Goal: Information Seeking & Learning: Find specific page/section

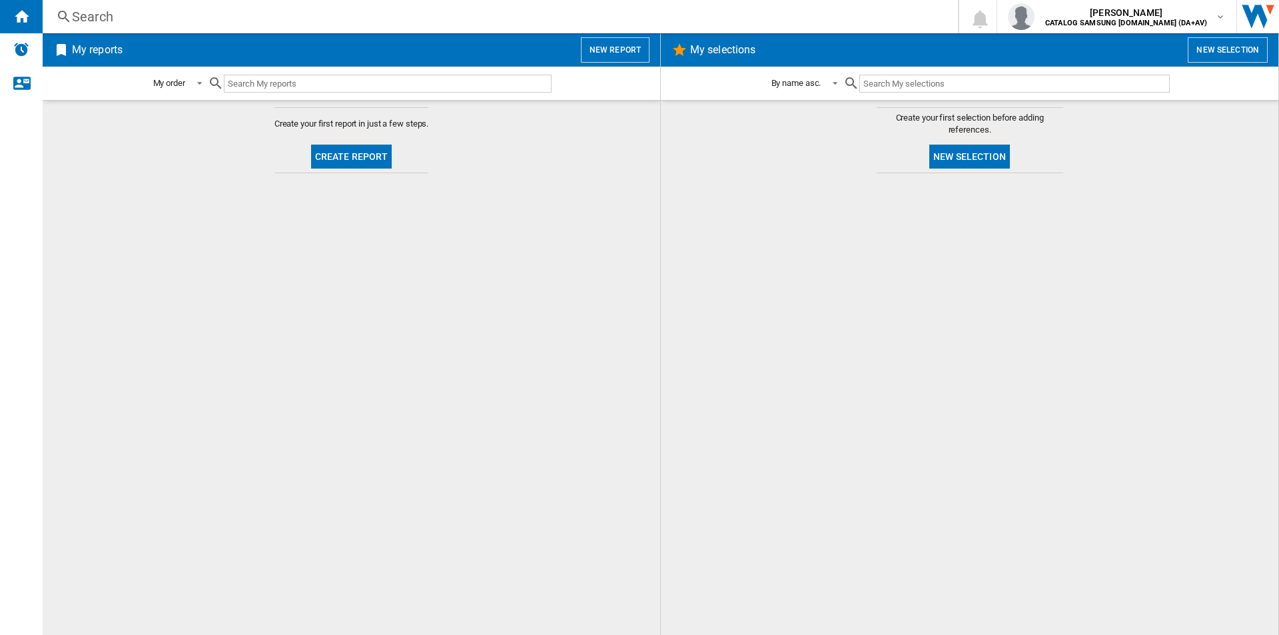
click at [808, 17] on div "Search" at bounding box center [497, 16] width 851 height 19
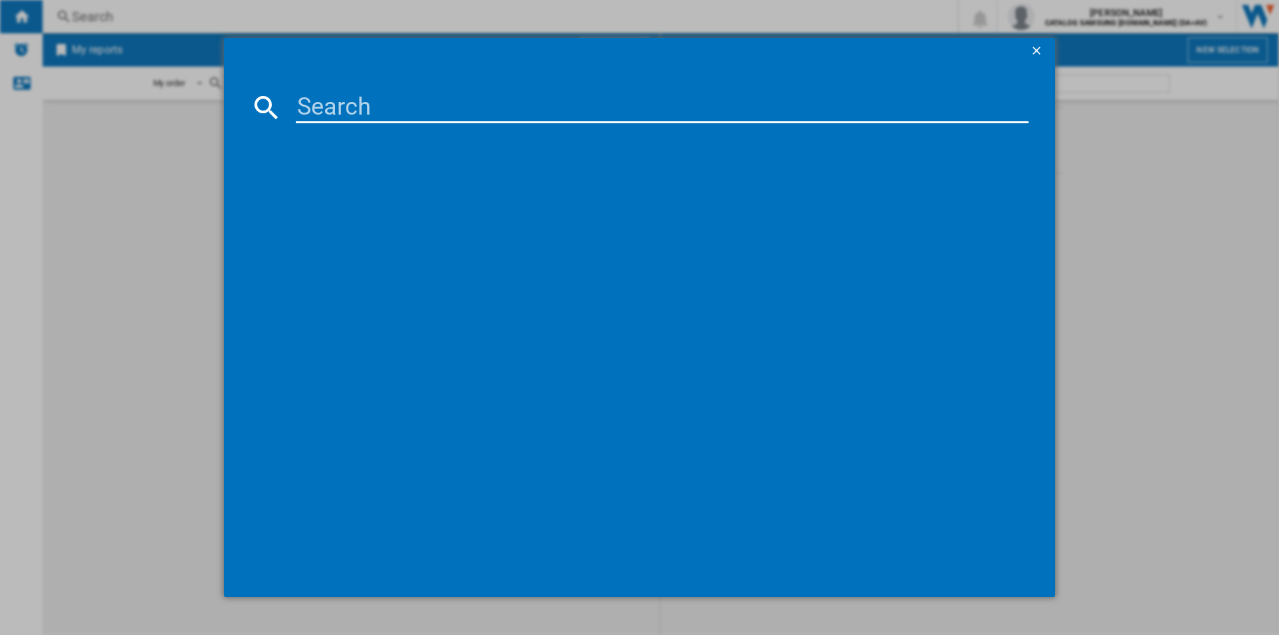
click at [717, 114] on input at bounding box center [662, 107] width 733 height 32
paste input "WW80CGC04DABEU"
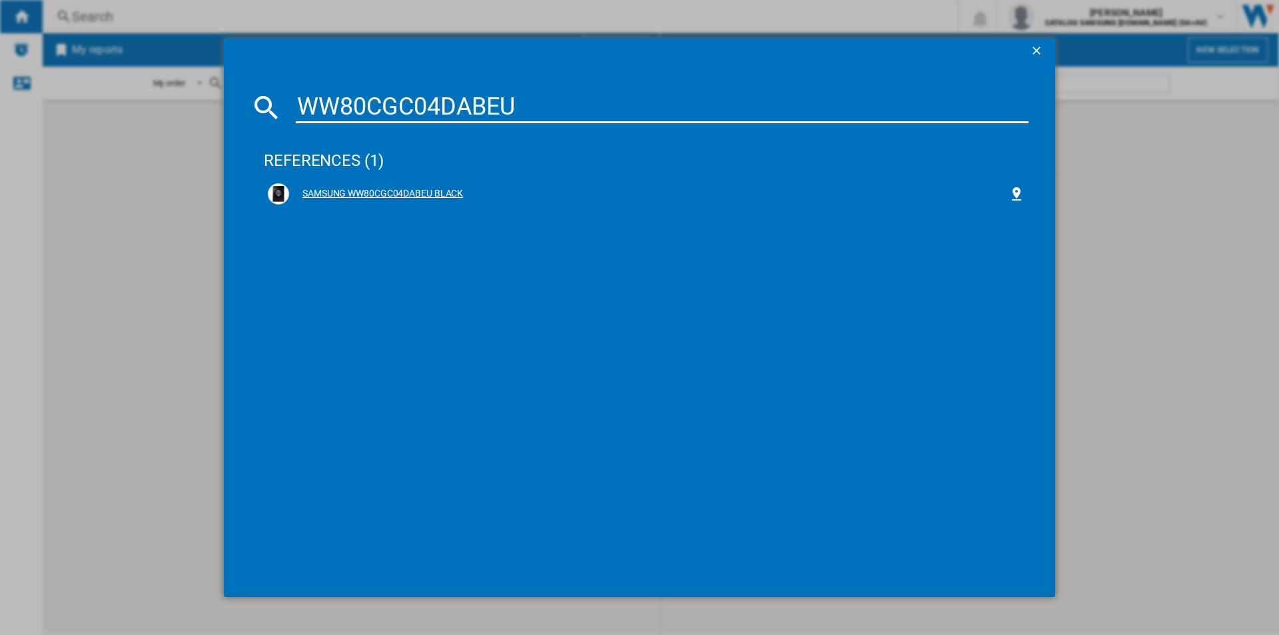
type input "WW80CGC04DABEU"
click at [442, 192] on div "SAMSUNG WW80CGC04DABEU BLACK" at bounding box center [648, 193] width 719 height 13
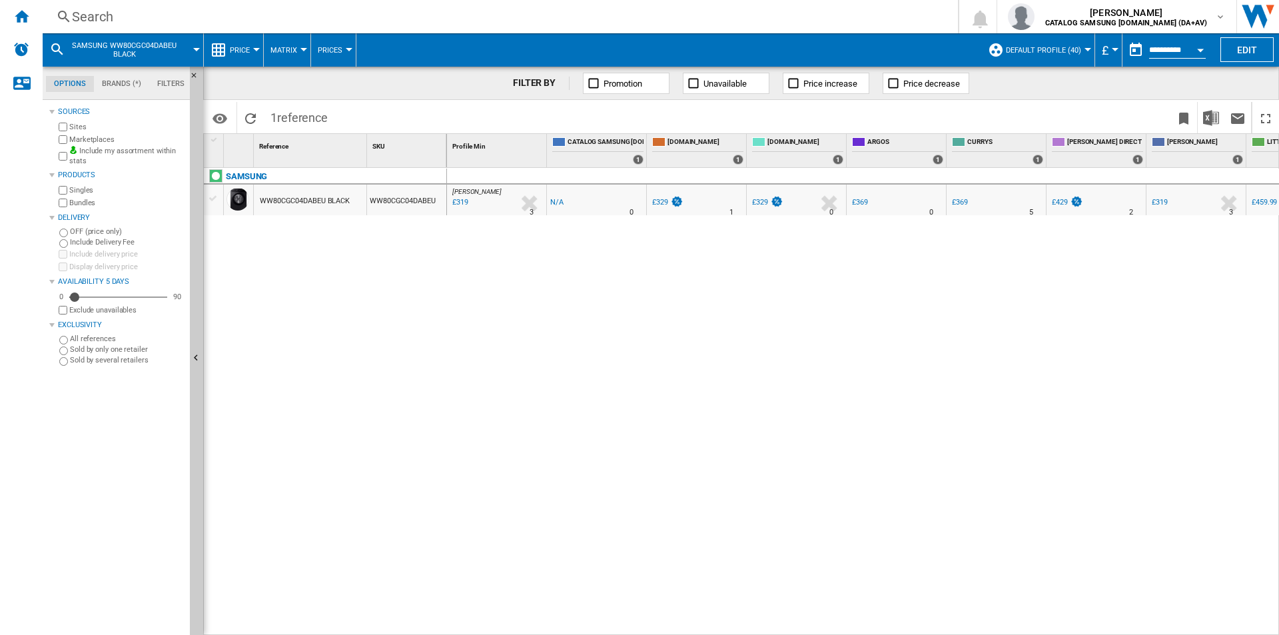
click at [374, 17] on div "Search" at bounding box center [497, 16] width 851 height 19
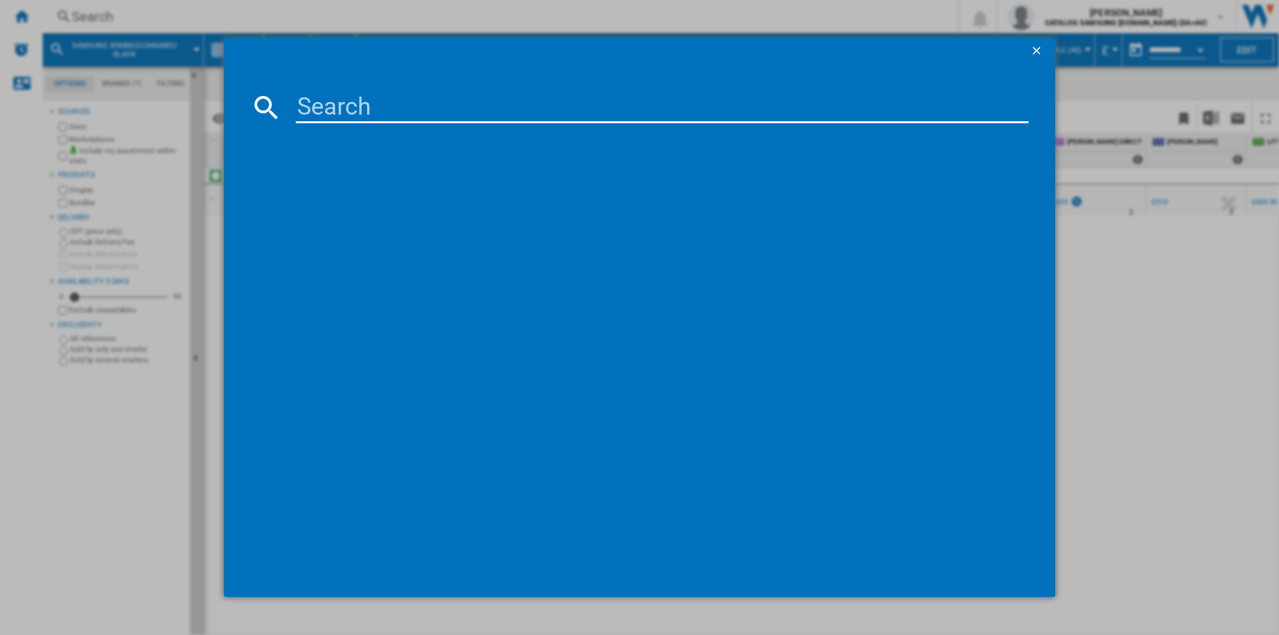
click at [369, 117] on input at bounding box center [662, 107] width 733 height 32
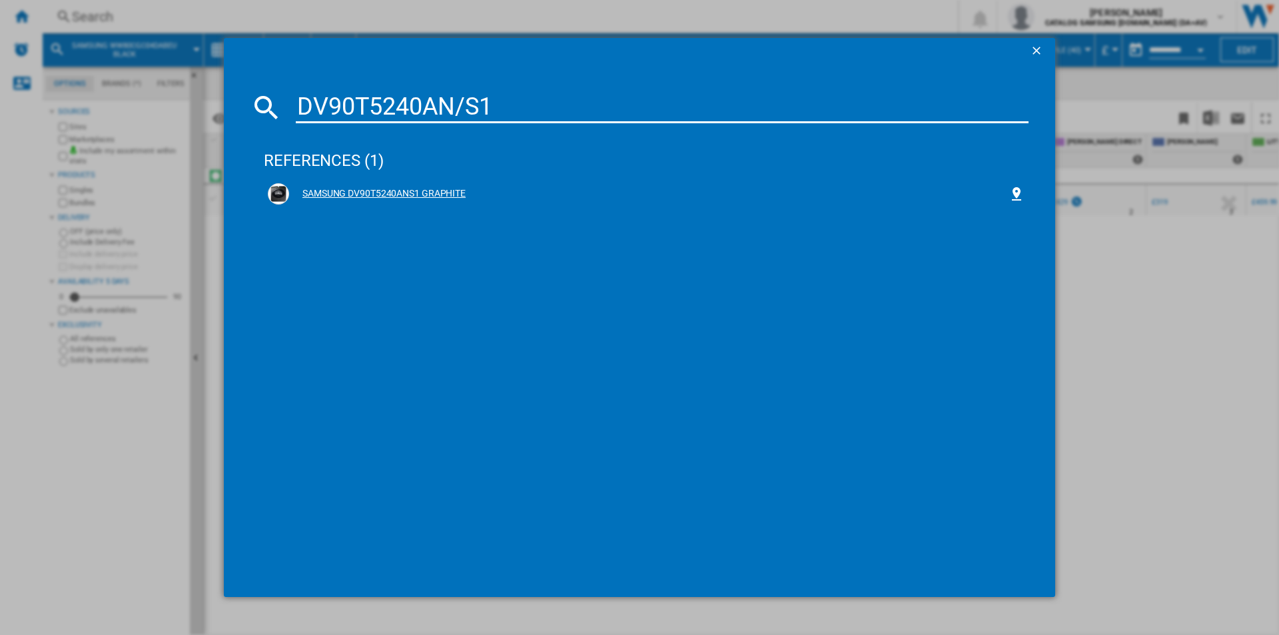
type input "DV90T5240AN/S1"
click at [456, 193] on div "SAMSUNG DV90T5240ANS1 GRAPHITE" at bounding box center [648, 193] width 719 height 13
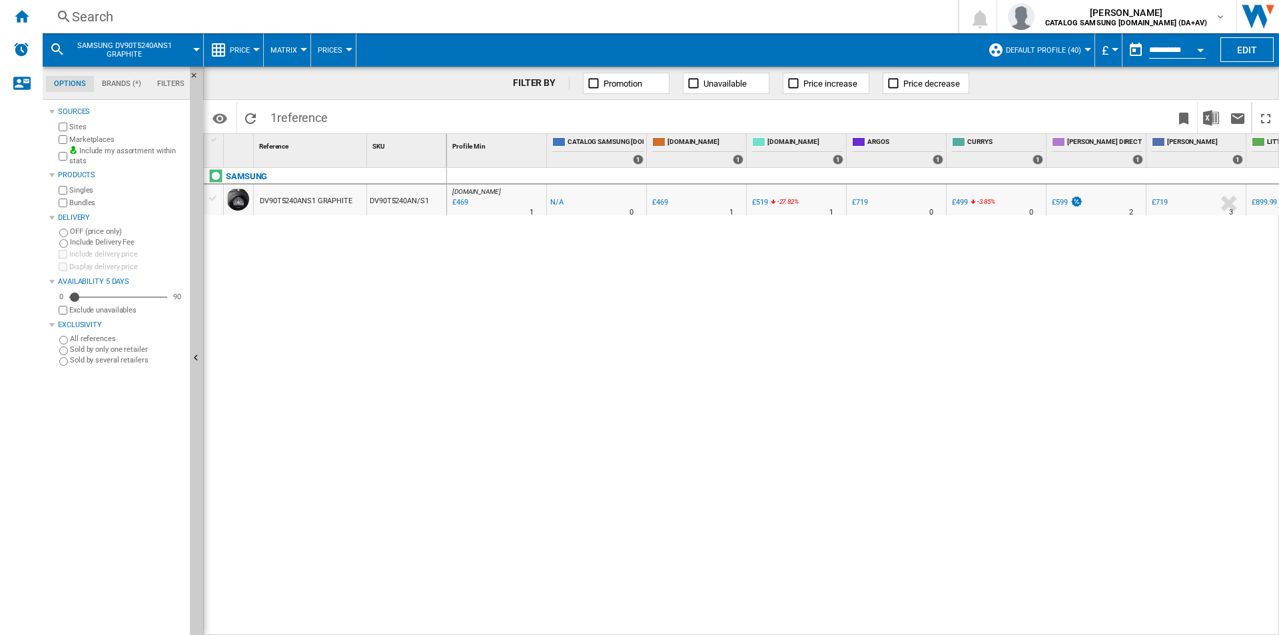
click at [462, 13] on div "Search" at bounding box center [497, 16] width 851 height 19
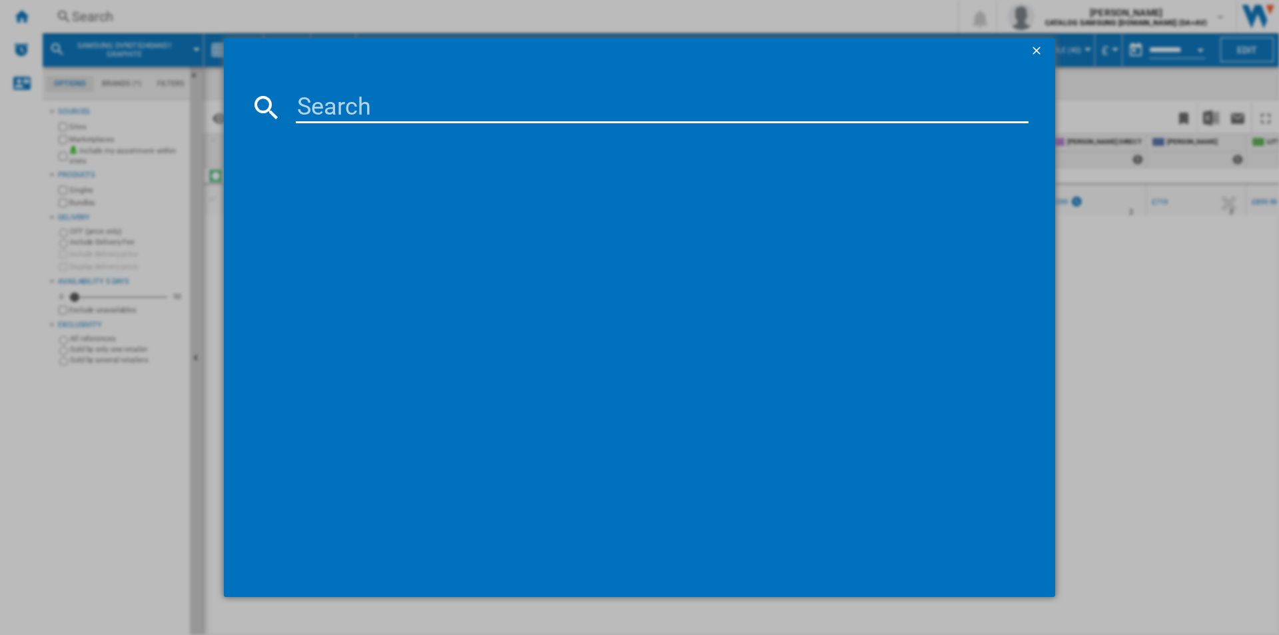
click at [472, 109] on input at bounding box center [662, 107] width 733 height 32
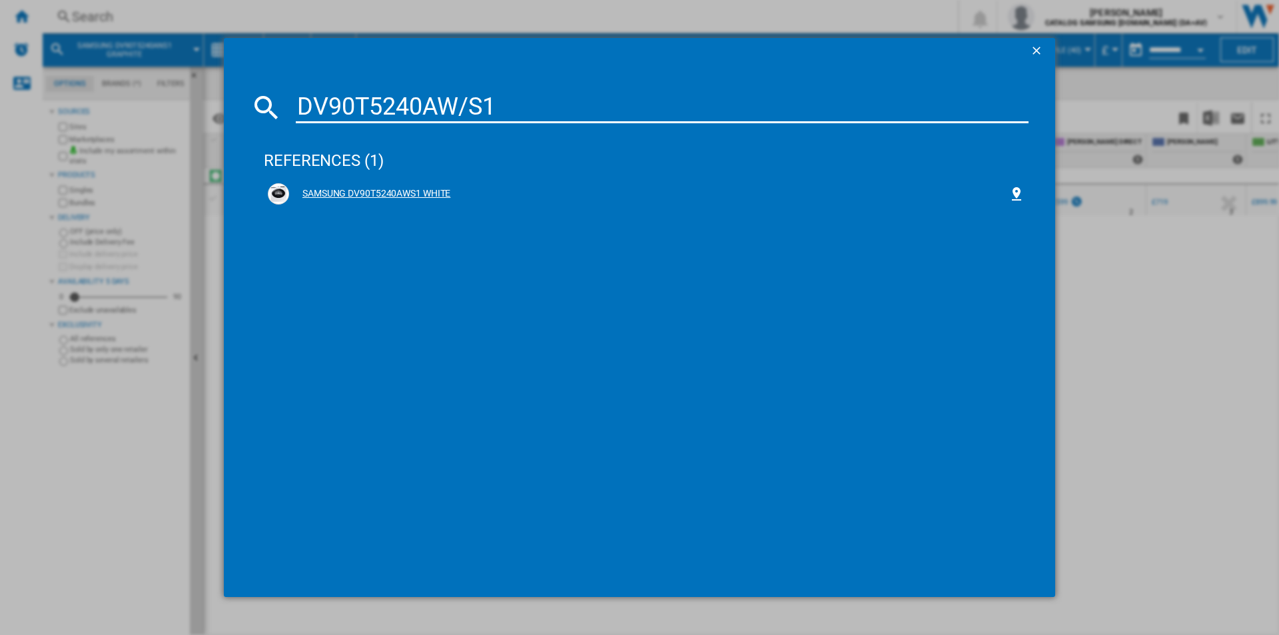
type input "DV90T5240AW/S1"
click at [428, 194] on div "SAMSUNG DV90T5240AWS1 WHITE" at bounding box center [648, 193] width 719 height 13
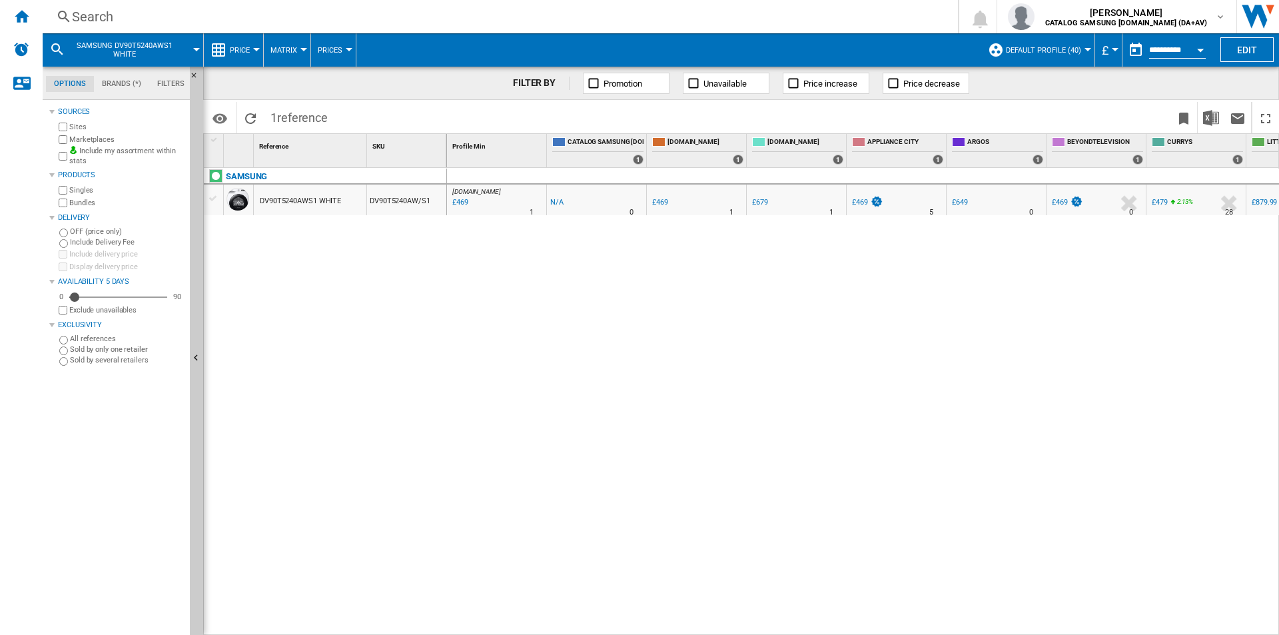
click at [860, 18] on div "Search" at bounding box center [497, 16] width 851 height 19
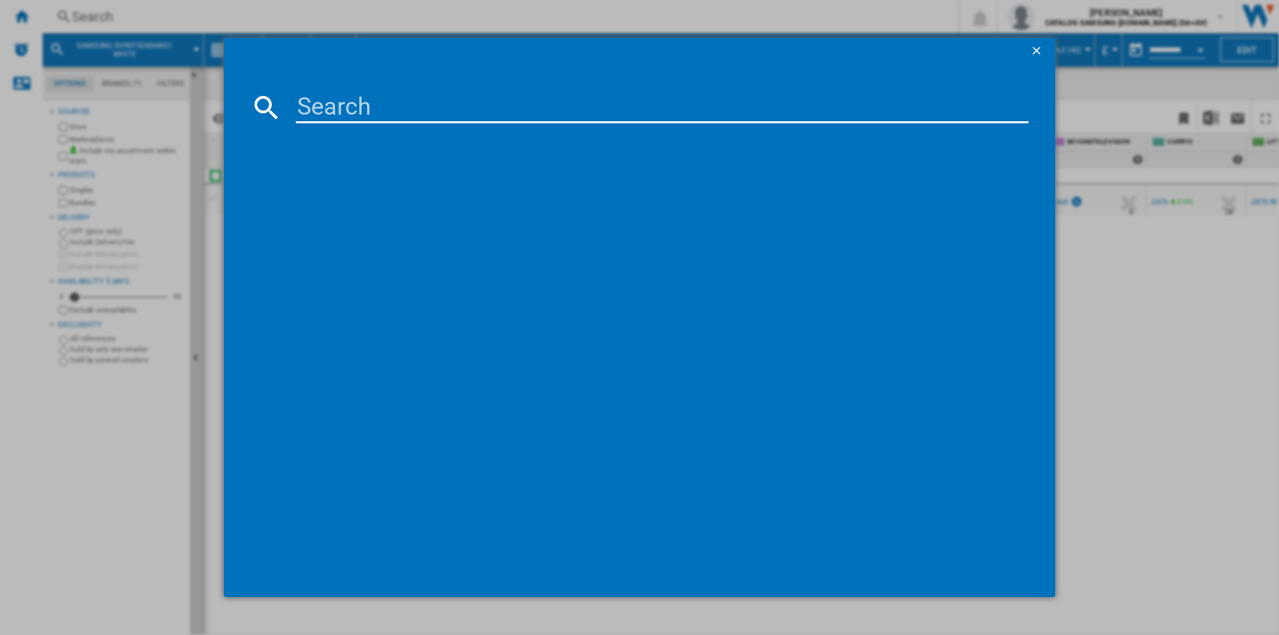
click at [705, 114] on input at bounding box center [662, 107] width 733 height 32
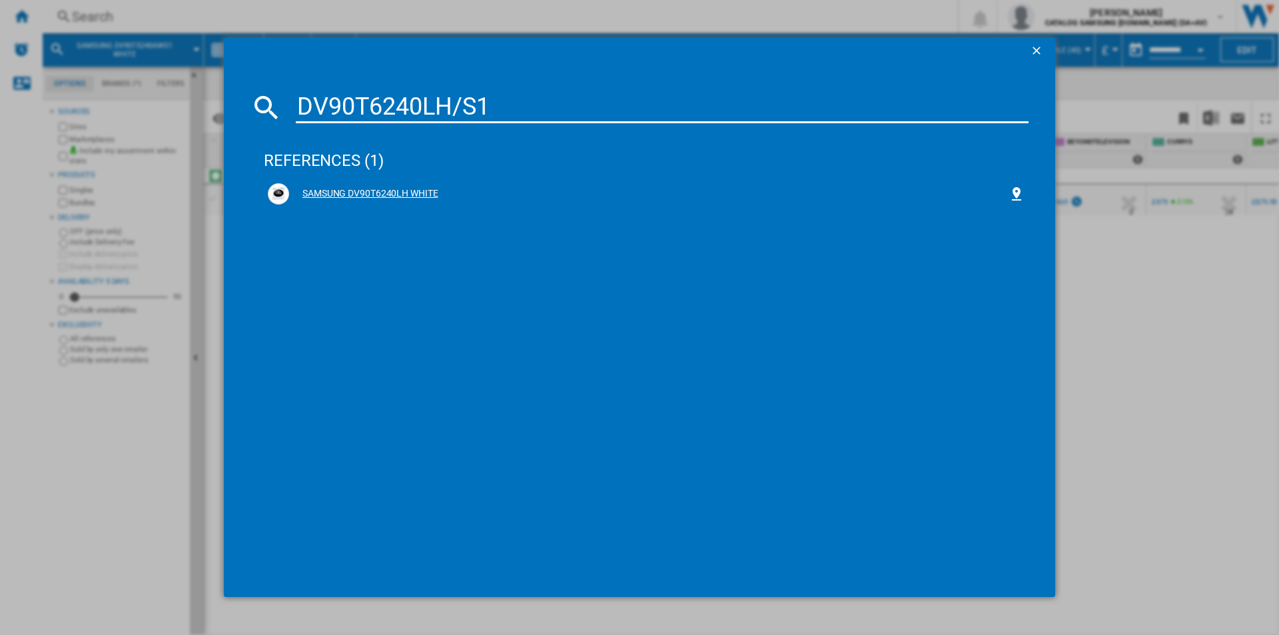
type input "DV90T6240LH/S1"
click at [403, 194] on div "SAMSUNG DV90T6240LH WHITE" at bounding box center [648, 193] width 719 height 13
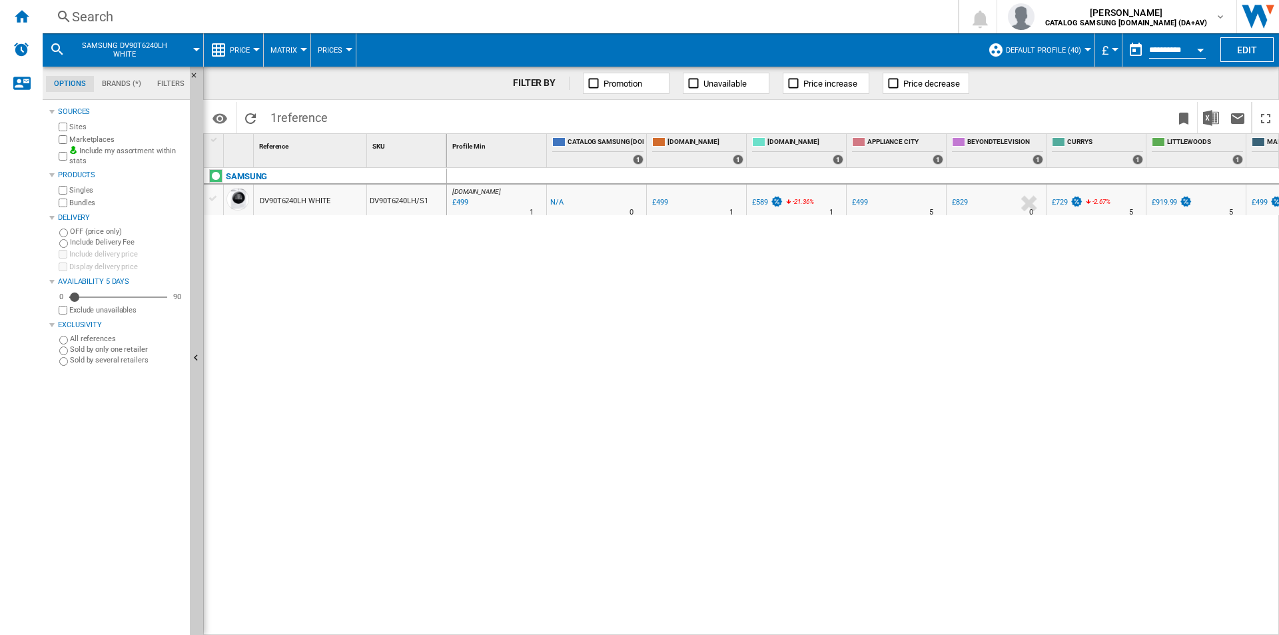
click at [524, 12] on div "Search" at bounding box center [497, 16] width 851 height 19
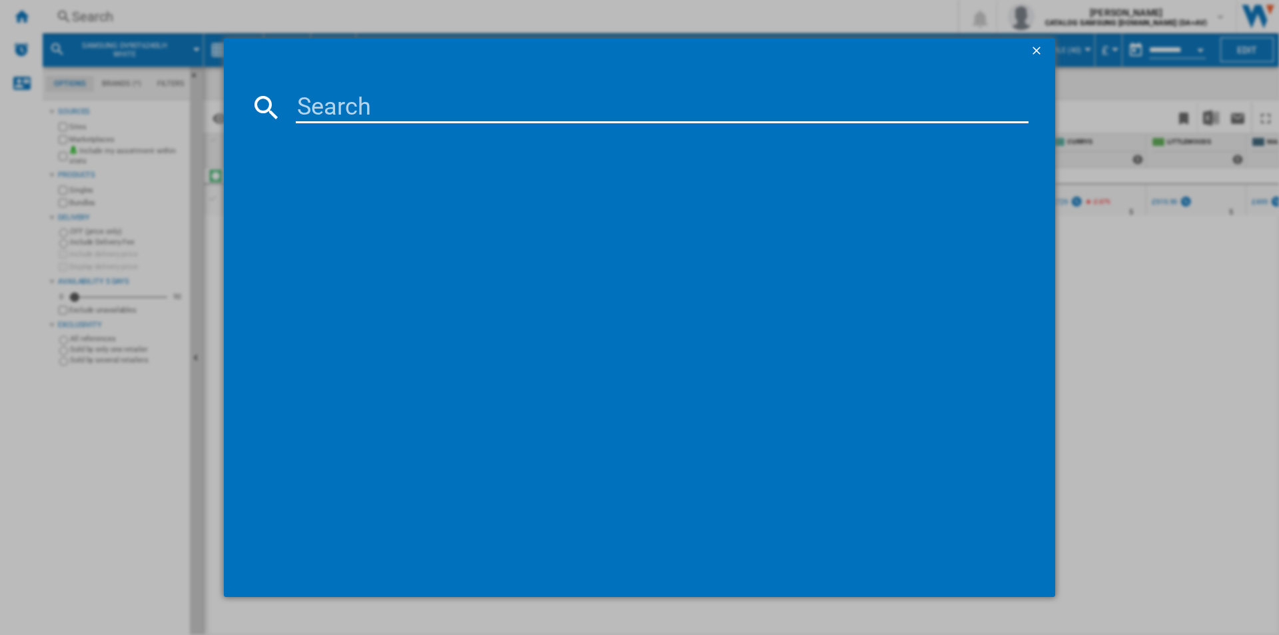
click at [528, 104] on input at bounding box center [662, 107] width 733 height 32
type input "WD80TA046BE/EU"
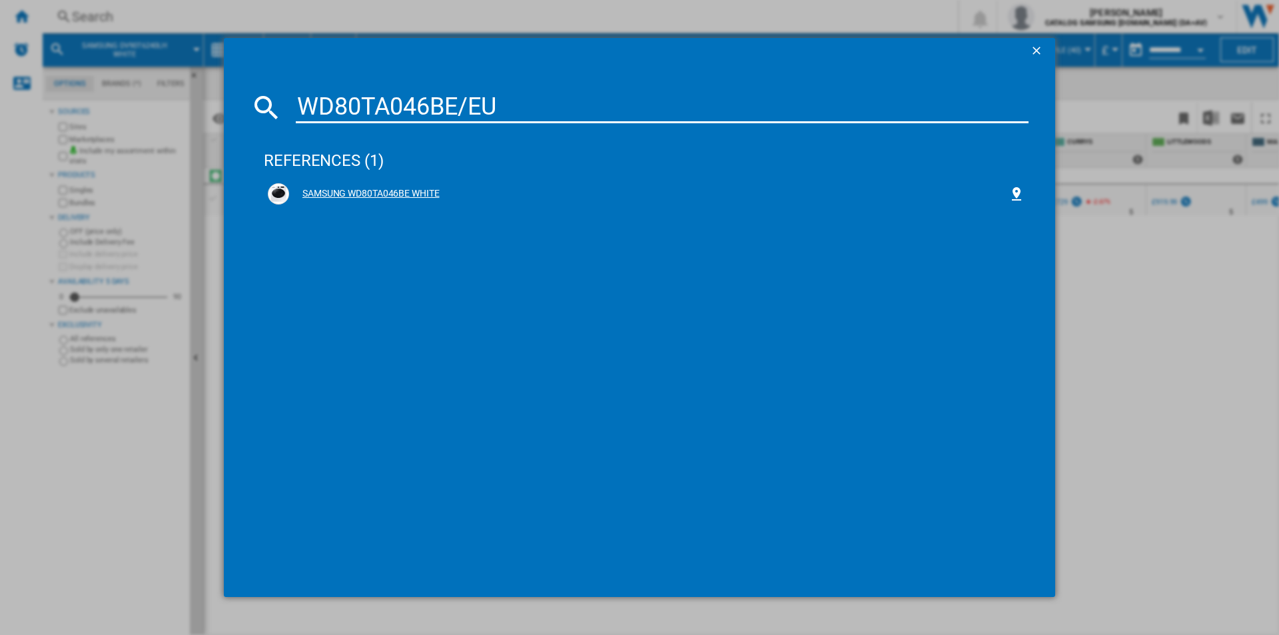
click at [388, 193] on div "SAMSUNG WD80TA046BE WHITE" at bounding box center [648, 193] width 719 height 13
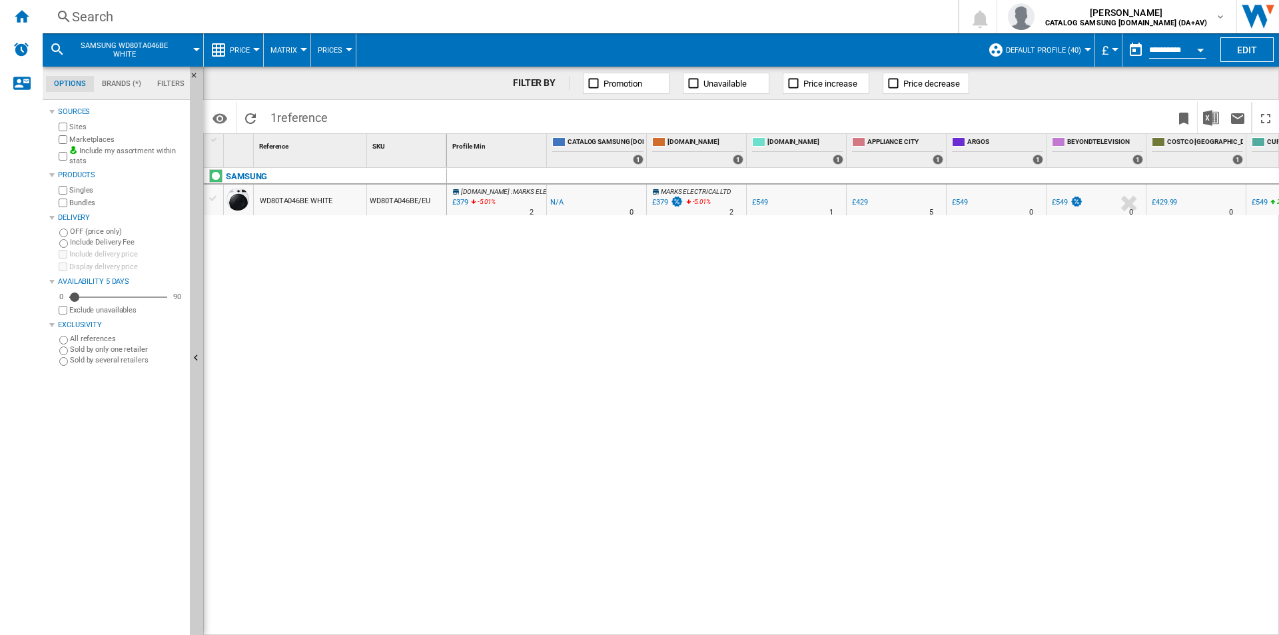
click at [472, 14] on div "Search" at bounding box center [497, 16] width 851 height 19
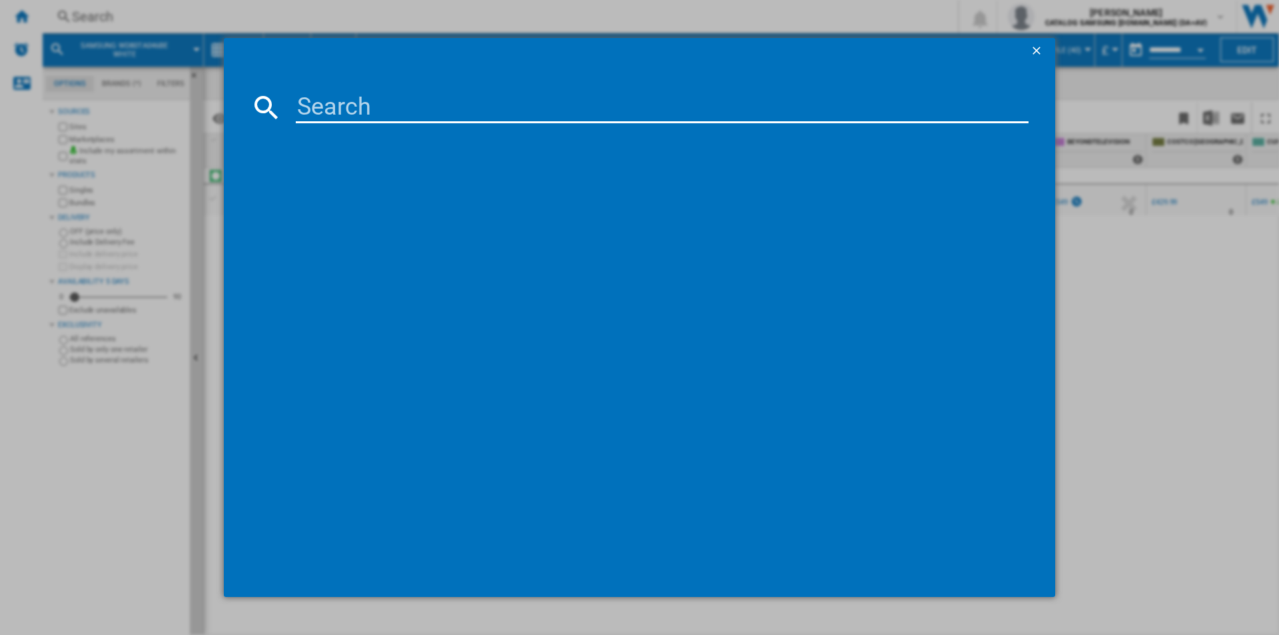
click at [506, 117] on input at bounding box center [662, 107] width 733 height 32
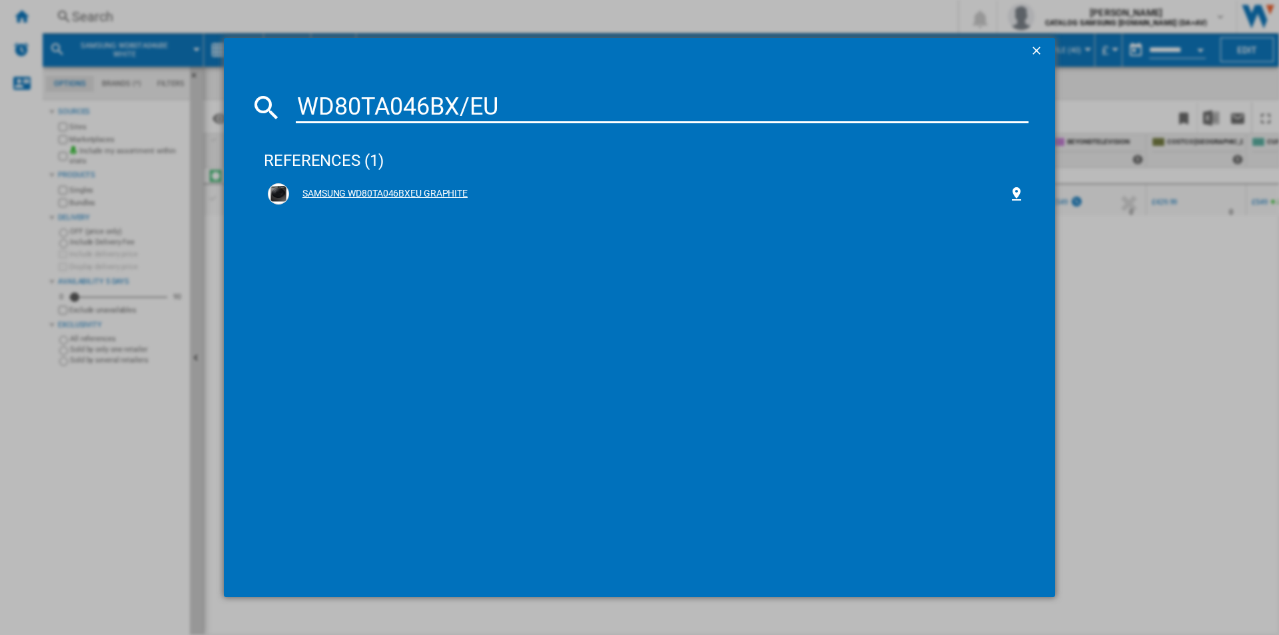
type input "WD80TA046BX/EU"
click at [458, 190] on div "SAMSUNG WD80TA046BXEU GRAPHITE" at bounding box center [648, 193] width 719 height 13
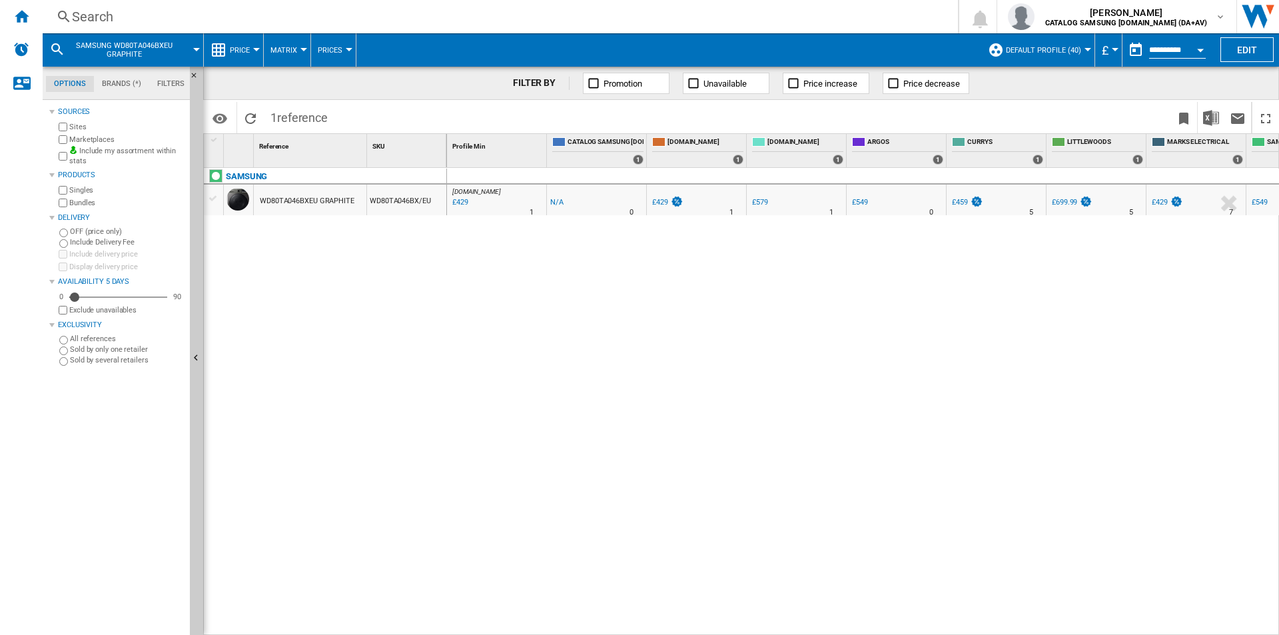
click at [341, 17] on div "Search" at bounding box center [497, 16] width 851 height 19
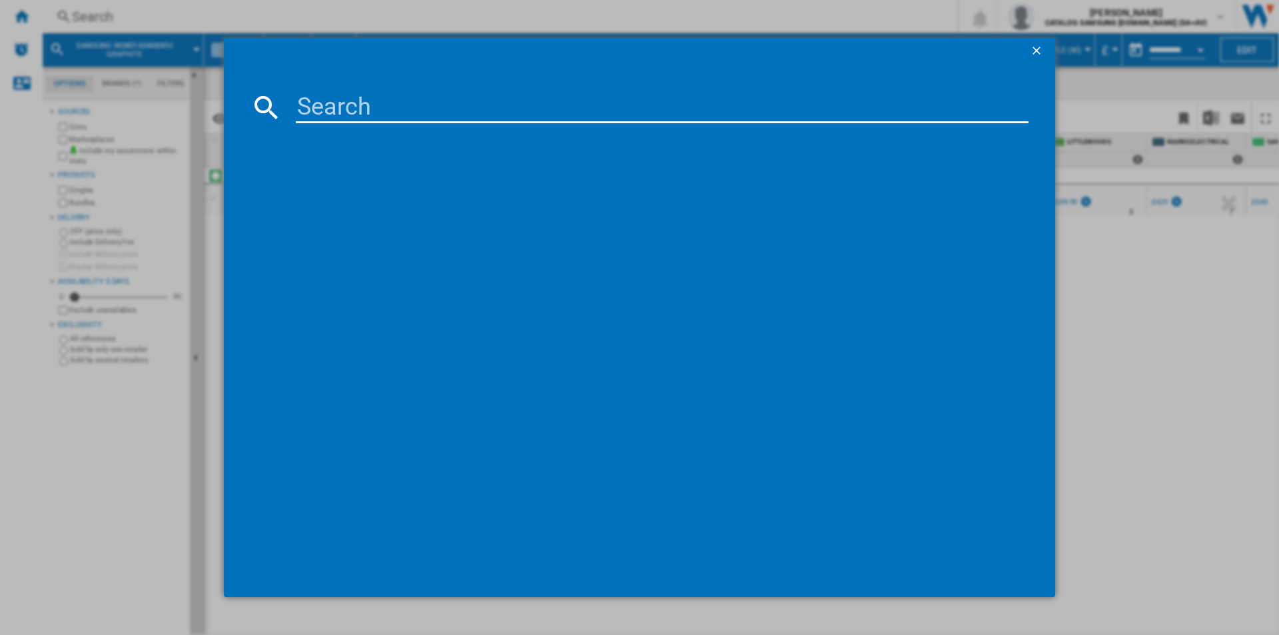
click at [430, 105] on input at bounding box center [662, 107] width 733 height 32
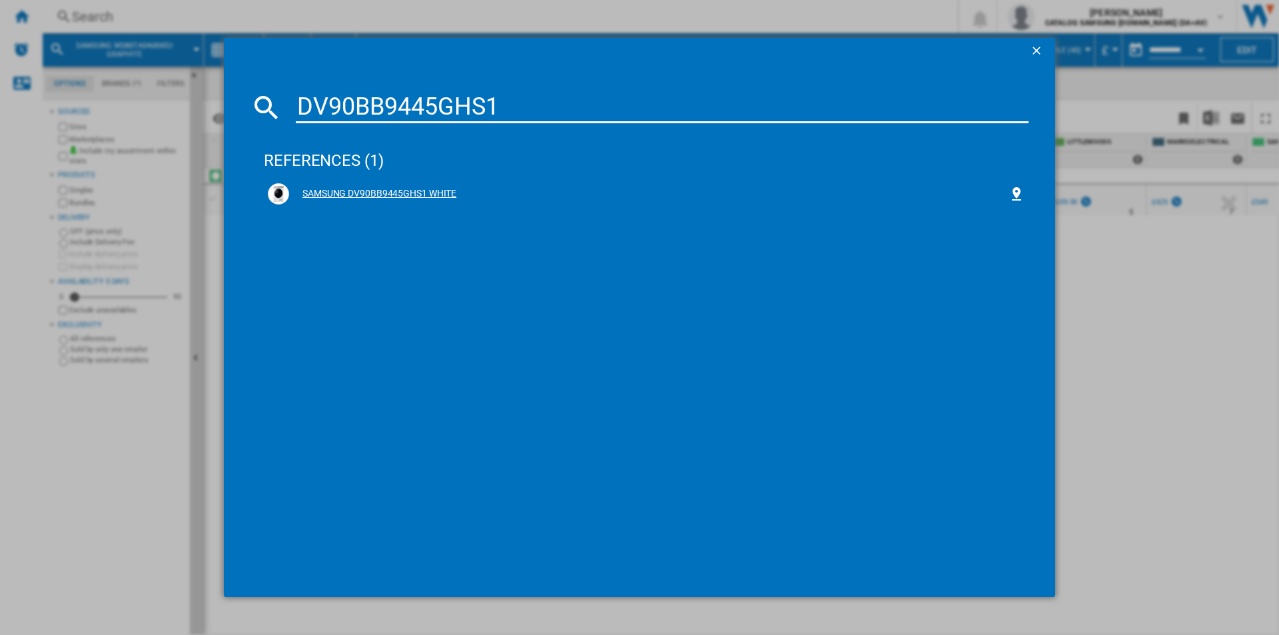
type input "DV90BB9445GHS1"
click at [399, 195] on div "SAMSUNG DV90BB9445GHS1 WHITE" at bounding box center [648, 193] width 719 height 13
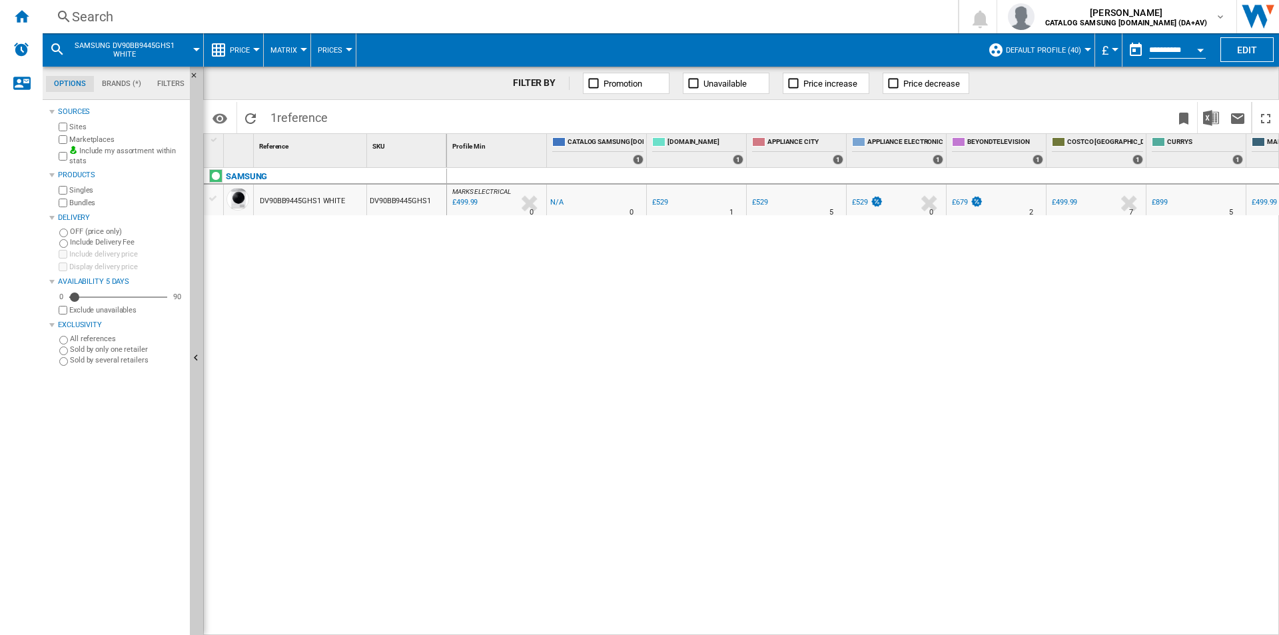
click at [530, 26] on div "Search Search 0 [PERSON_NAME] CATALOG SAMSUNG [DOMAIN_NAME] (DA+AV) CATALOG SAM…" at bounding box center [661, 16] width 1236 height 33
click at [507, 15] on div "Search" at bounding box center [497, 16] width 851 height 19
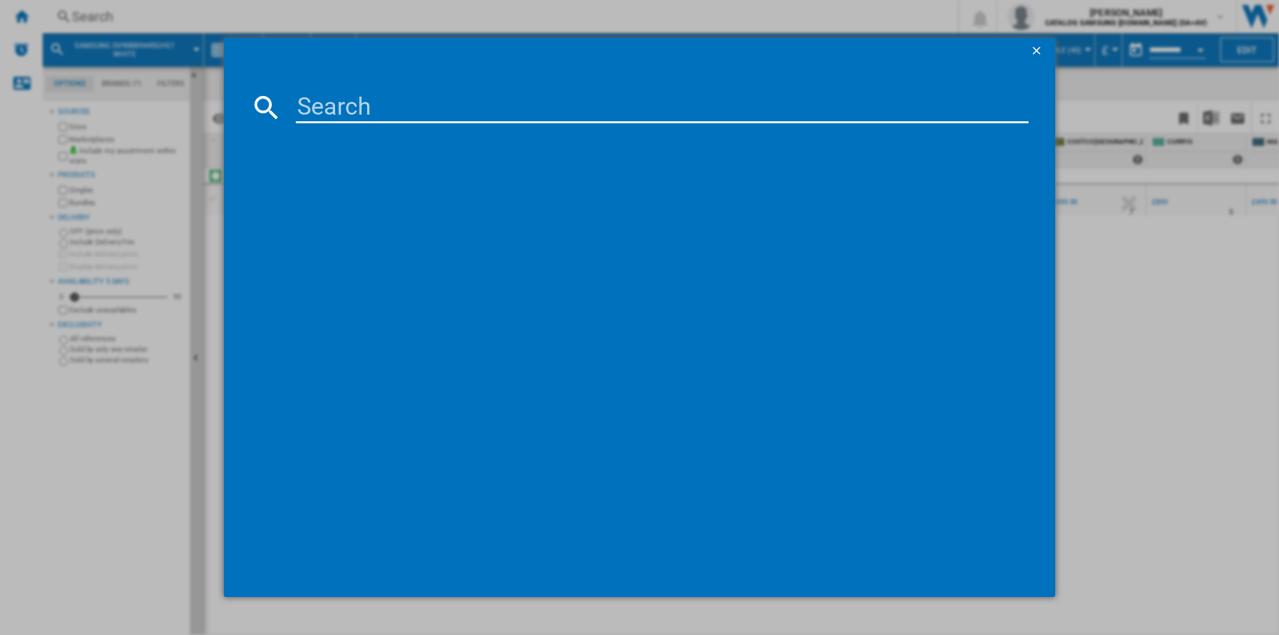
click at [553, 119] on input at bounding box center [662, 107] width 733 height 32
type input "DV90BB9445GBS1"
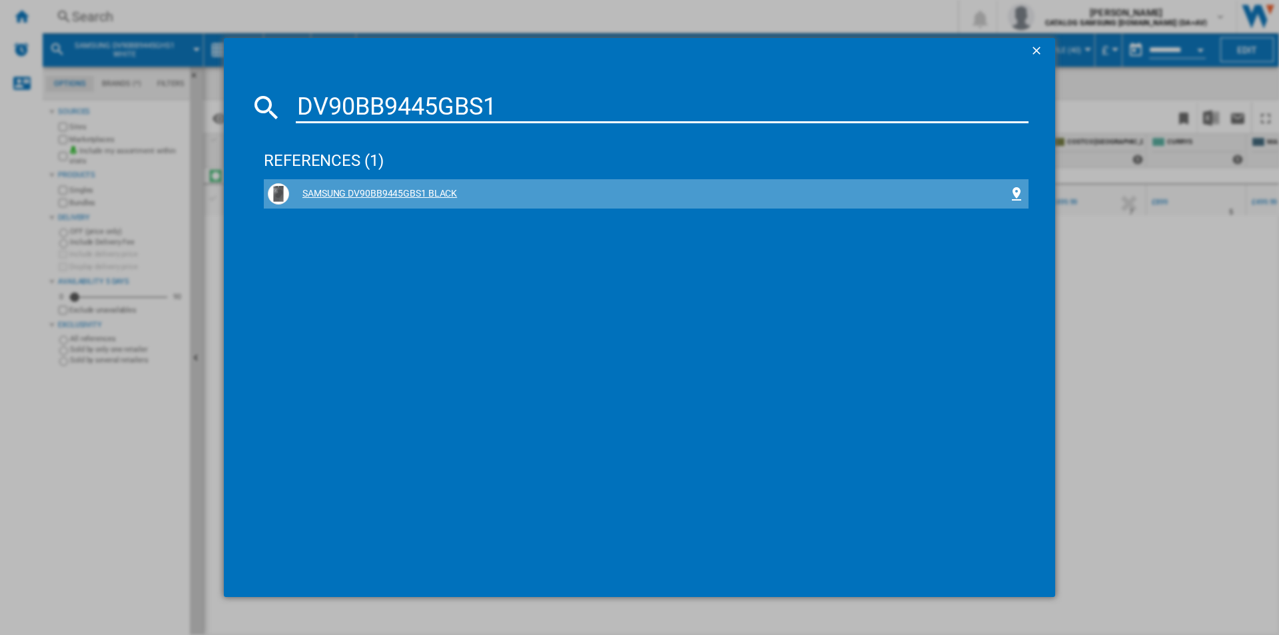
click at [426, 190] on div "SAMSUNG DV90BB9445GBS1 BLACK" at bounding box center [648, 193] width 719 height 13
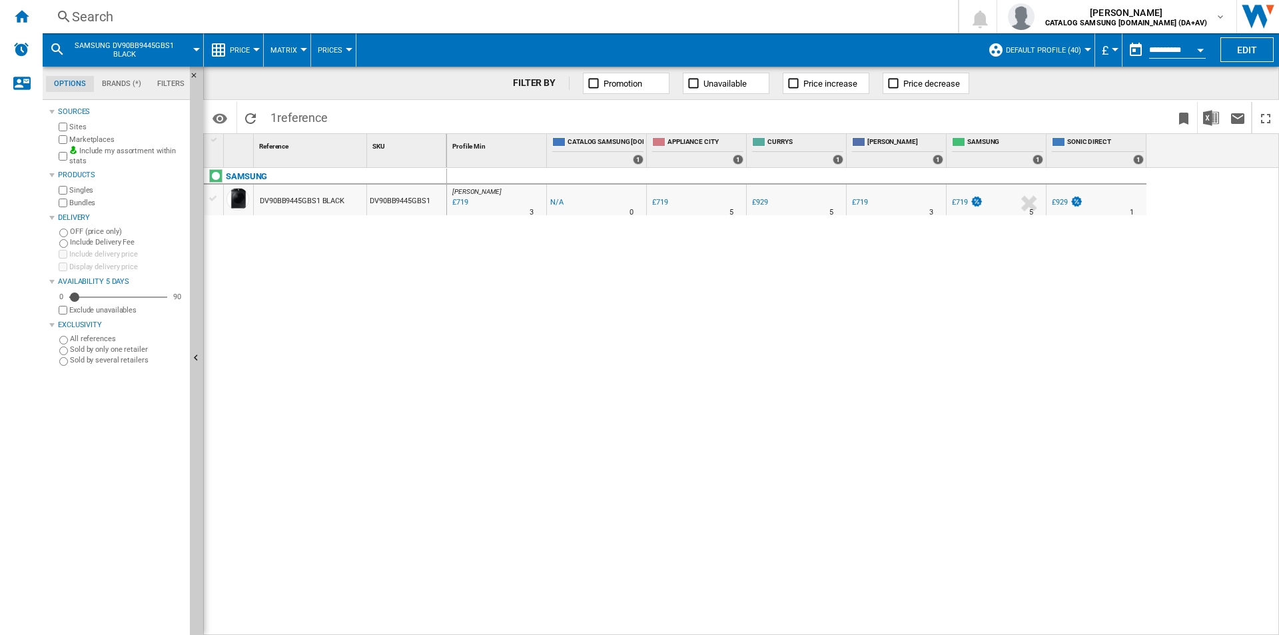
click at [496, 21] on div "Search" at bounding box center [497, 16] width 851 height 19
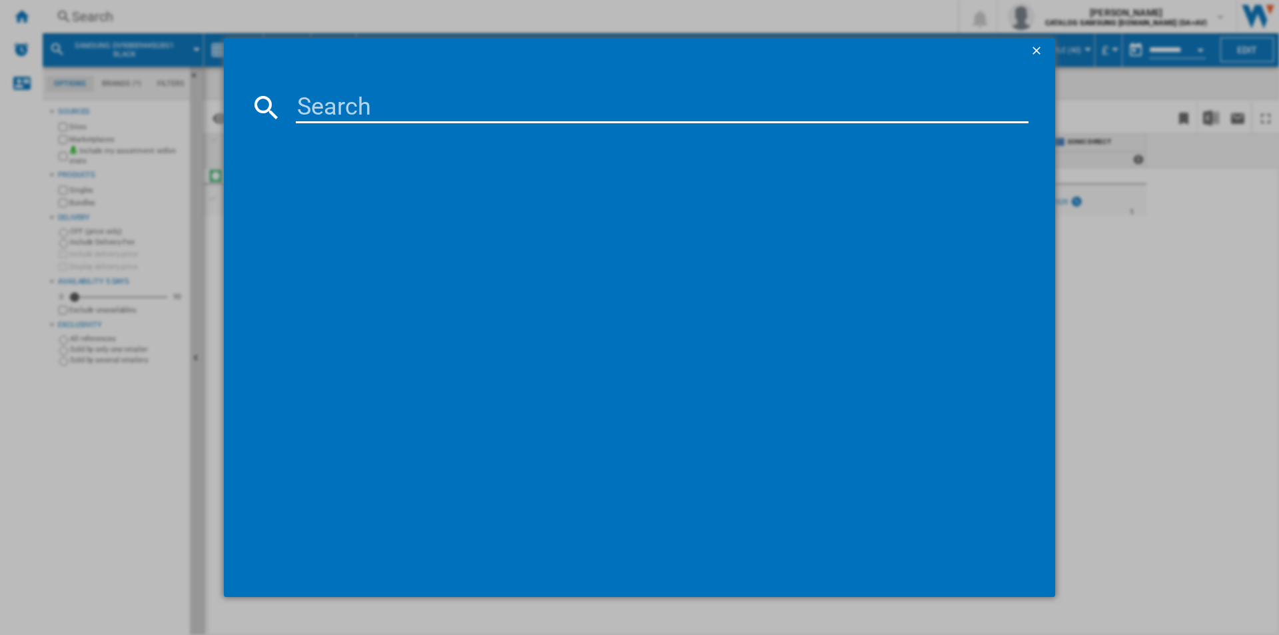
click at [537, 97] on input at bounding box center [662, 107] width 733 height 32
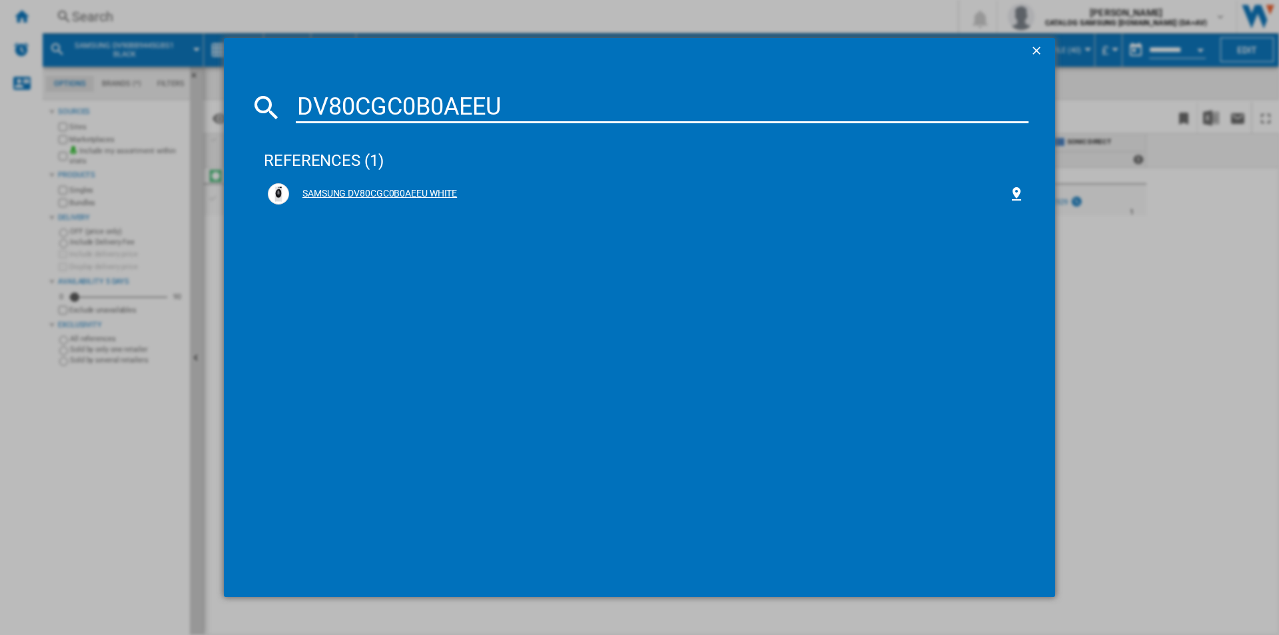
type input "DV80CGC0B0AEEU"
click at [414, 193] on div "SAMSUNG DV80CGC0B0AEEU WHITE" at bounding box center [648, 193] width 719 height 13
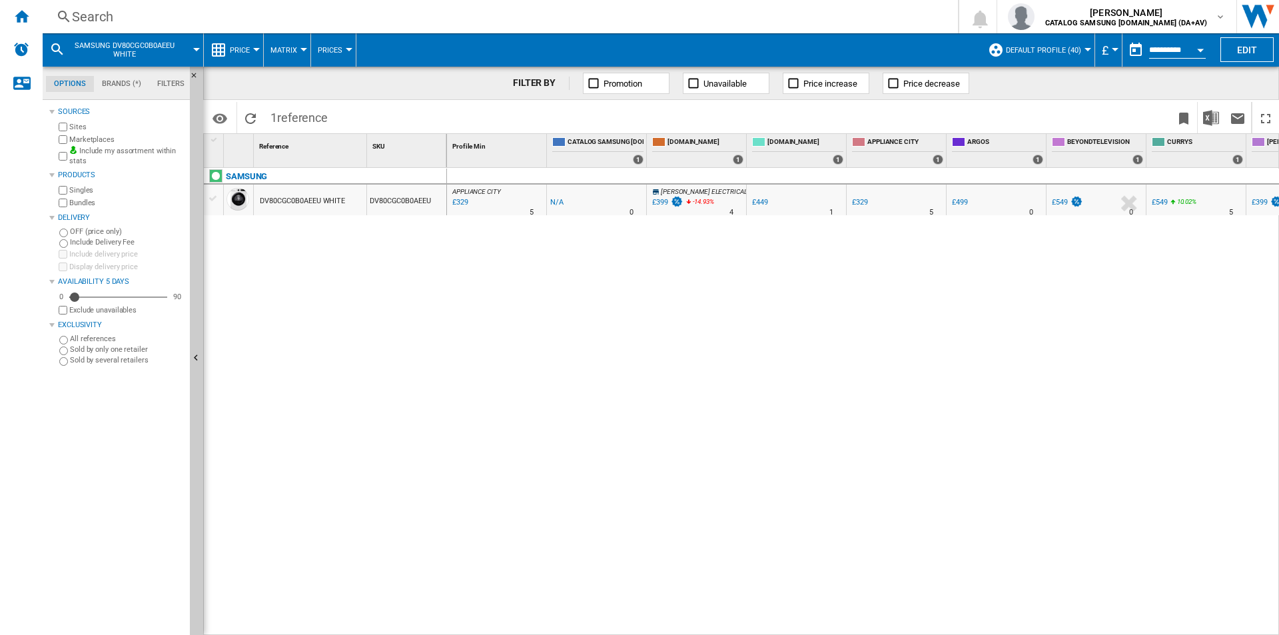
click at [538, 20] on div "Search" at bounding box center [497, 16] width 851 height 19
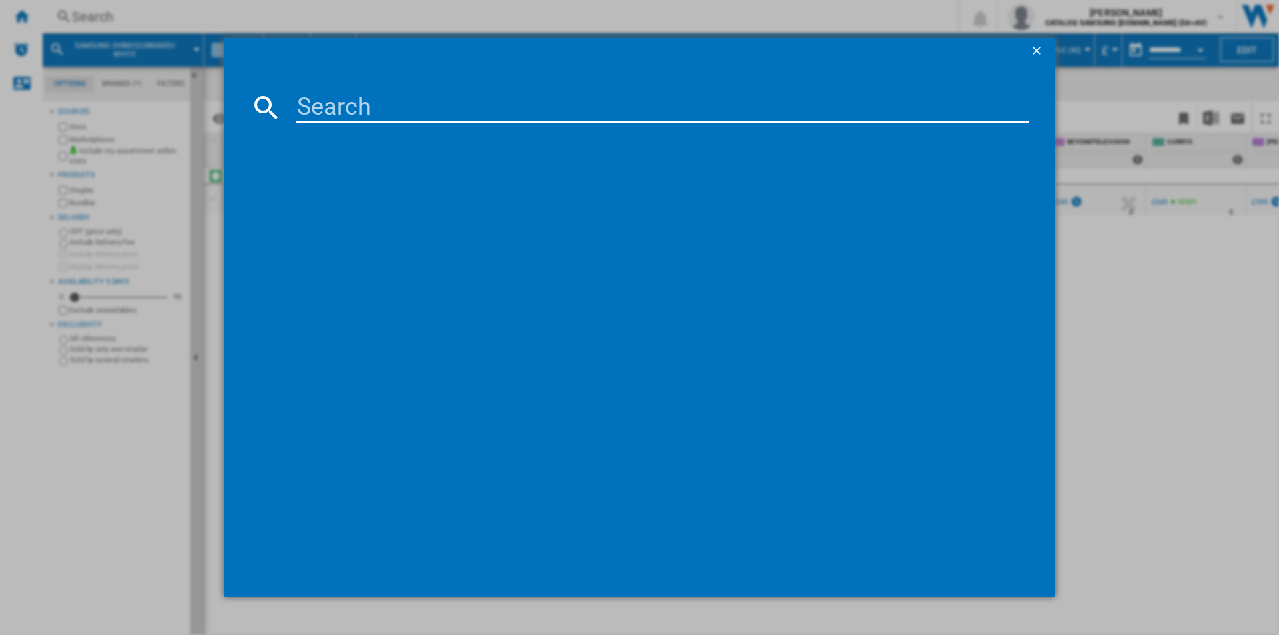
click at [582, 99] on input at bounding box center [662, 107] width 733 height 32
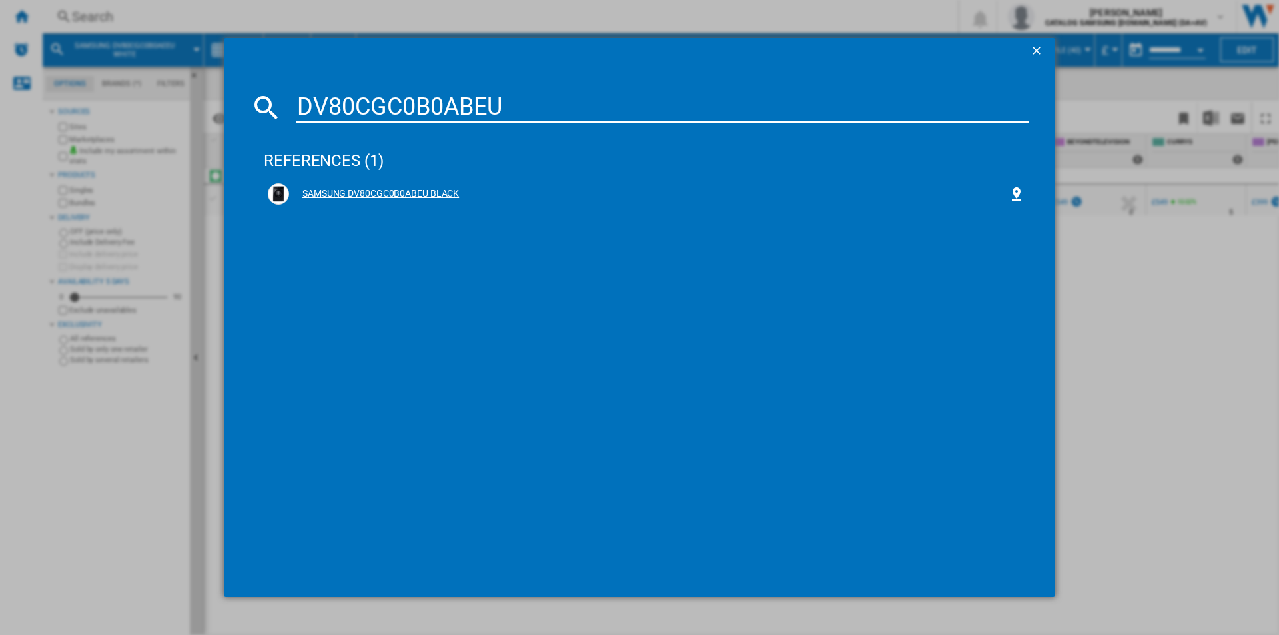
type input "DV80CGC0B0ABEU"
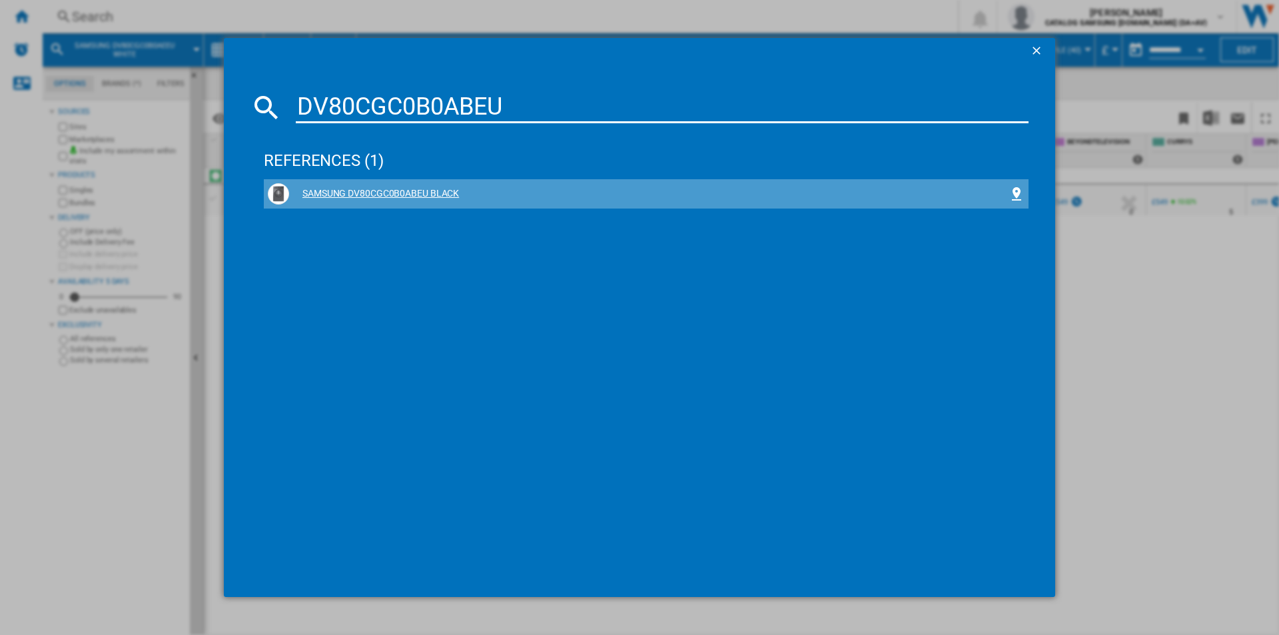
click at [420, 195] on div "SAMSUNG DV80CGC0B0ABEU BLACK" at bounding box center [648, 193] width 719 height 13
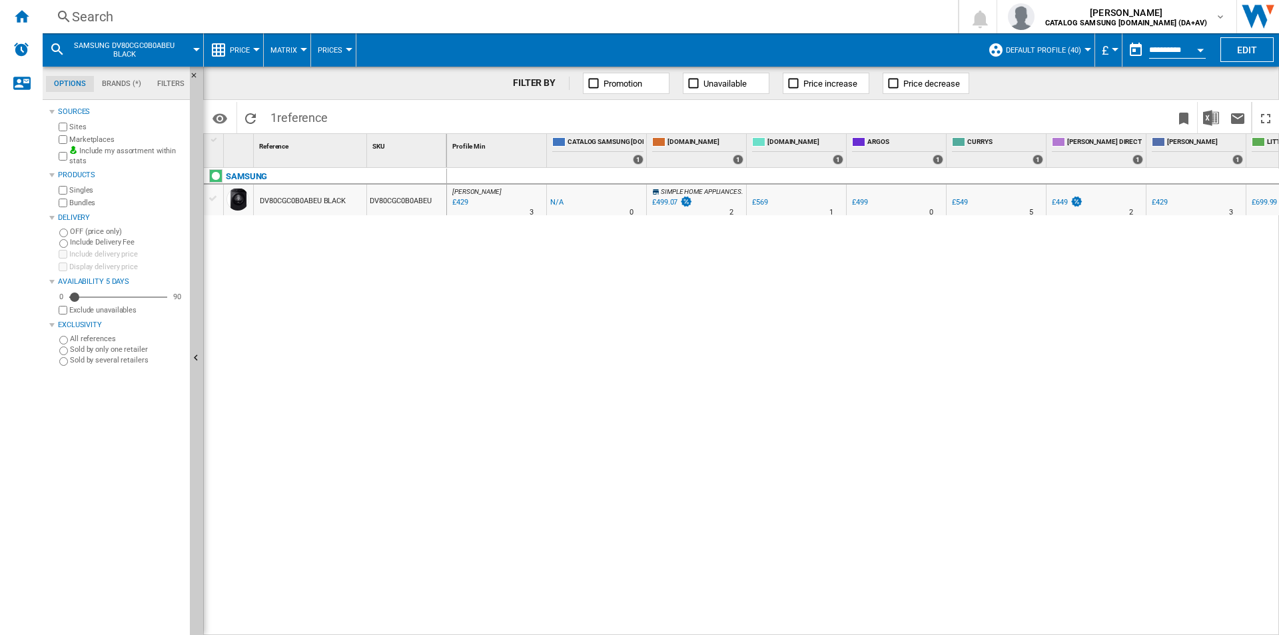
click at [524, 15] on div "Search" at bounding box center [497, 16] width 851 height 19
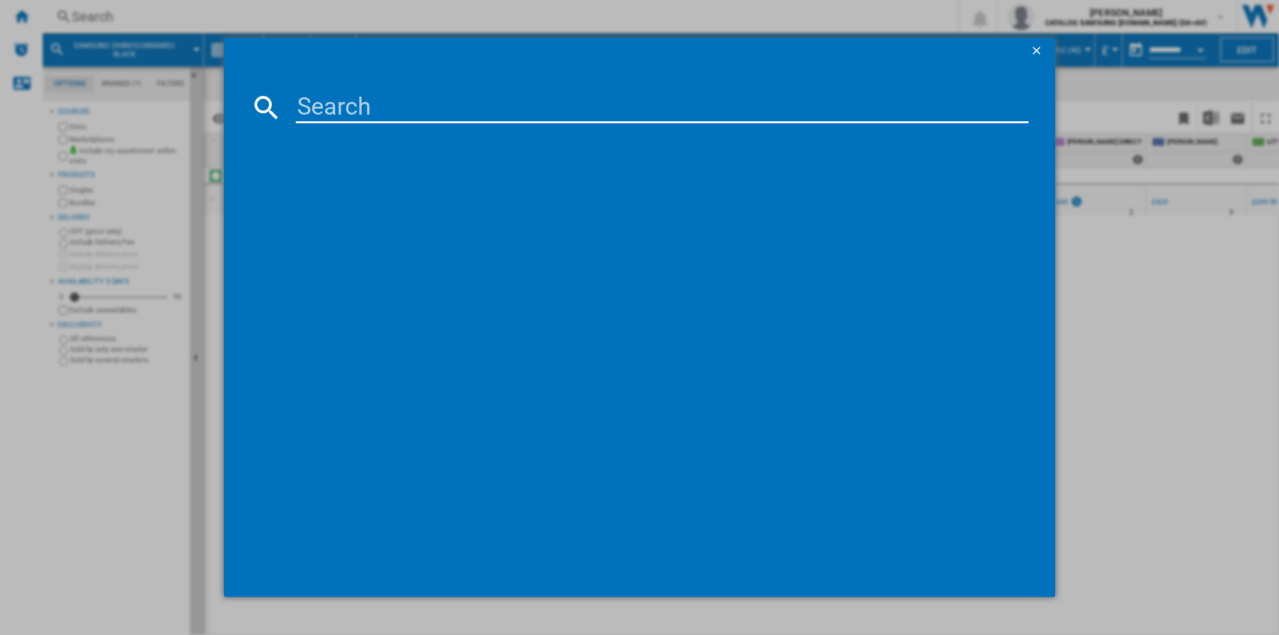
click at [538, 118] on input at bounding box center [662, 107] width 733 height 32
type input "DV90CGC0A0AEEU"
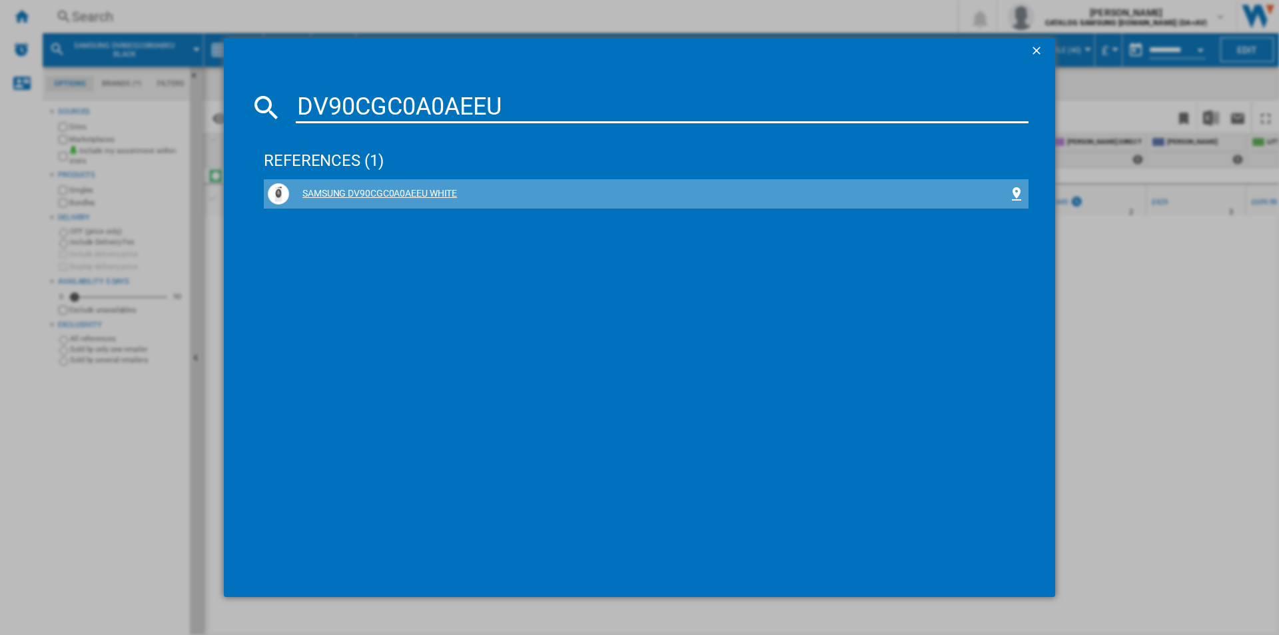
click at [432, 192] on div "SAMSUNG DV90CGC0A0AEEU WHITE" at bounding box center [648, 193] width 719 height 13
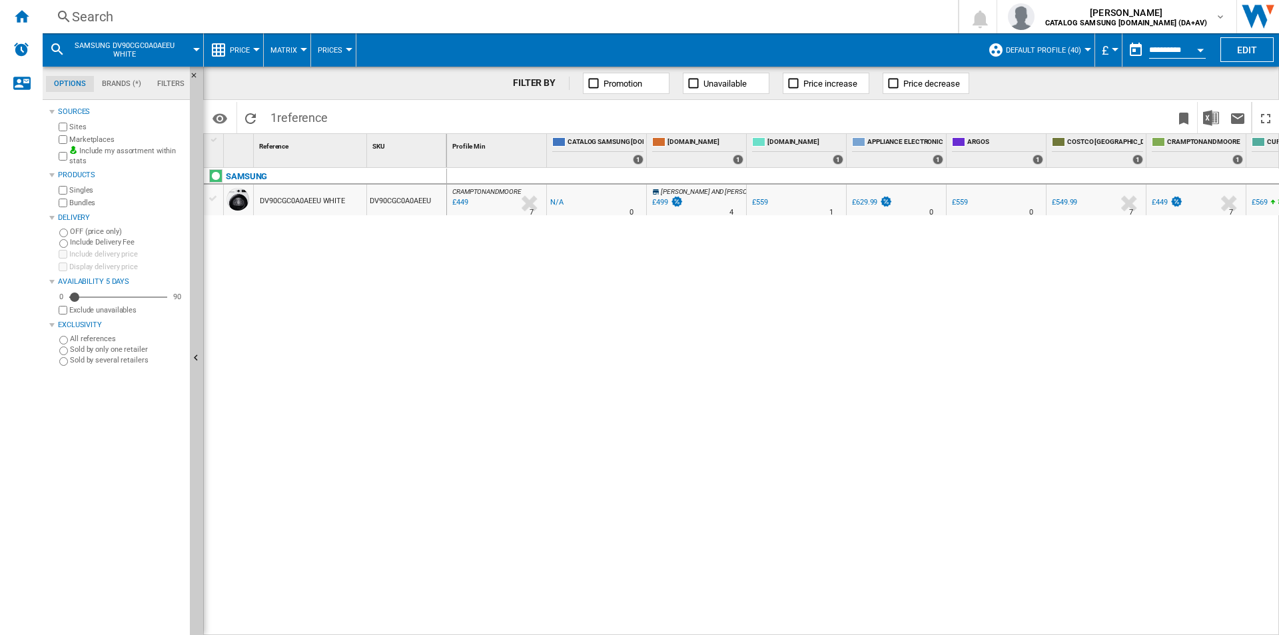
click at [835, 20] on div "Search" at bounding box center [497, 16] width 851 height 19
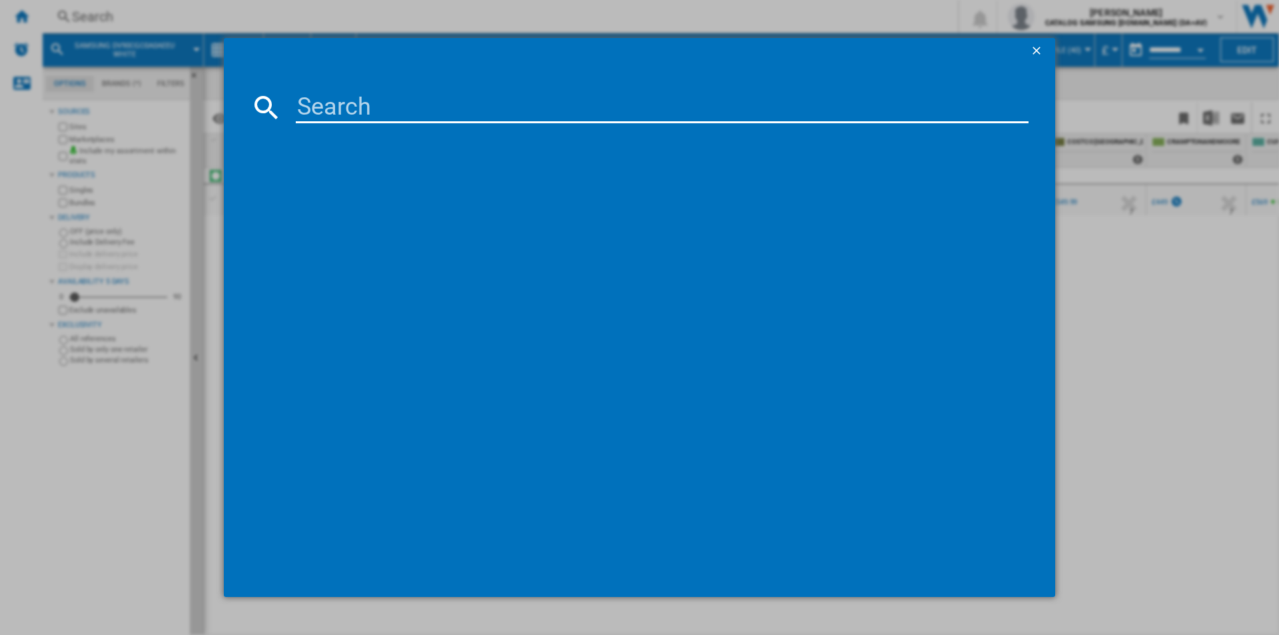
click at [811, 101] on input at bounding box center [662, 107] width 733 height 32
type input "DV90CGC0A0ABEU"
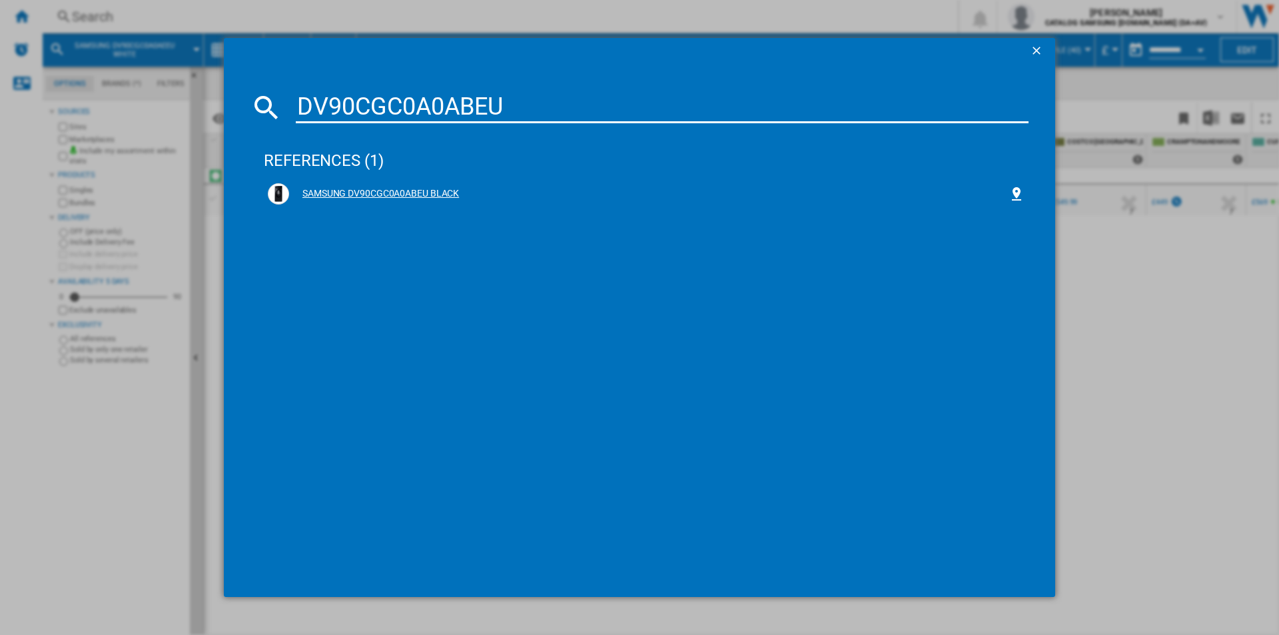
click at [440, 195] on div "SAMSUNG DV90CGC0A0ABEU BLACK" at bounding box center [648, 193] width 719 height 13
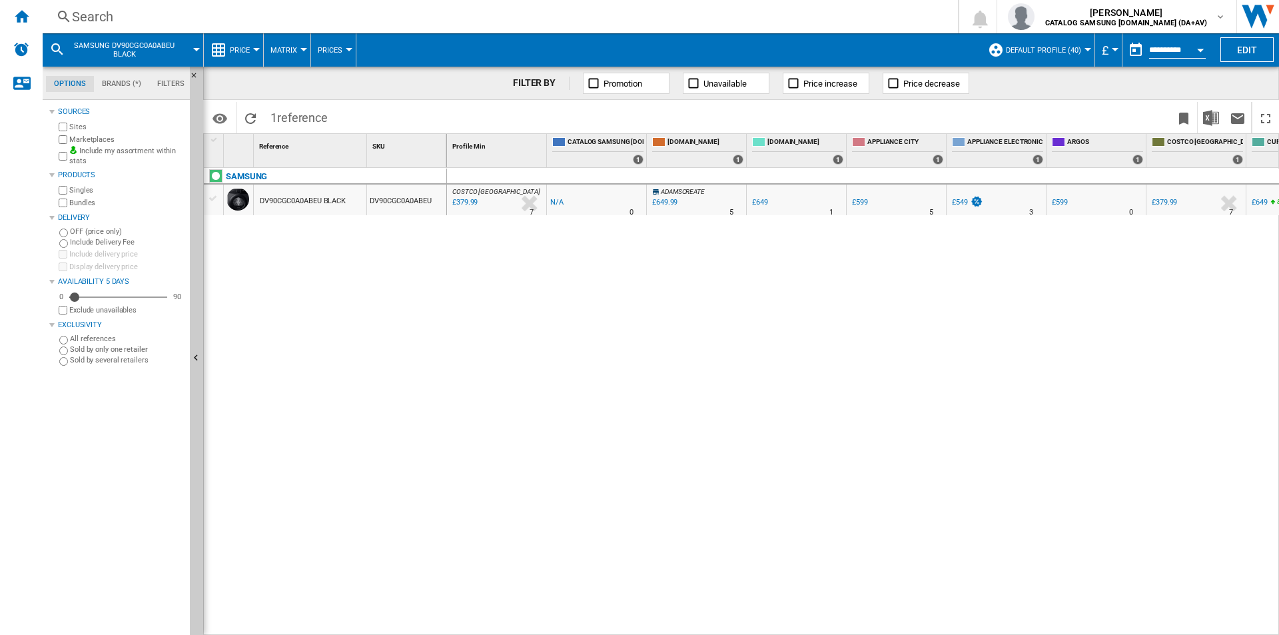
click at [736, 18] on div "Search" at bounding box center [497, 16] width 851 height 19
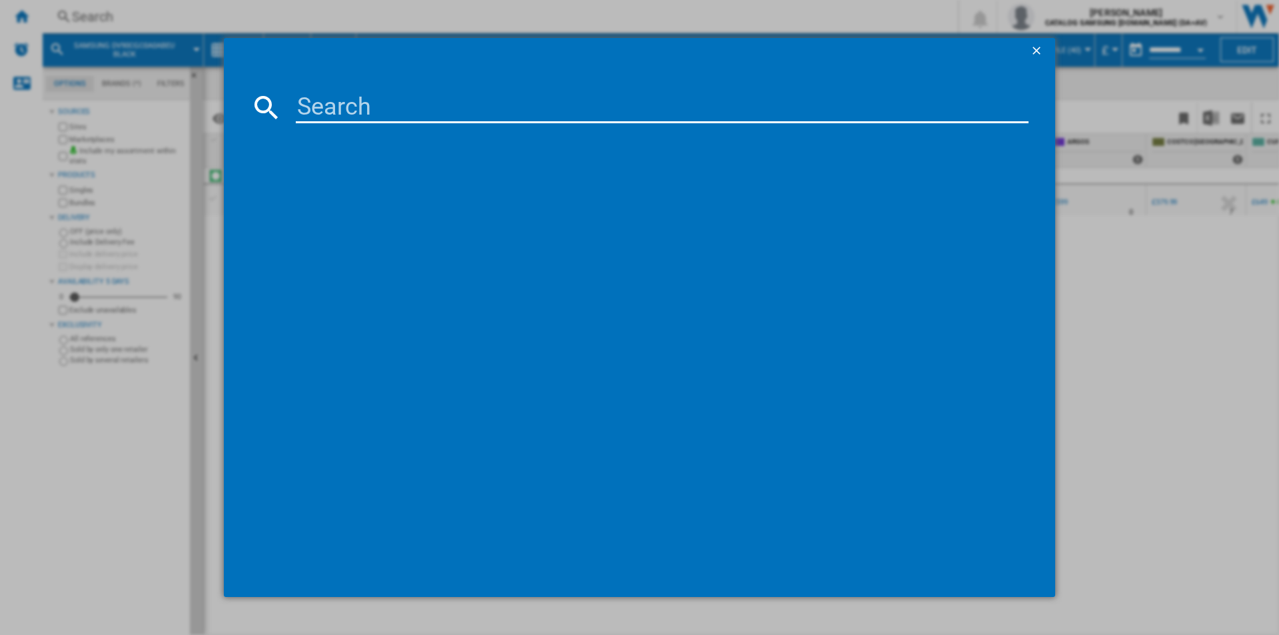
click at [654, 117] on input at bounding box center [662, 107] width 733 height 32
type input "WW90CGC04DABEU"
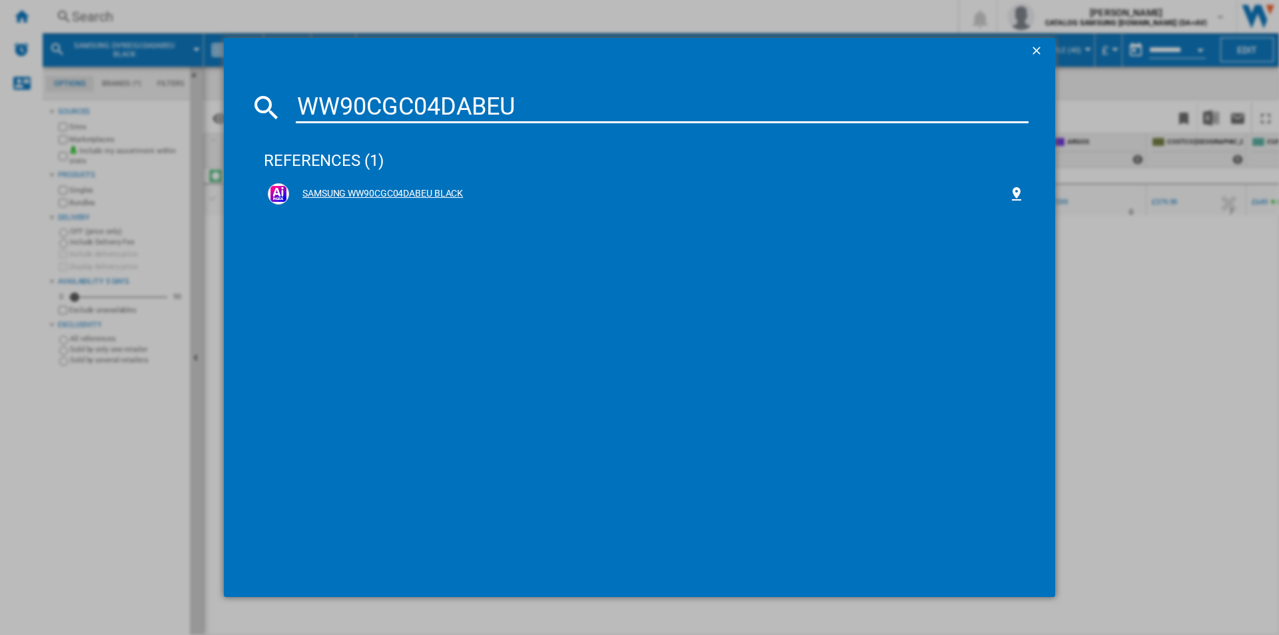
click at [421, 195] on div "SAMSUNG WW90CGC04DABEU BLACK" at bounding box center [648, 193] width 719 height 13
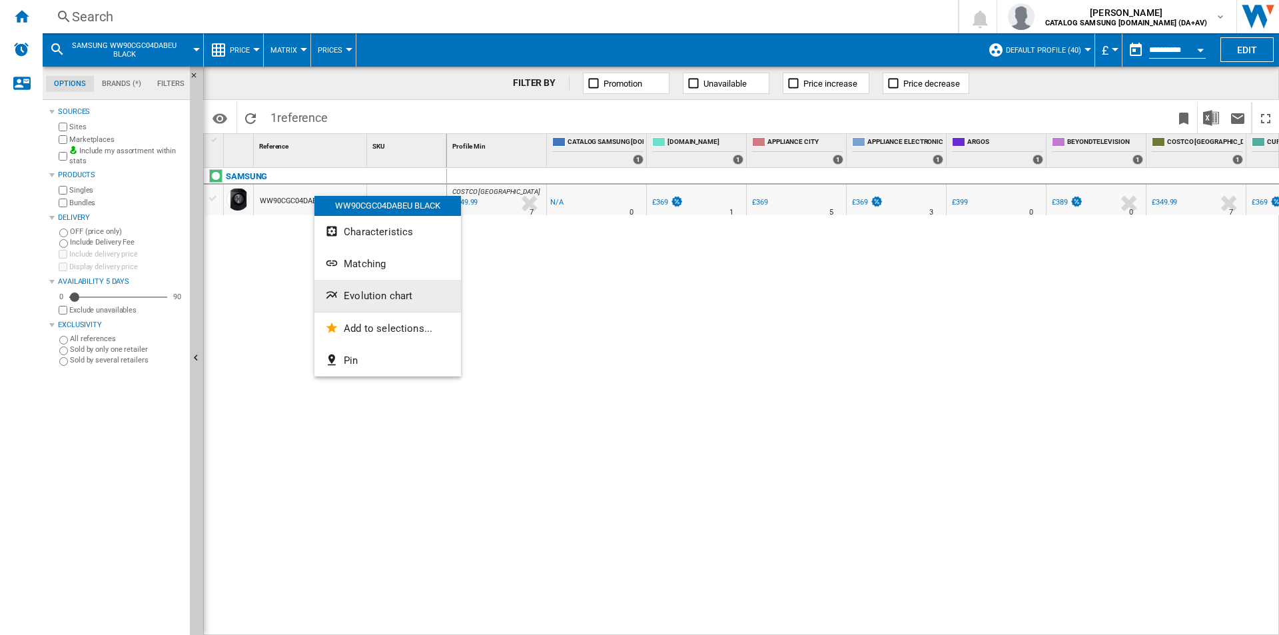
click at [390, 298] on span "Evolution chart" at bounding box center [378, 296] width 69 height 12
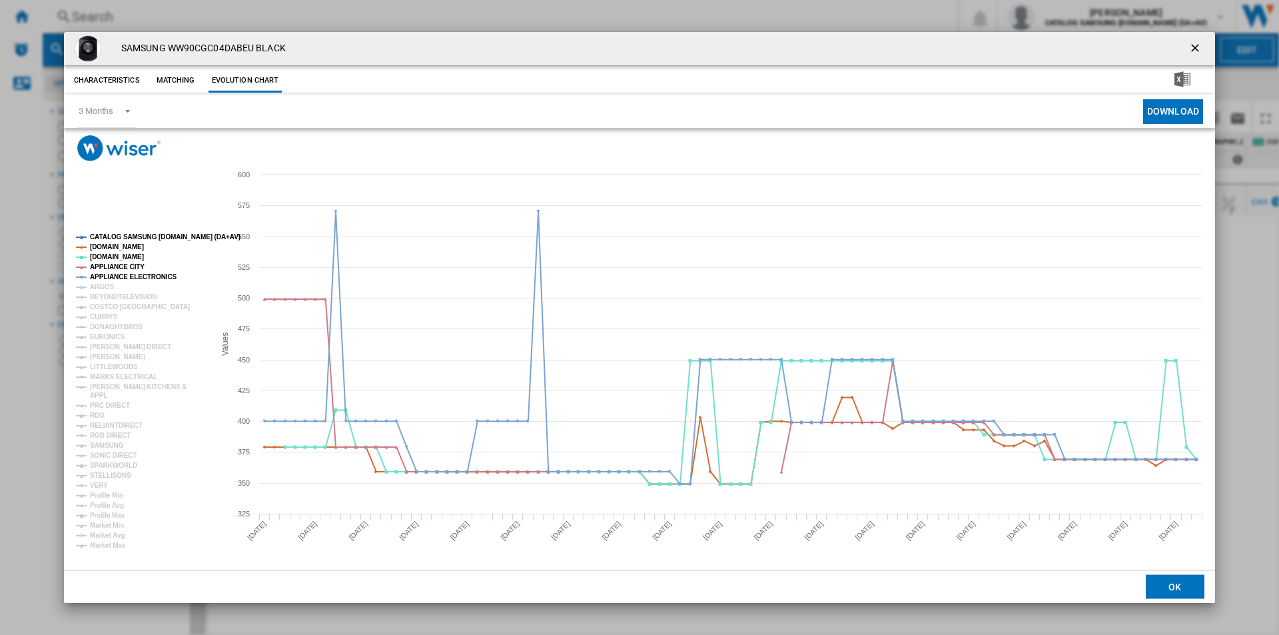
click at [165, 237] on tspan "CATALOG SAMSUNG [DOMAIN_NAME] (DA+AV)" at bounding box center [165, 236] width 151 height 7
click at [118, 244] on tspan "[DOMAIN_NAME]" at bounding box center [117, 246] width 54 height 7
click at [111, 264] on tspan "APPLIANCE CITY" at bounding box center [117, 266] width 55 height 7
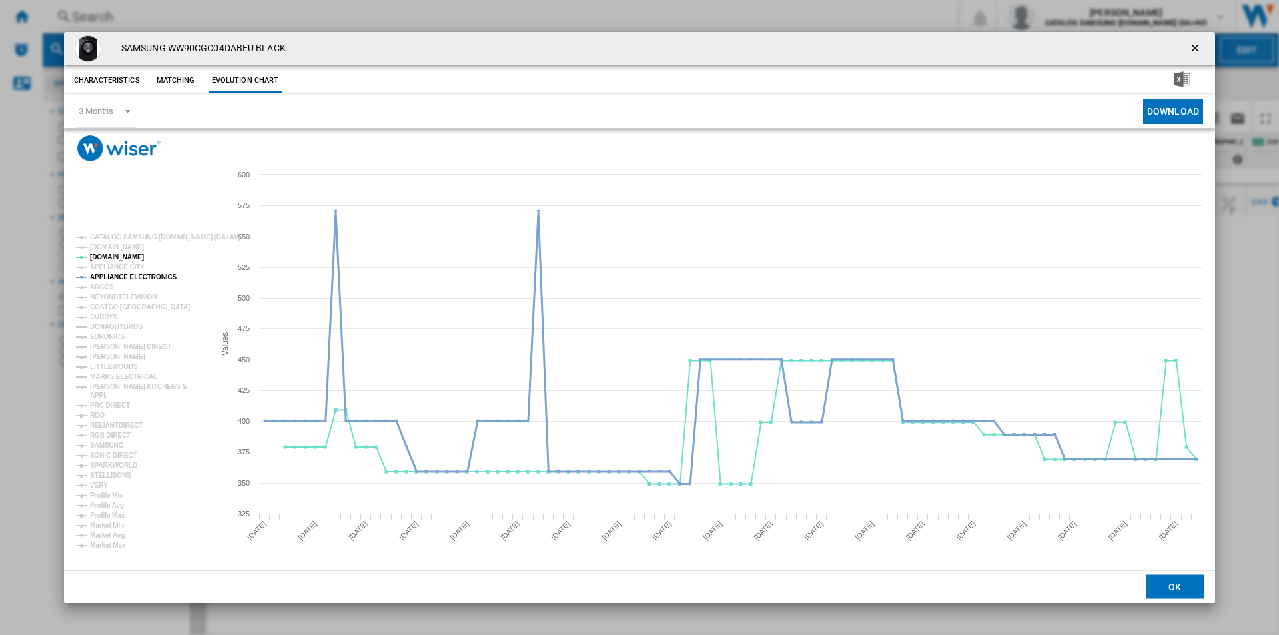
click at [111, 273] on tspan "APPLIANCE ELECTRONICS" at bounding box center [133, 276] width 87 height 7
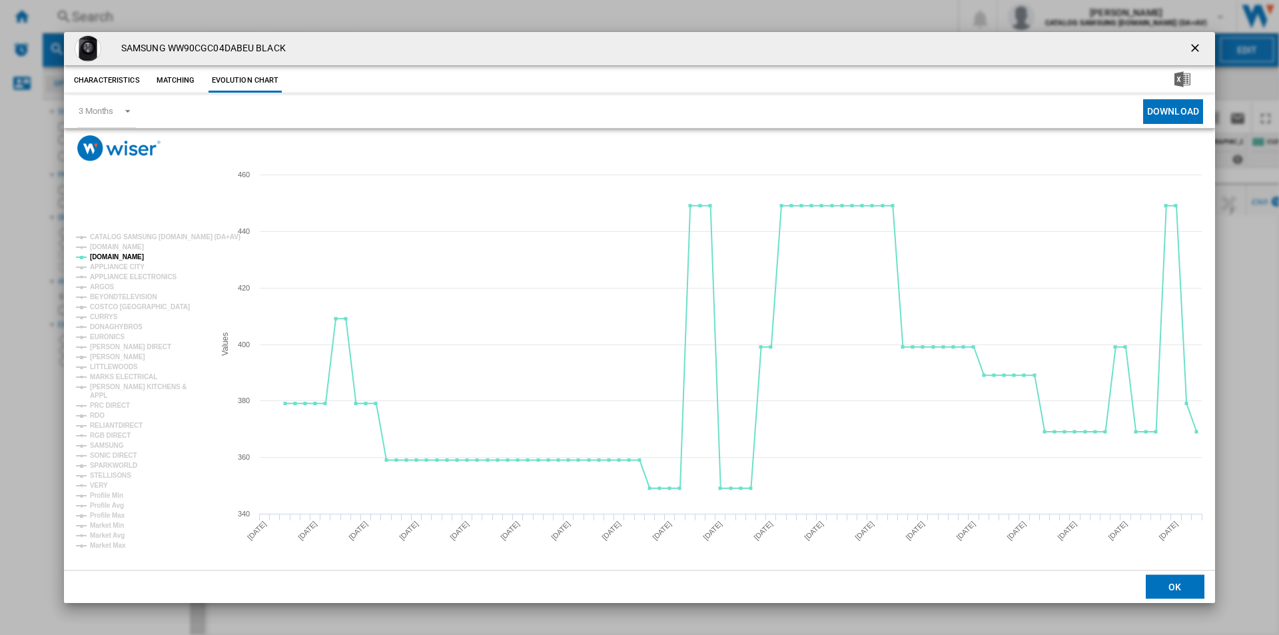
click at [1191, 47] on ng-md-icon "getI18NText('BUTTONS.CLOSE_DIALOG')" at bounding box center [1196, 49] width 16 height 16
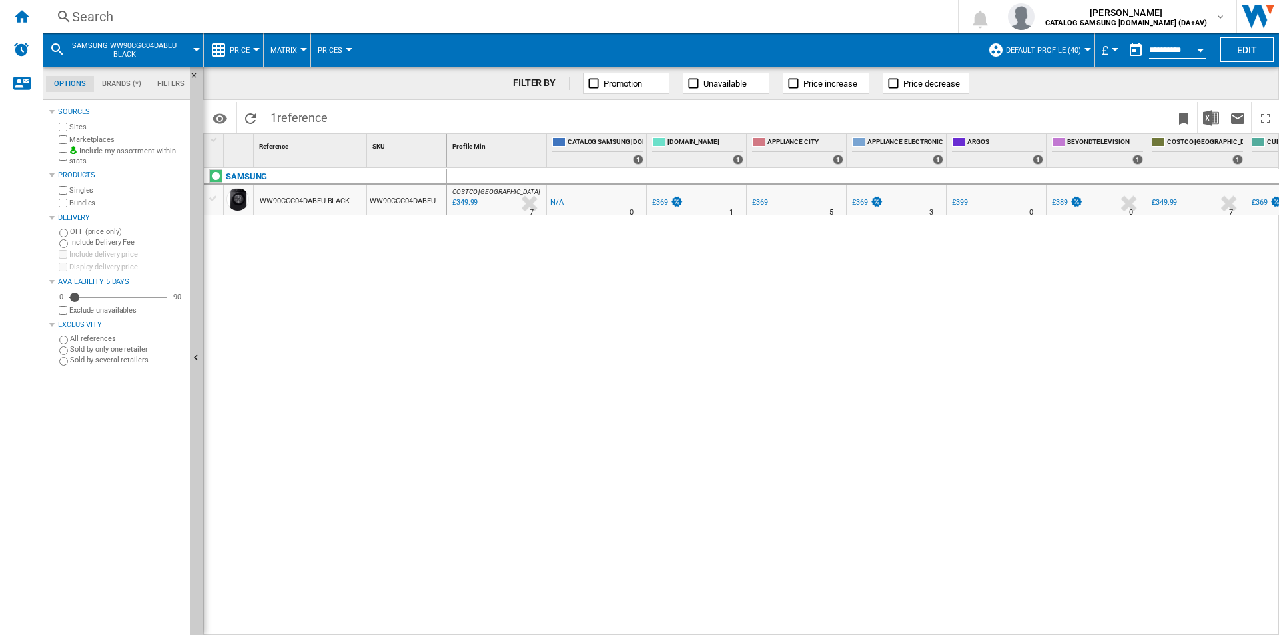
click at [701, 17] on div "Search" at bounding box center [497, 16] width 851 height 19
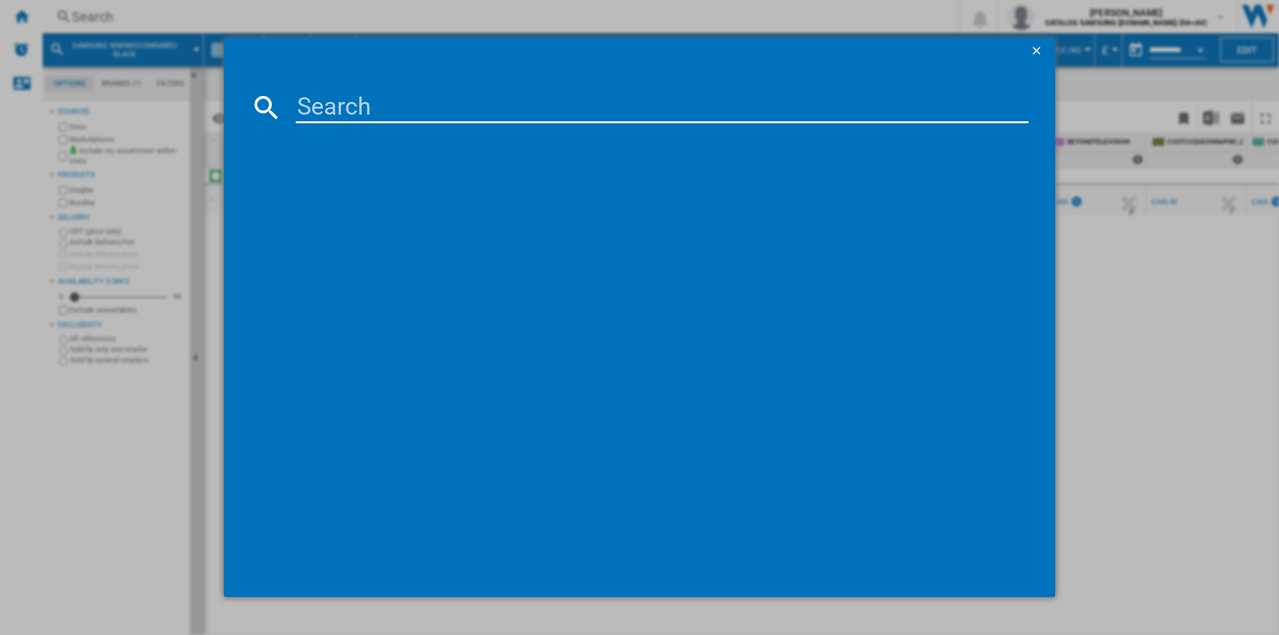
click at [671, 104] on input at bounding box center [662, 107] width 733 height 32
type input "WW90CGC04DAEEU"
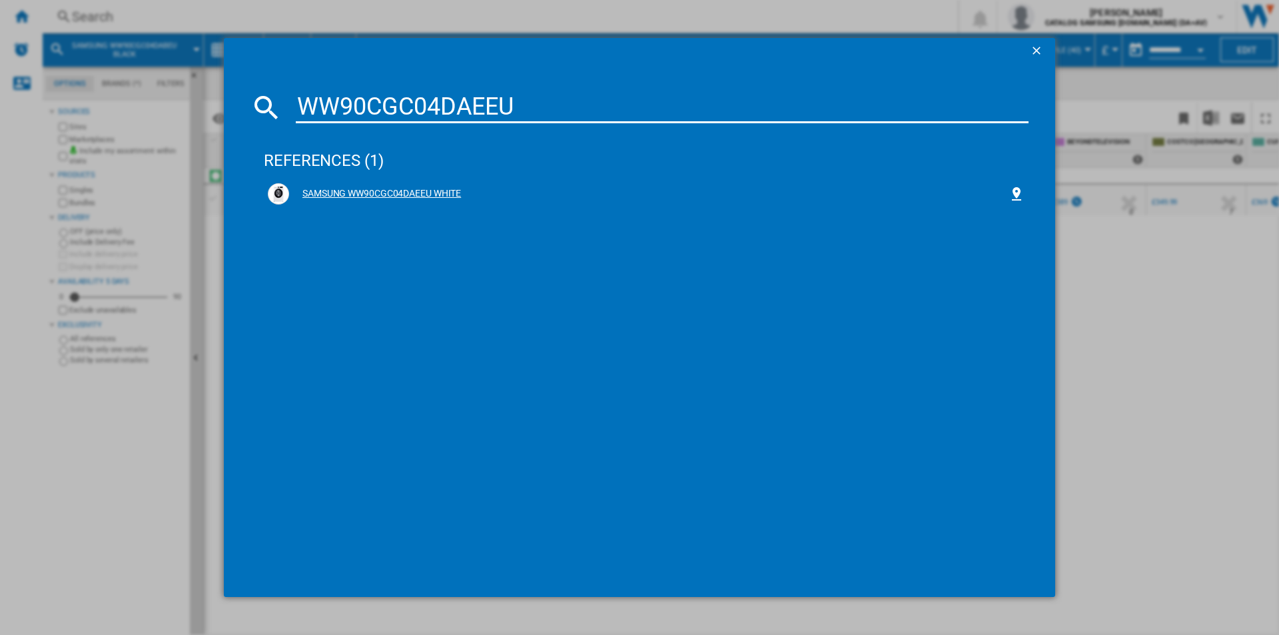
click at [438, 187] on div "SAMSUNG WW90CGC04DAEEU WHITE" at bounding box center [648, 193] width 719 height 13
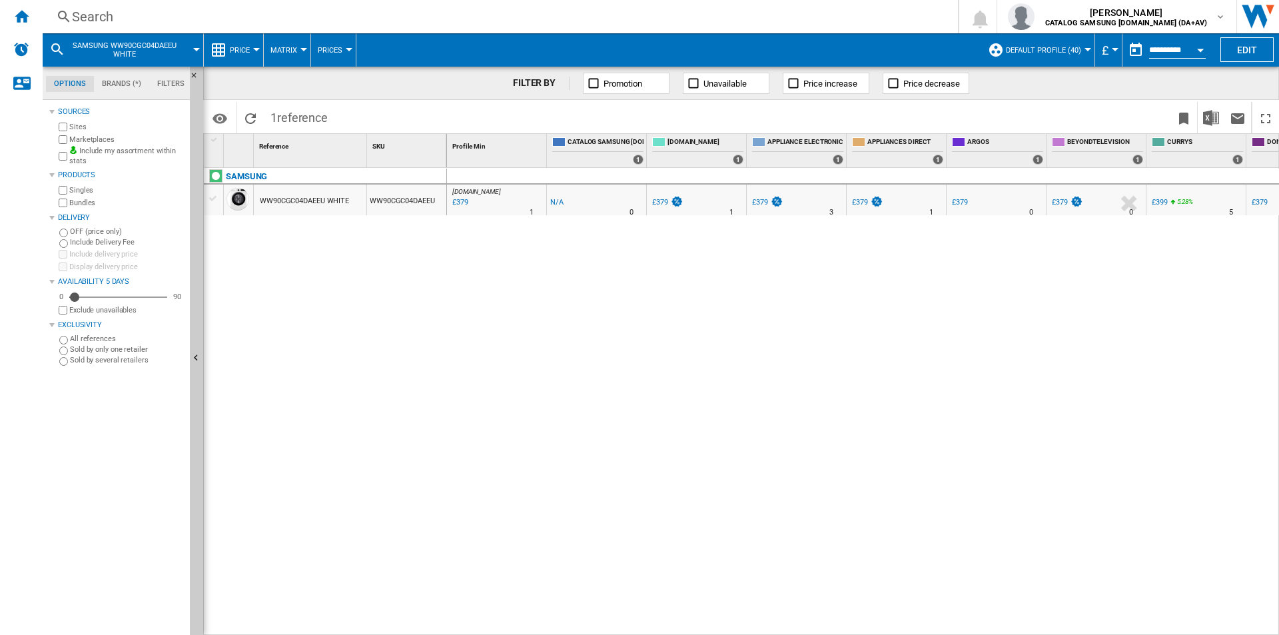
click at [418, 18] on div "Search" at bounding box center [497, 16] width 851 height 19
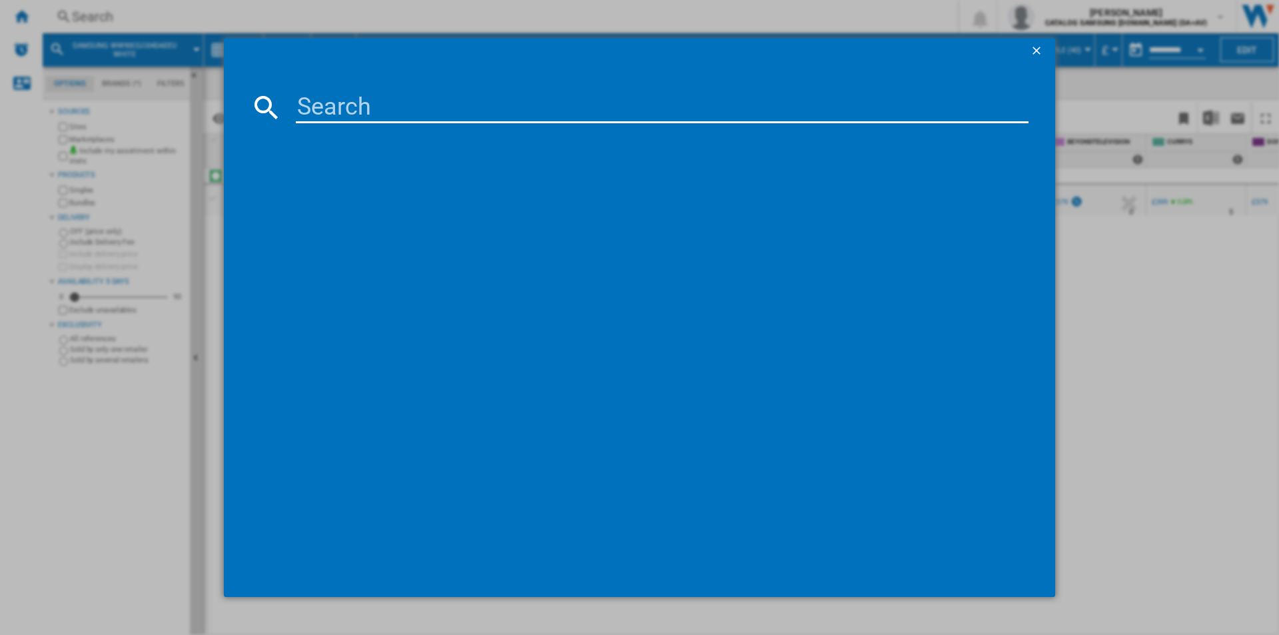
click at [492, 114] on input at bounding box center [662, 107] width 733 height 32
type input "WW90DG6U85LBU1"
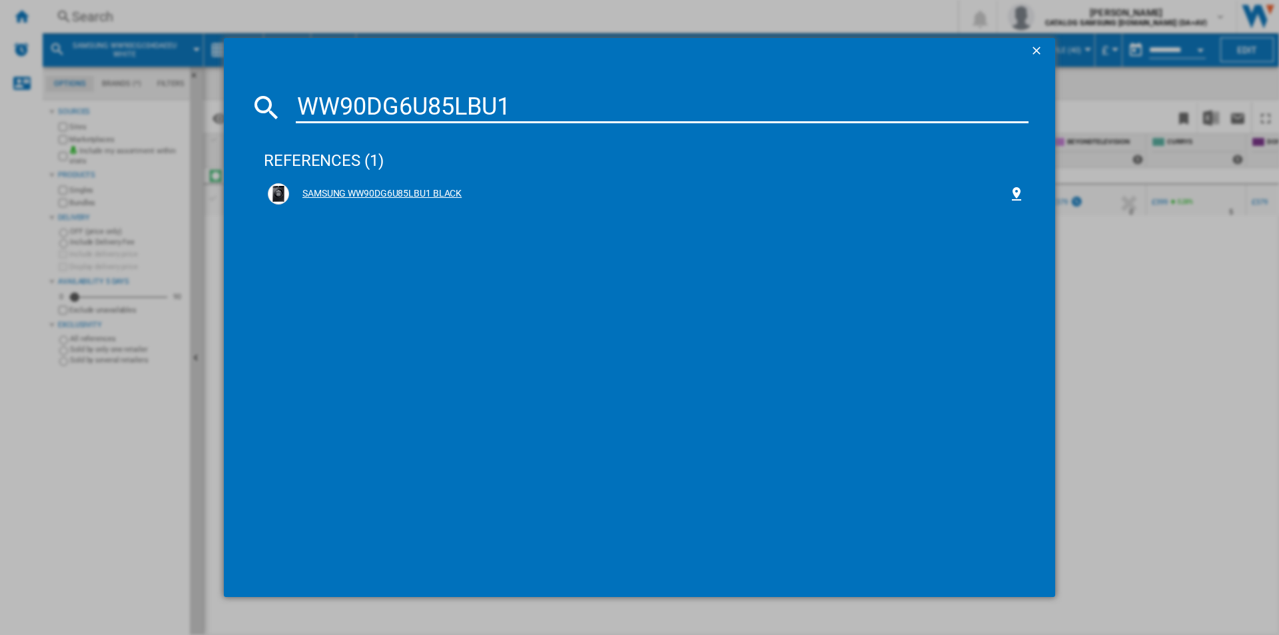
click at [364, 193] on div "SAMSUNG WW90DG6U85LBU1 BLACK" at bounding box center [648, 193] width 719 height 13
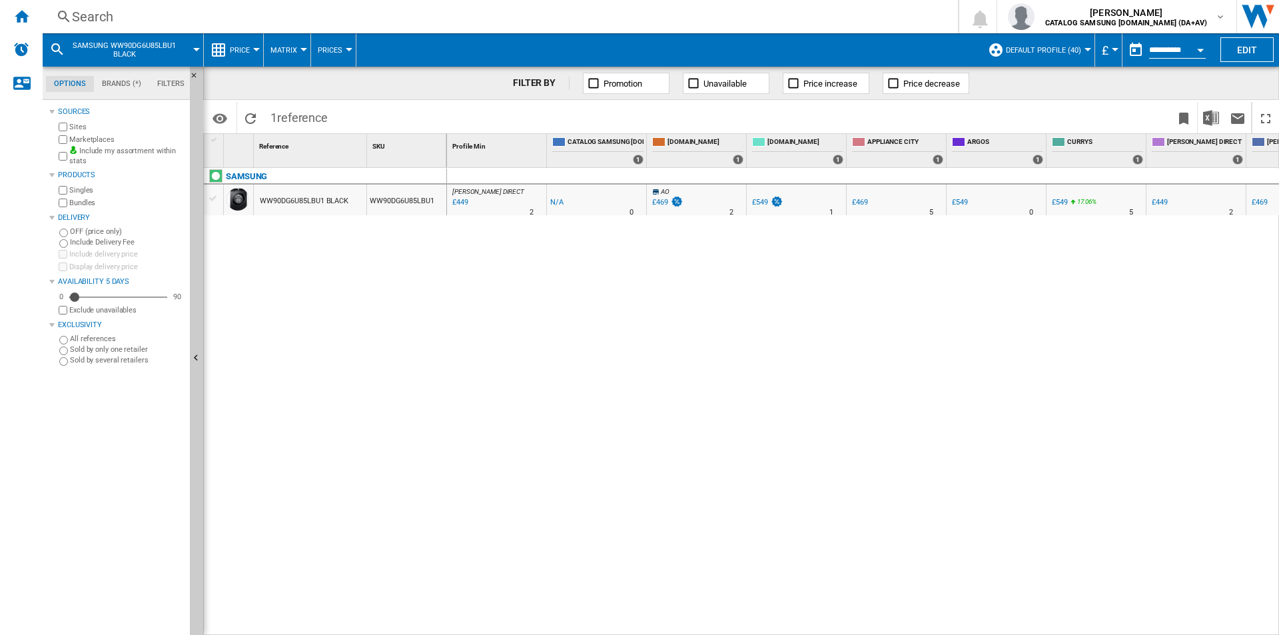
click at [482, 16] on div "Search" at bounding box center [497, 16] width 851 height 19
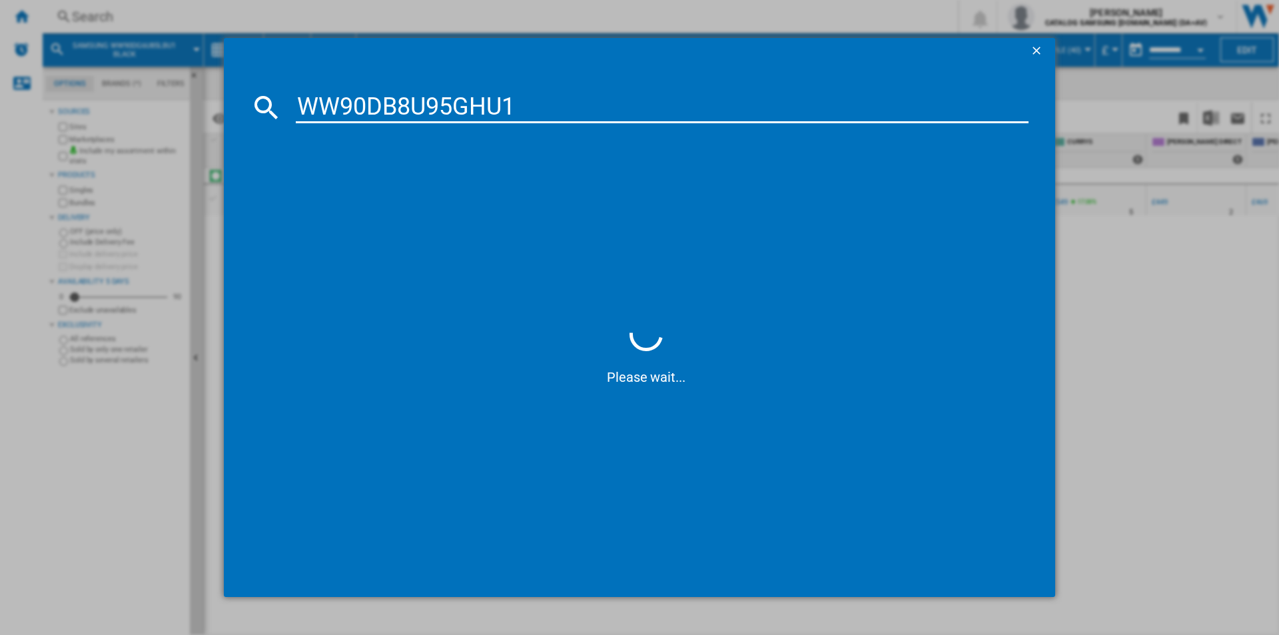
type input "WW90DB8U95GHU1"
click at [382, 192] on div "SAMSUNG WW90DB8U95GHU1 WHITE" at bounding box center [648, 193] width 719 height 13
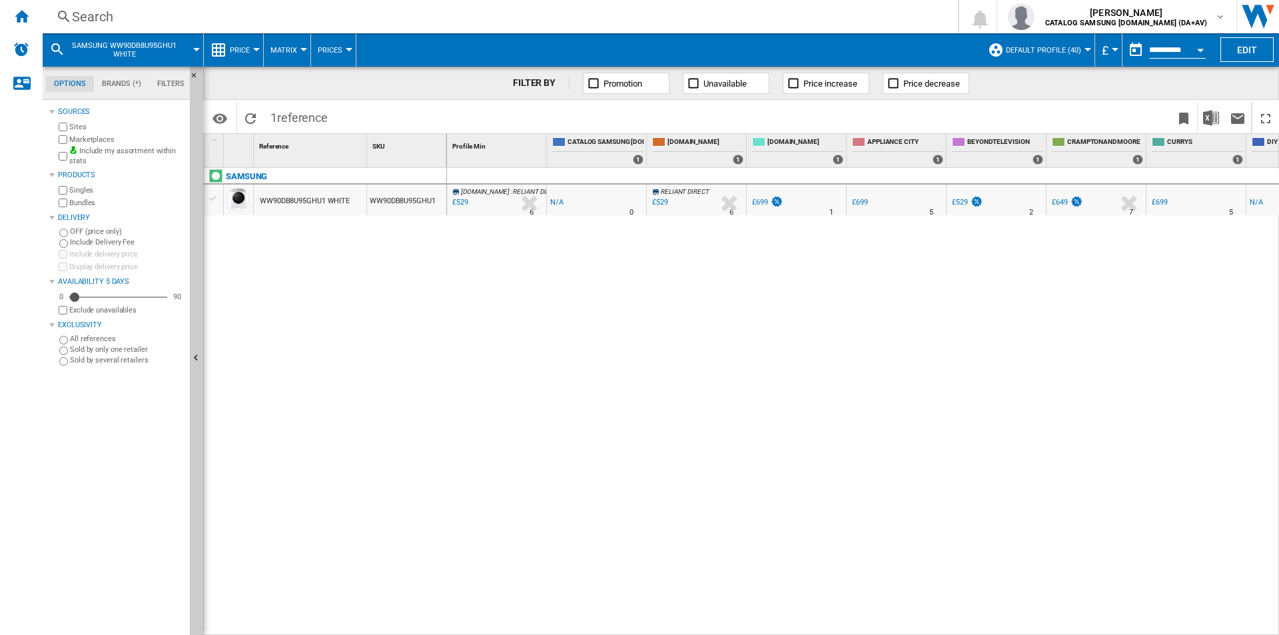
click at [560, 10] on div "Search" at bounding box center [497, 16] width 851 height 19
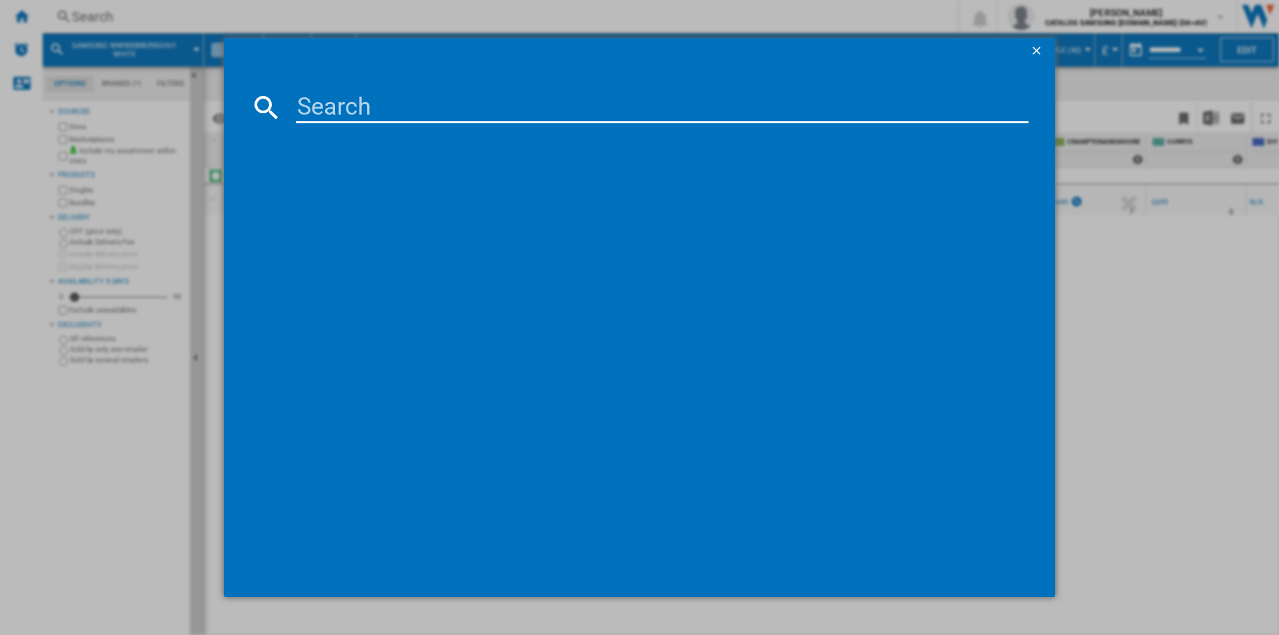
click at [477, 105] on input at bounding box center [662, 107] width 733 height 32
paste input "WW90DB8U95GBU1"
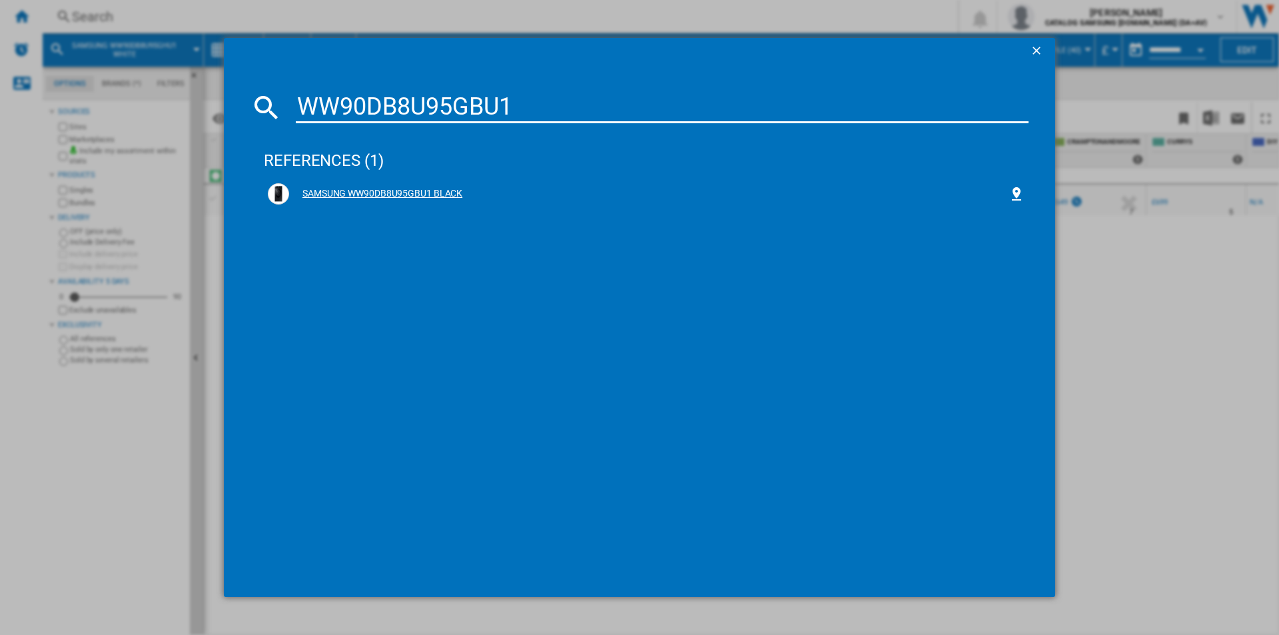
type input "WW90DB8U95GBU1"
click at [366, 187] on div "SAMSUNG WW90DB8U95GBU1 BLACK" at bounding box center [648, 193] width 719 height 13
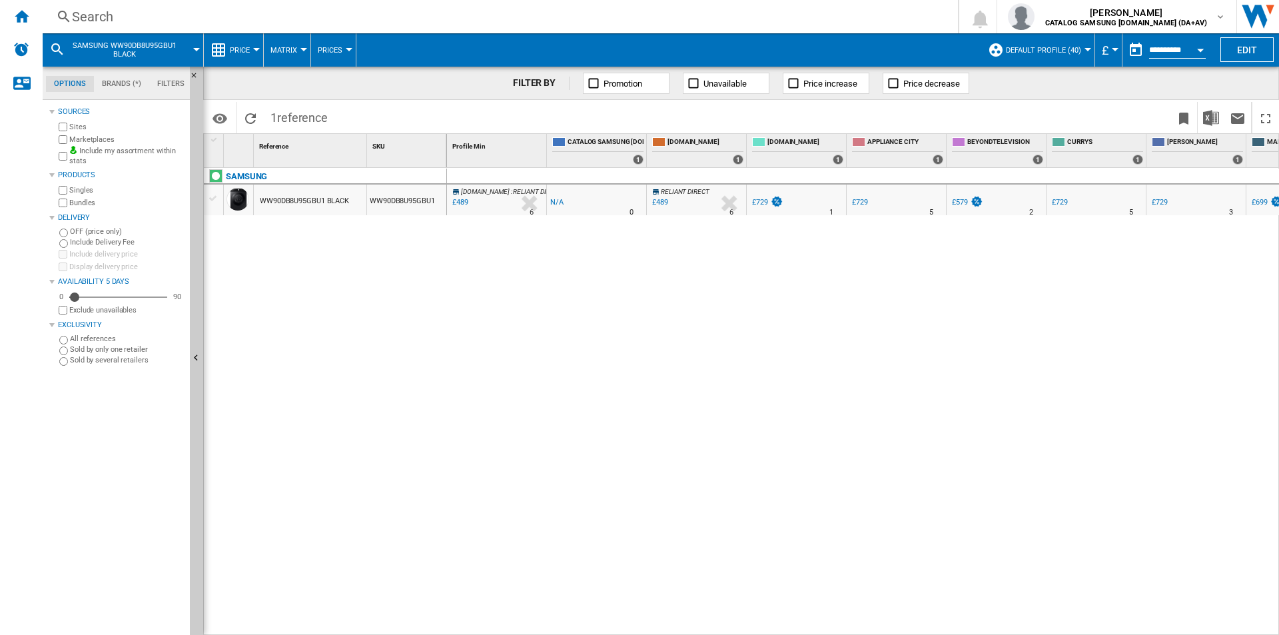
click at [543, 13] on div "Search" at bounding box center [497, 16] width 851 height 19
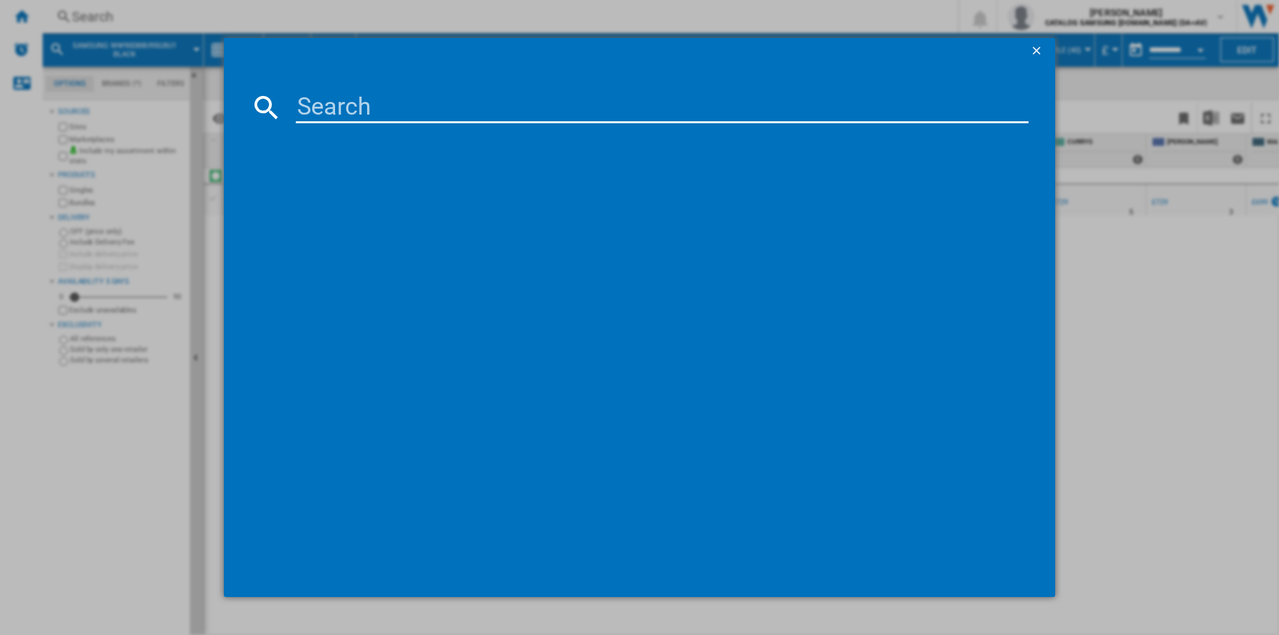
click at [513, 107] on input at bounding box center [662, 107] width 733 height 32
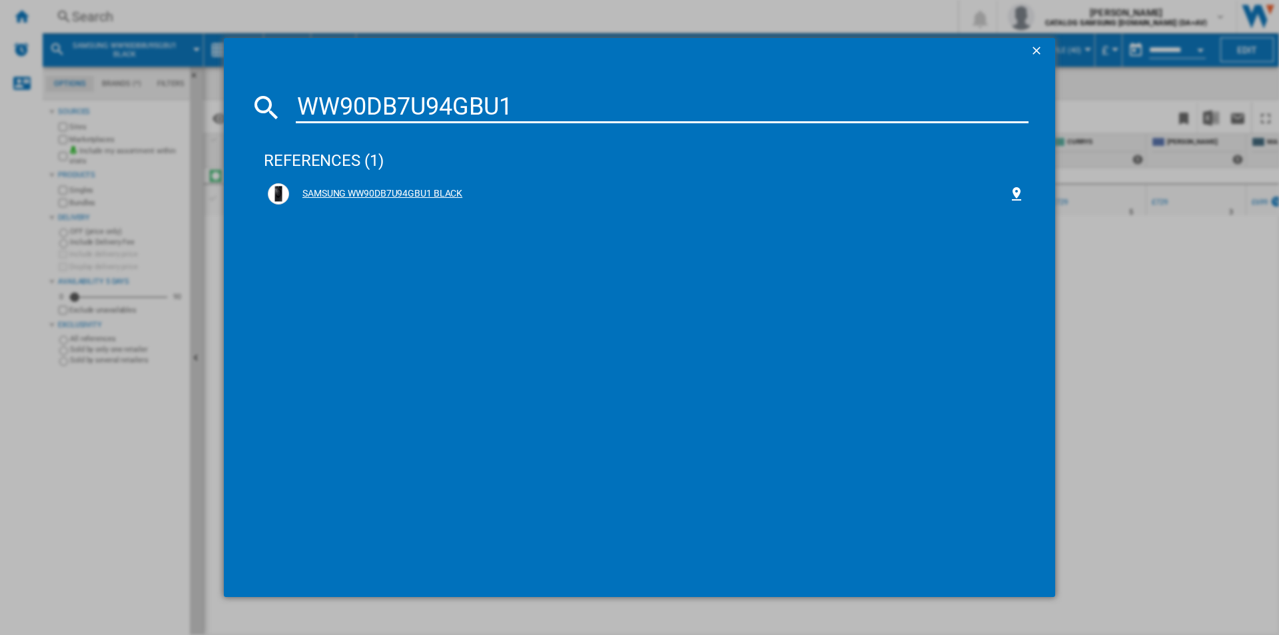
type input "WW90DB7U94GBU1"
click at [366, 194] on div "SAMSUNG WW90DB7U94GBU1 BLACK" at bounding box center [648, 193] width 719 height 13
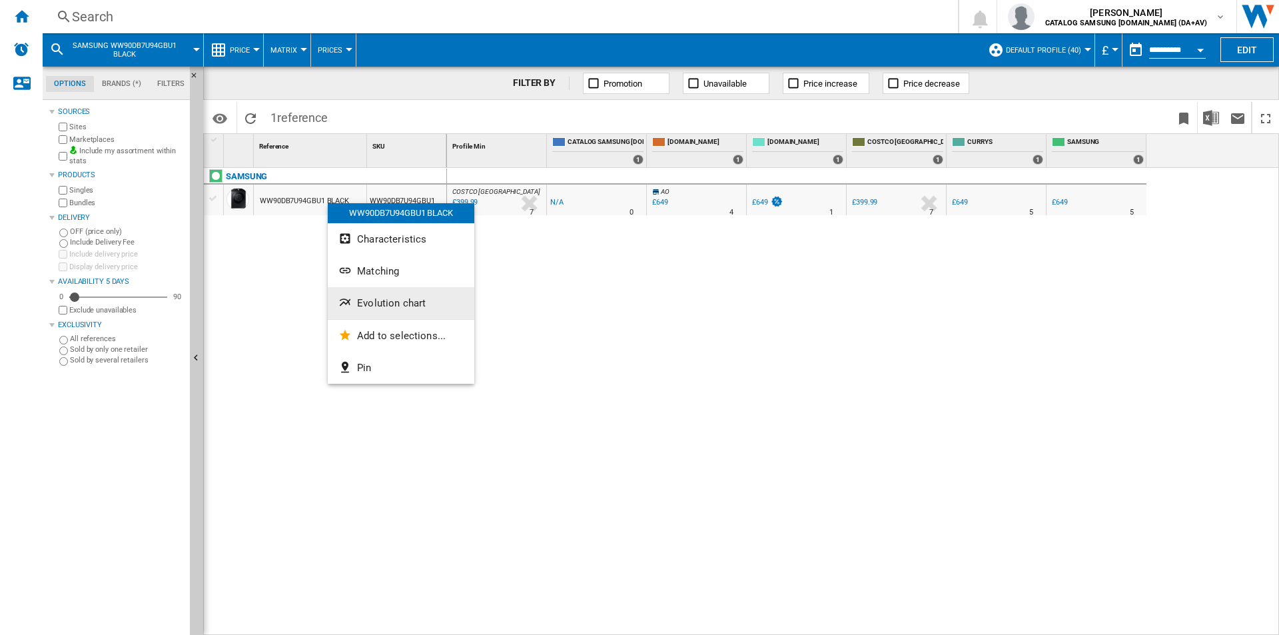
click at [396, 296] on button "Evolution chart" at bounding box center [401, 303] width 147 height 32
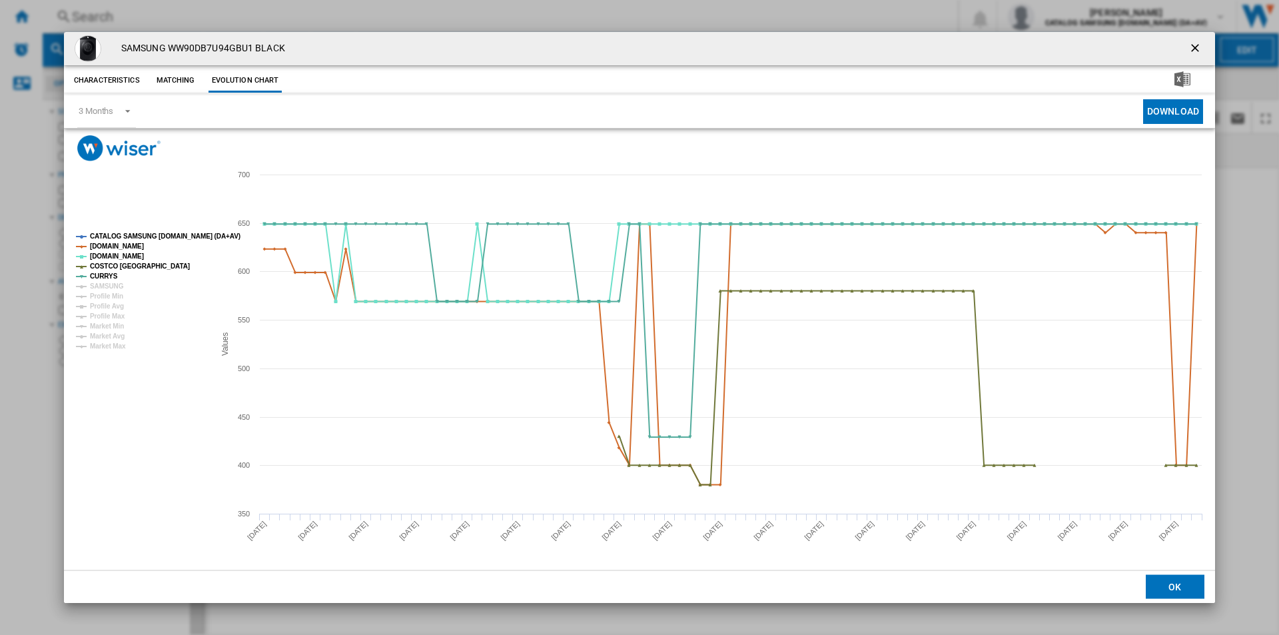
click at [1194, 49] on ng-md-icon "getI18NText('BUTTONS.CLOSE_DIALOG')" at bounding box center [1196, 49] width 16 height 16
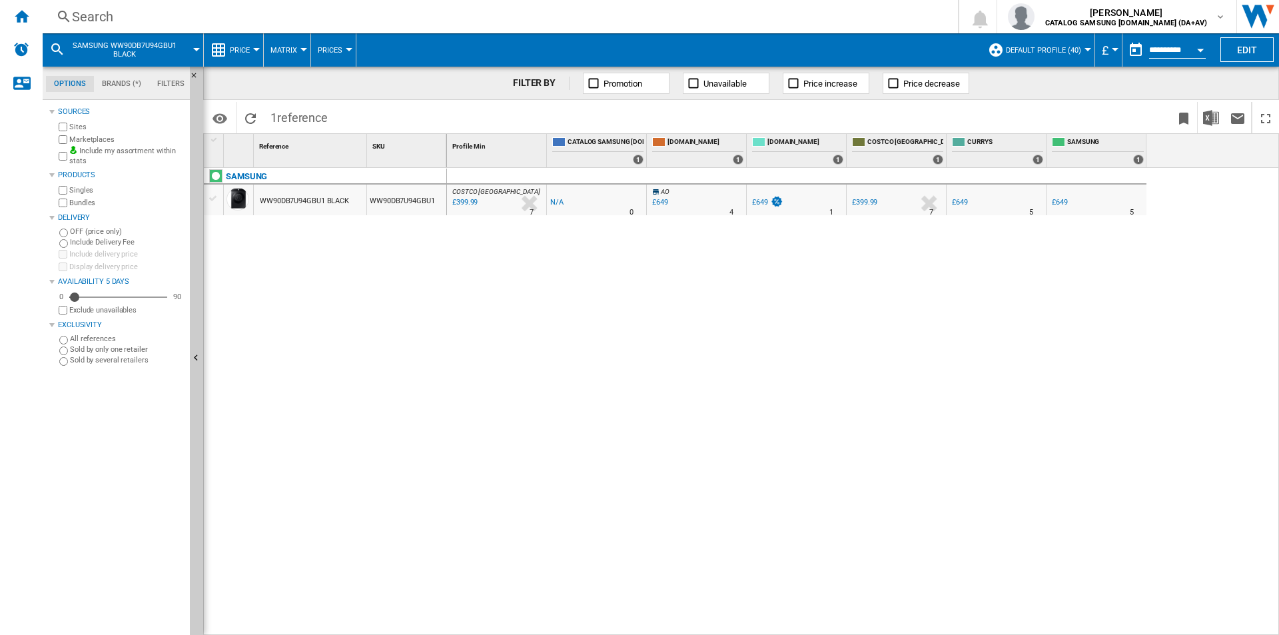
click at [387, 18] on div "Search" at bounding box center [497, 16] width 851 height 19
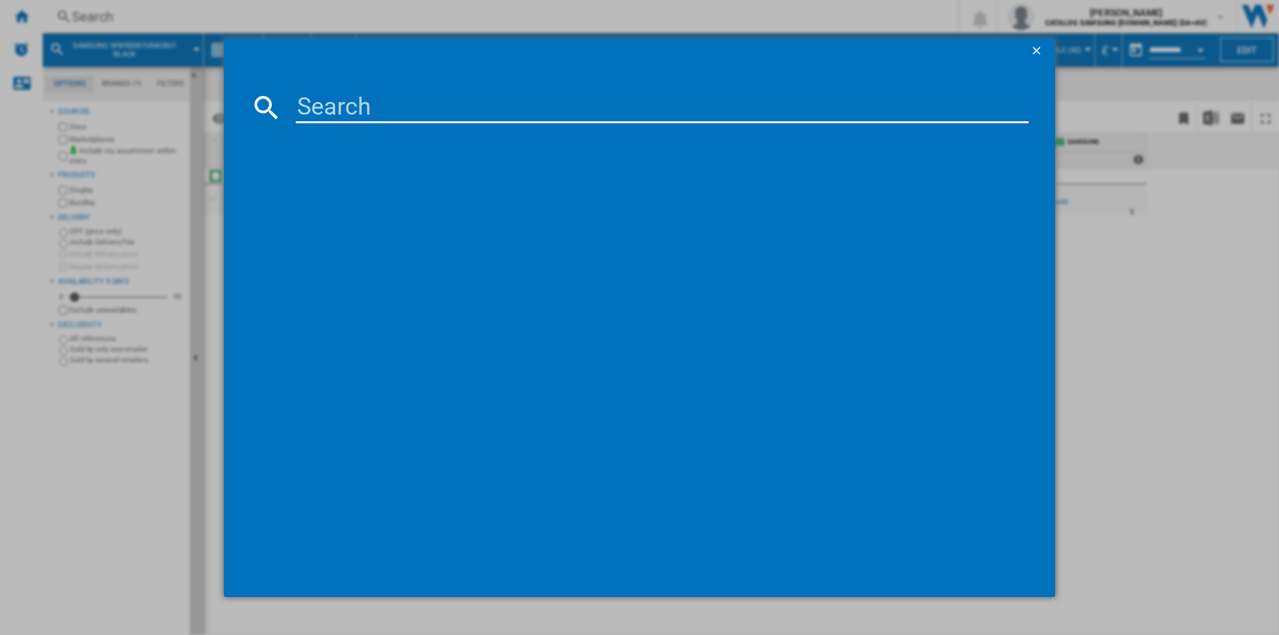
click at [430, 117] on input at bounding box center [662, 107] width 733 height 32
type input "WW90DB7U94GEU1"
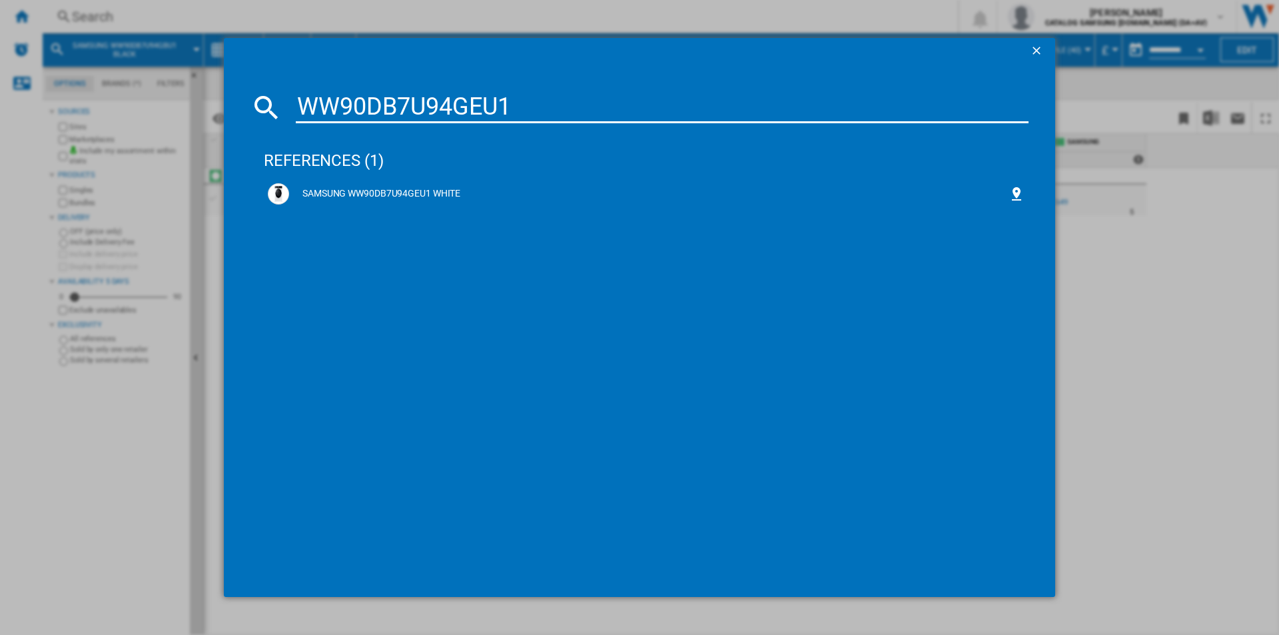
drag, startPoint x: 432, startPoint y: 190, endPoint x: 629, endPoint y: 51, distance: 241.3
click at [432, 190] on div "SAMSUNG WW90DB7U94GEU1 WHITE" at bounding box center [648, 193] width 719 height 13
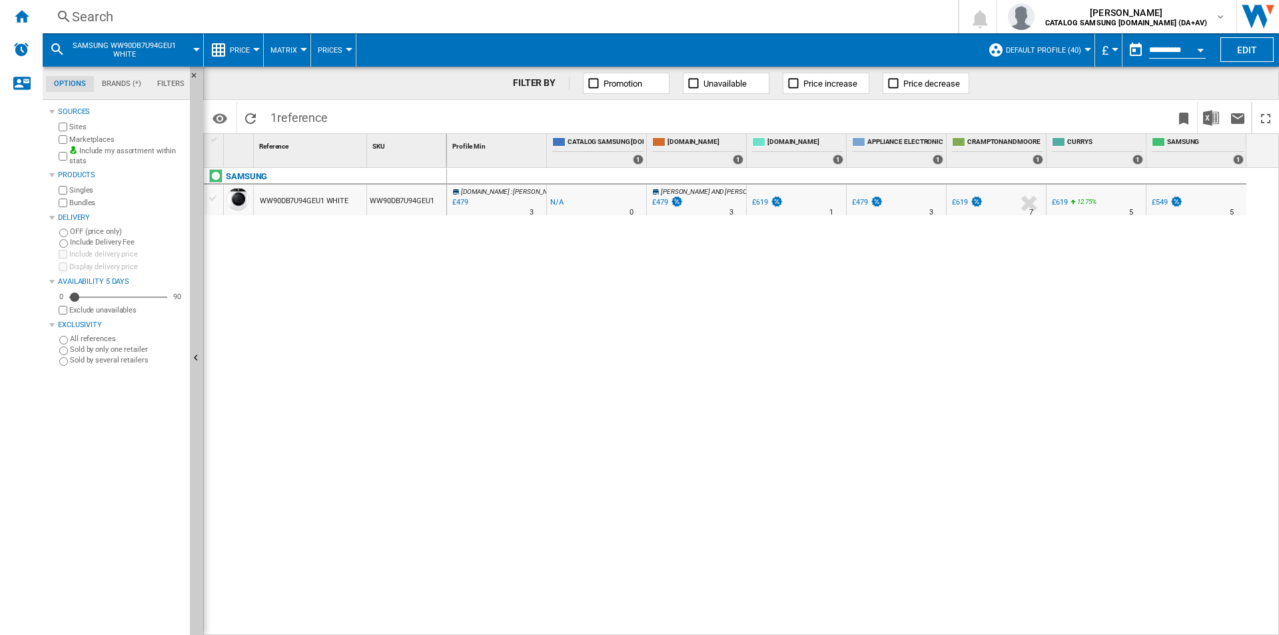
click at [509, 11] on div "Search" at bounding box center [497, 16] width 851 height 19
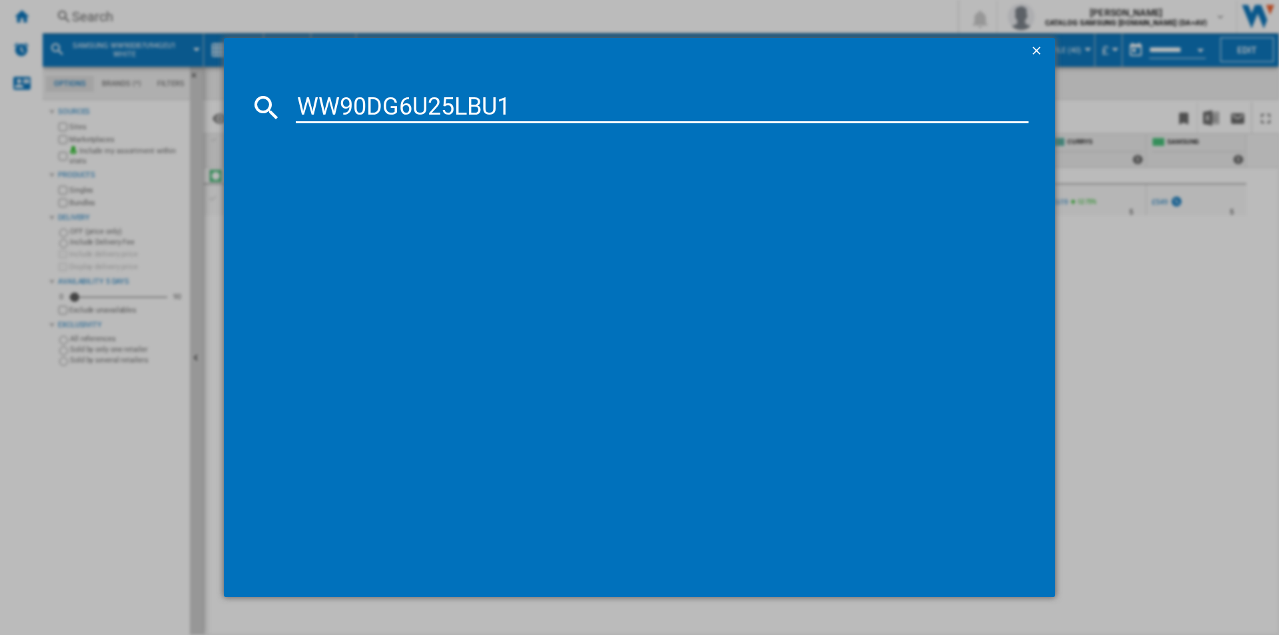
type input "WW90DG6U25LBU1"
click at [447, 188] on div "SAMSUNG WW90DG6U25LBU1 BLACK" at bounding box center [648, 193] width 719 height 13
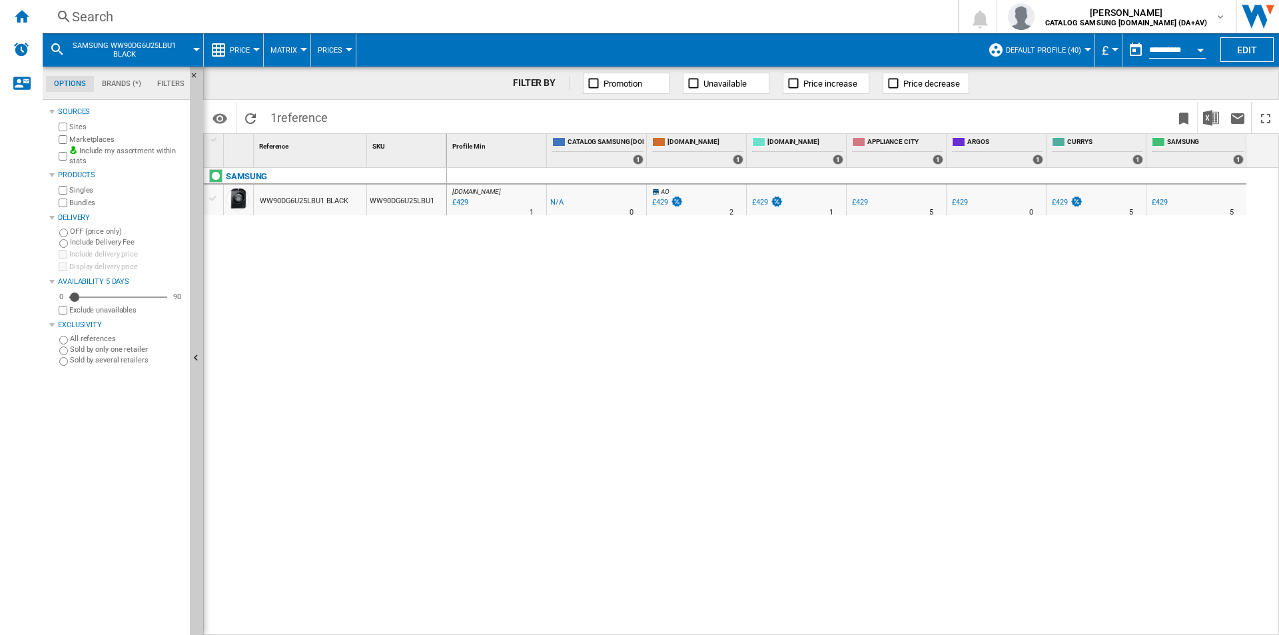
click at [667, 22] on div "Search" at bounding box center [497, 16] width 851 height 19
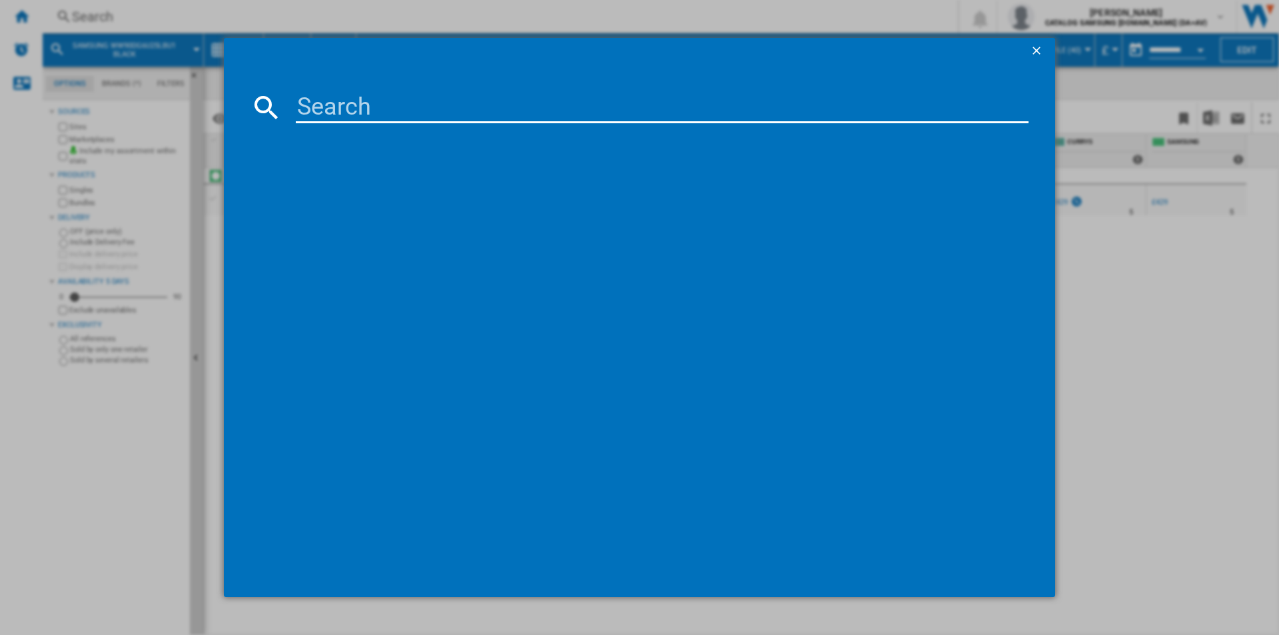
click at [647, 103] on input at bounding box center [662, 107] width 733 height 32
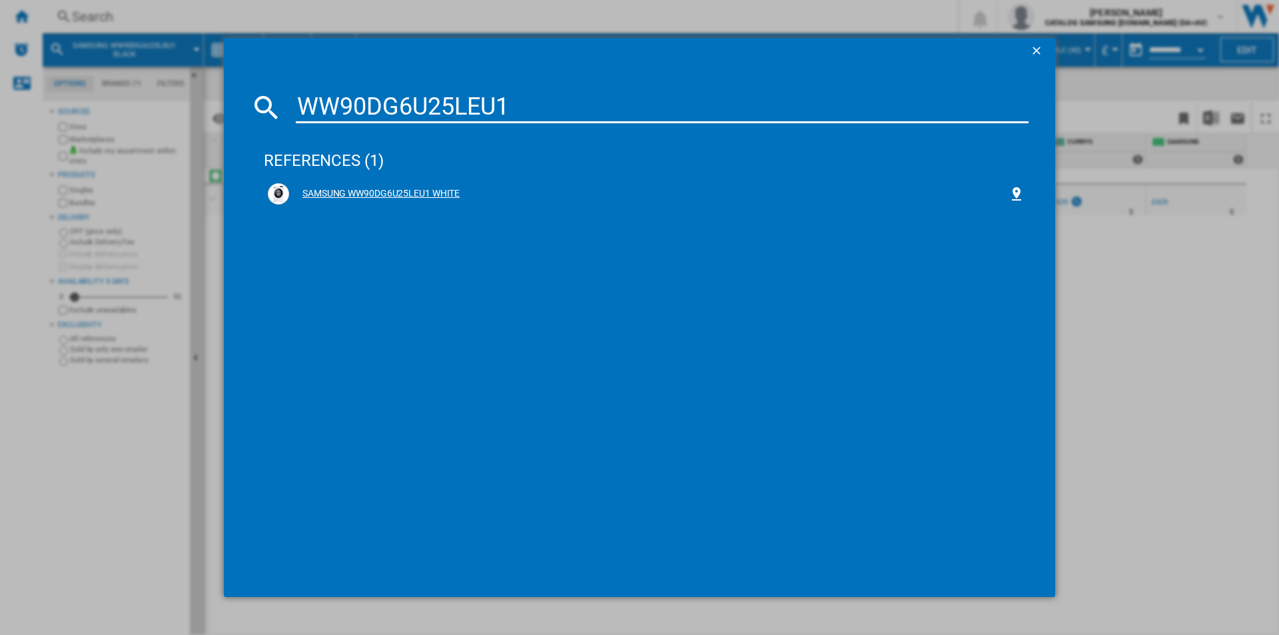
type input "WW90DG6U25LEU1"
click at [452, 186] on div "SAMSUNG WW90DG6U25LEU1 WHITE" at bounding box center [646, 193] width 757 height 21
click at [386, 192] on div "SAMSUNG WW90DG6U25LEU1 WHITE" at bounding box center [648, 193] width 719 height 13
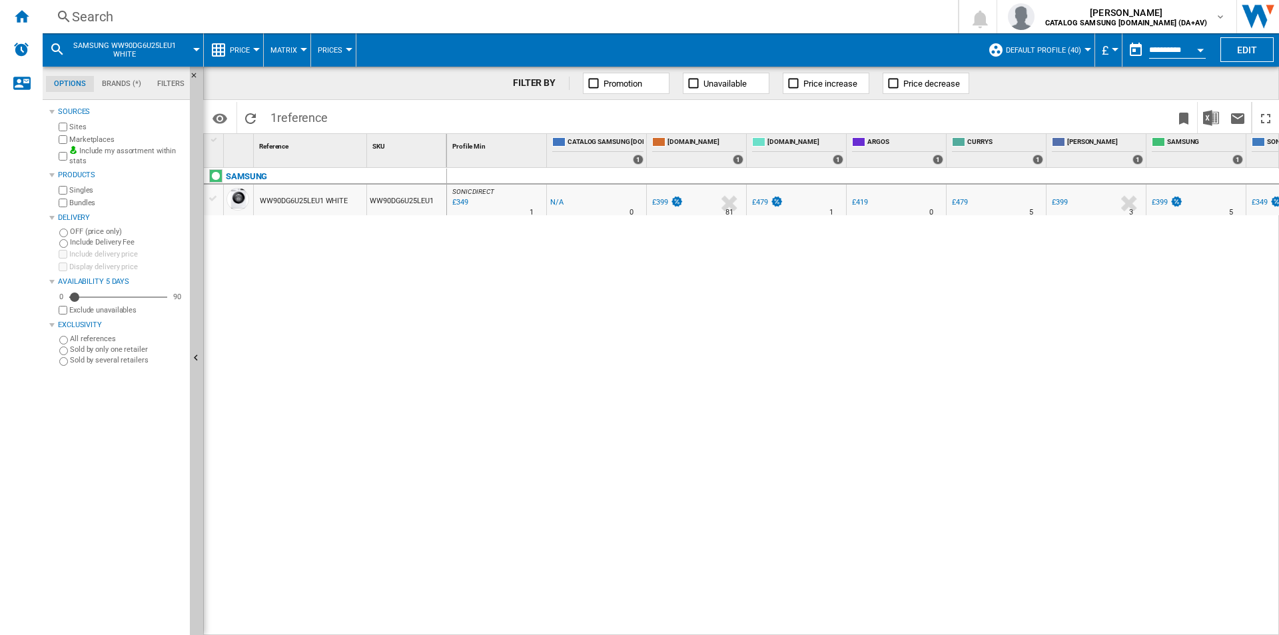
click at [567, 13] on div "Search" at bounding box center [497, 16] width 851 height 19
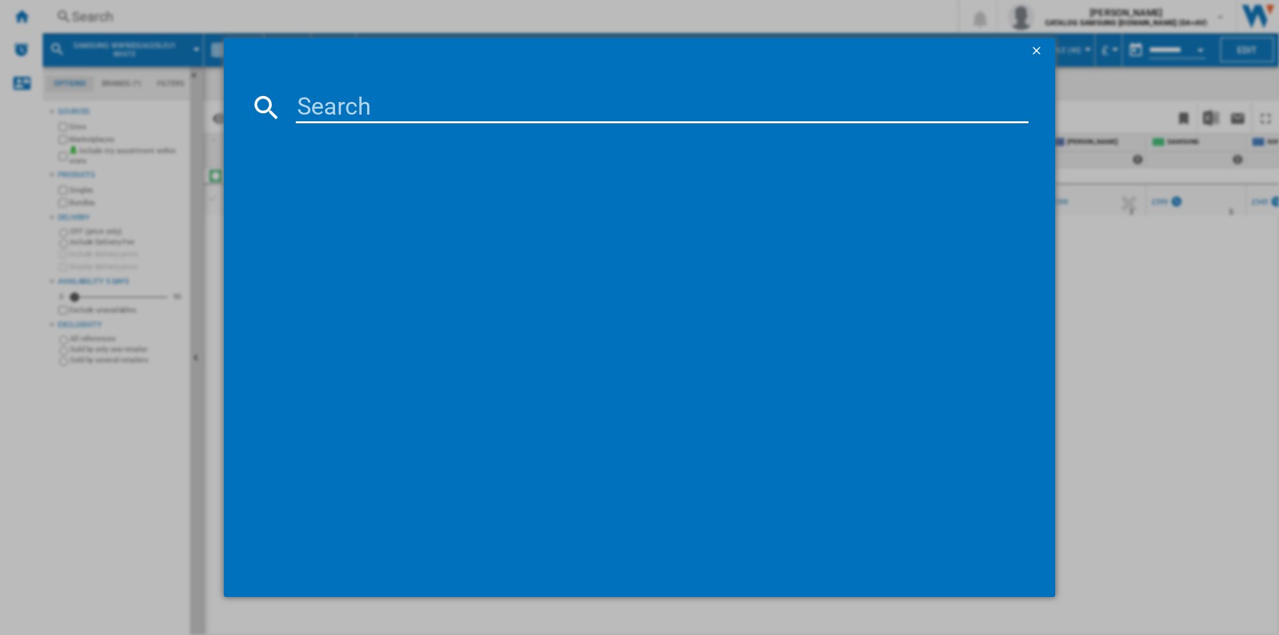
click at [676, 102] on input at bounding box center [662, 107] width 733 height 32
type input "WW11DG5B25ABEU"
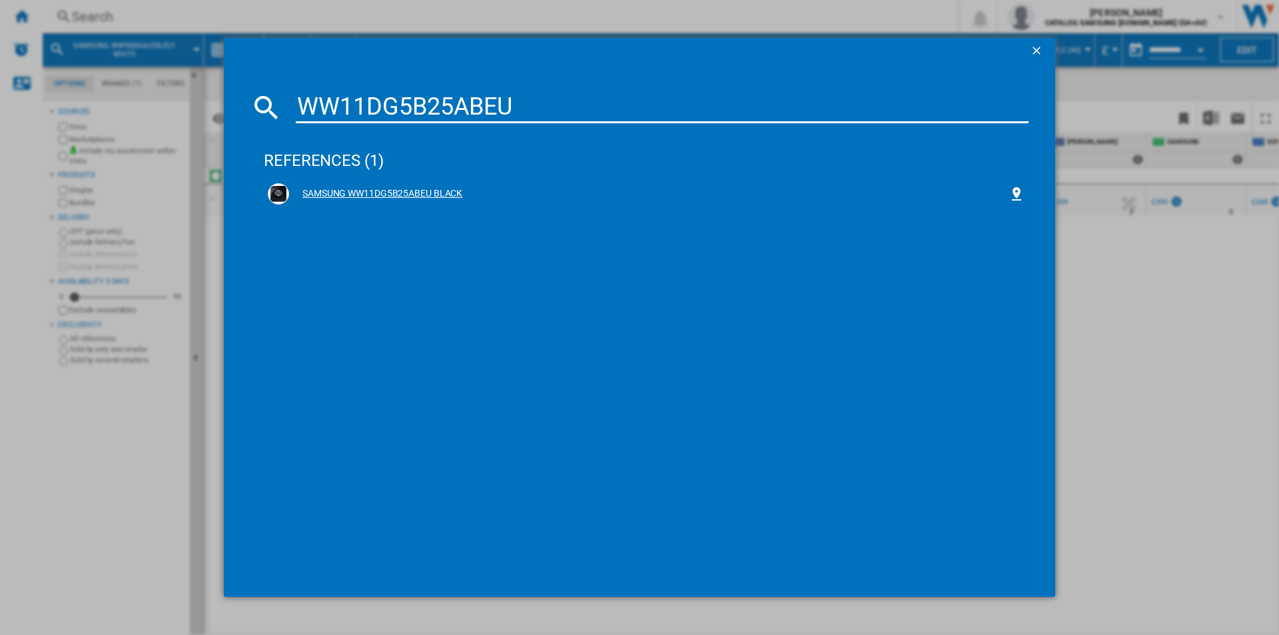
click at [444, 189] on div "SAMSUNG WW11DG5B25ABEU BLACK" at bounding box center [648, 193] width 719 height 13
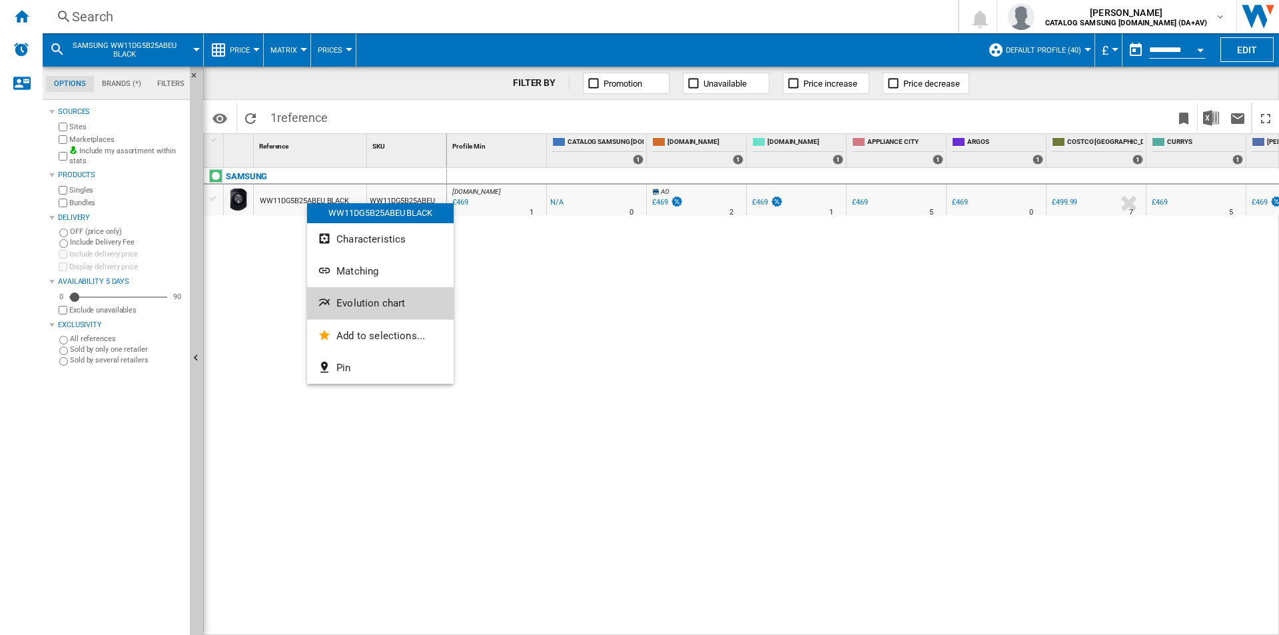
click at [400, 308] on span "Evolution chart" at bounding box center [370, 303] width 69 height 12
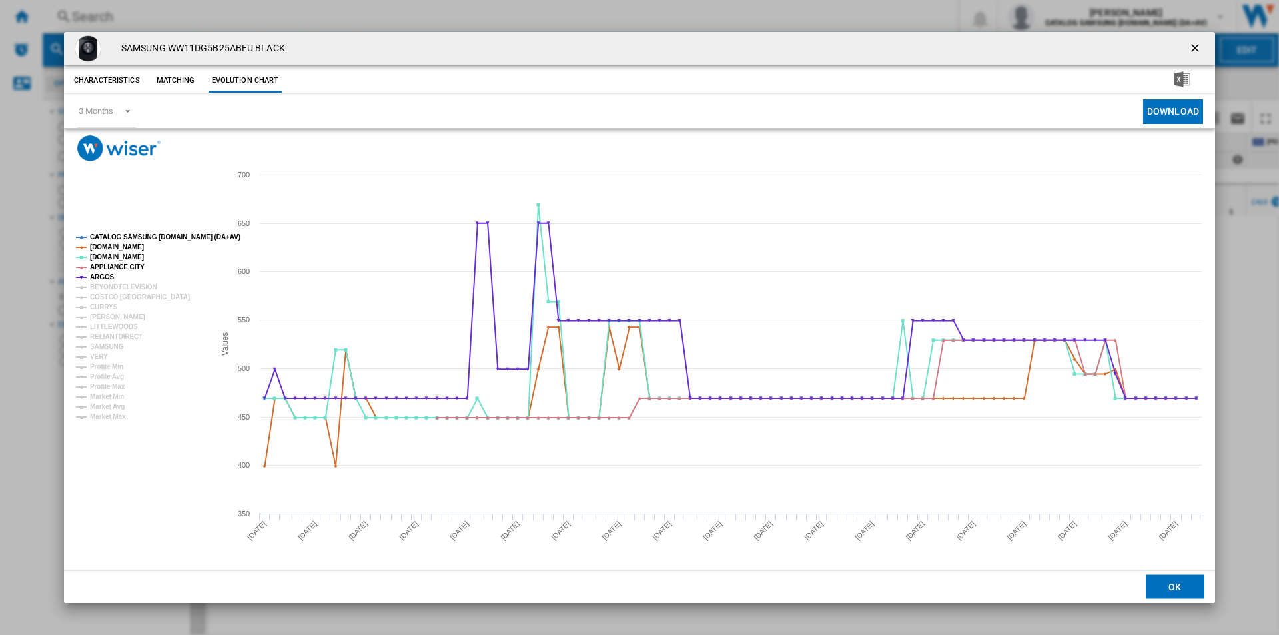
click at [1193, 41] on ng-md-icon "getI18NText('BUTTONS.CLOSE_DIALOG')" at bounding box center [1196, 49] width 16 height 16
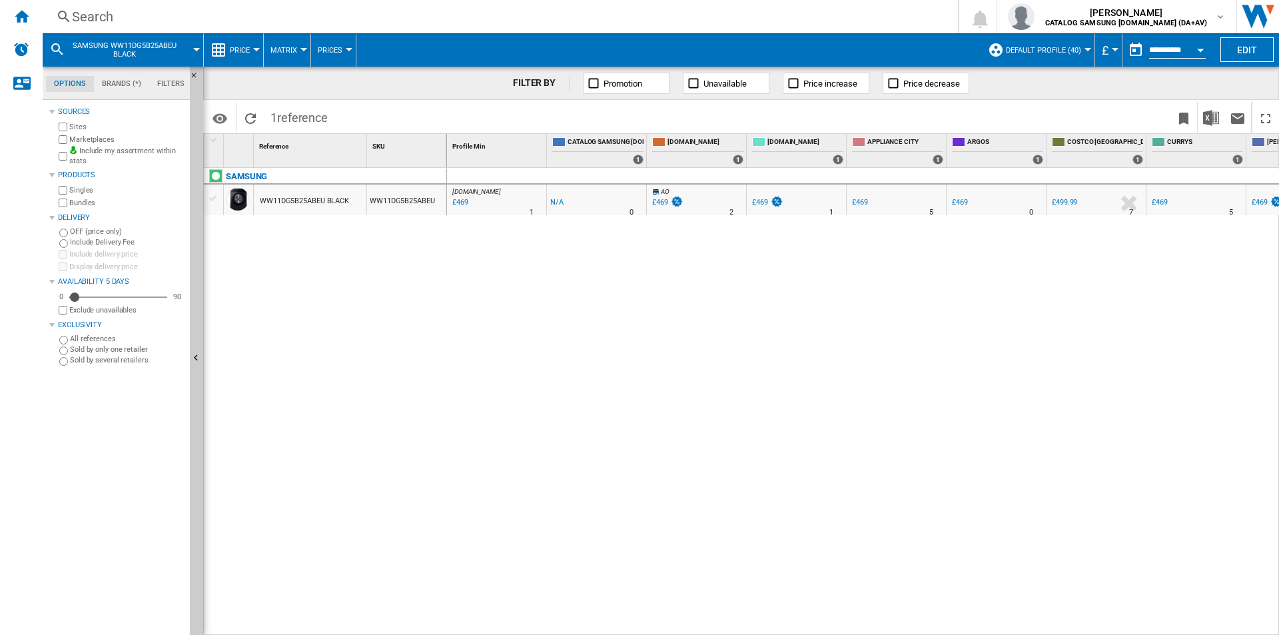
click at [843, 1] on div "Search Search 0 [PERSON_NAME] CATALOG SAMSUNG [DOMAIN_NAME] (DA+AV) CATALOG SAM…" at bounding box center [661, 16] width 1236 height 33
click at [839, 14] on div "Search" at bounding box center [497, 16] width 851 height 19
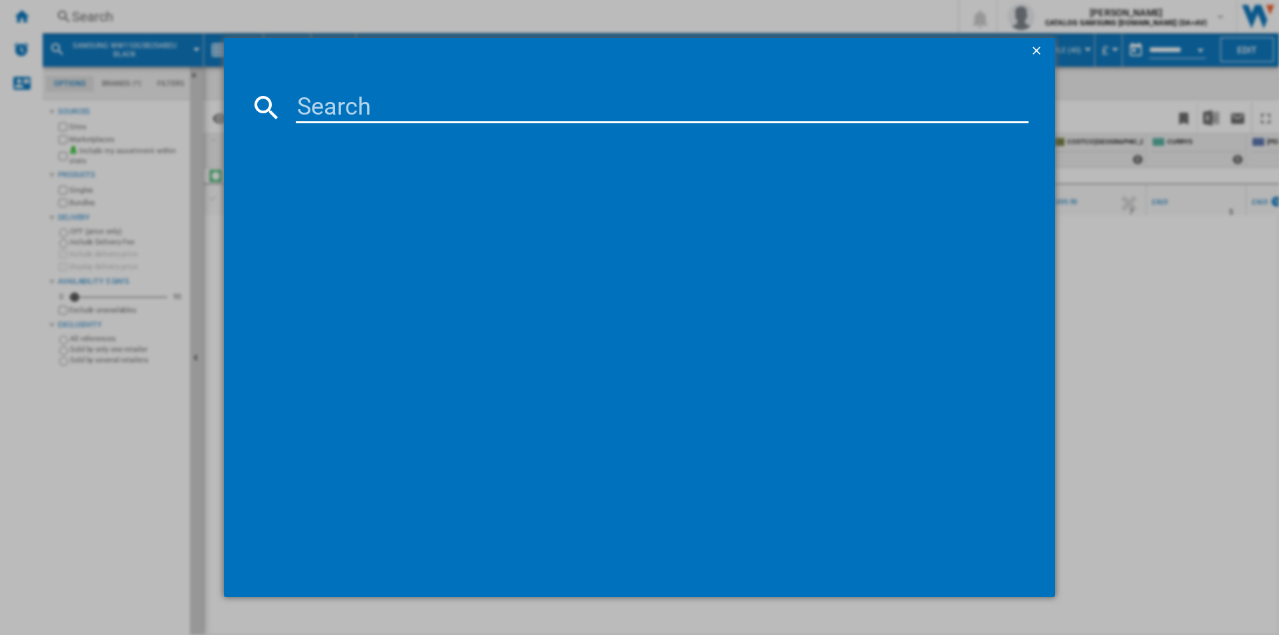
click at [668, 108] on input at bounding box center [662, 107] width 733 height 32
type input "WW11DG5B25AEEU"
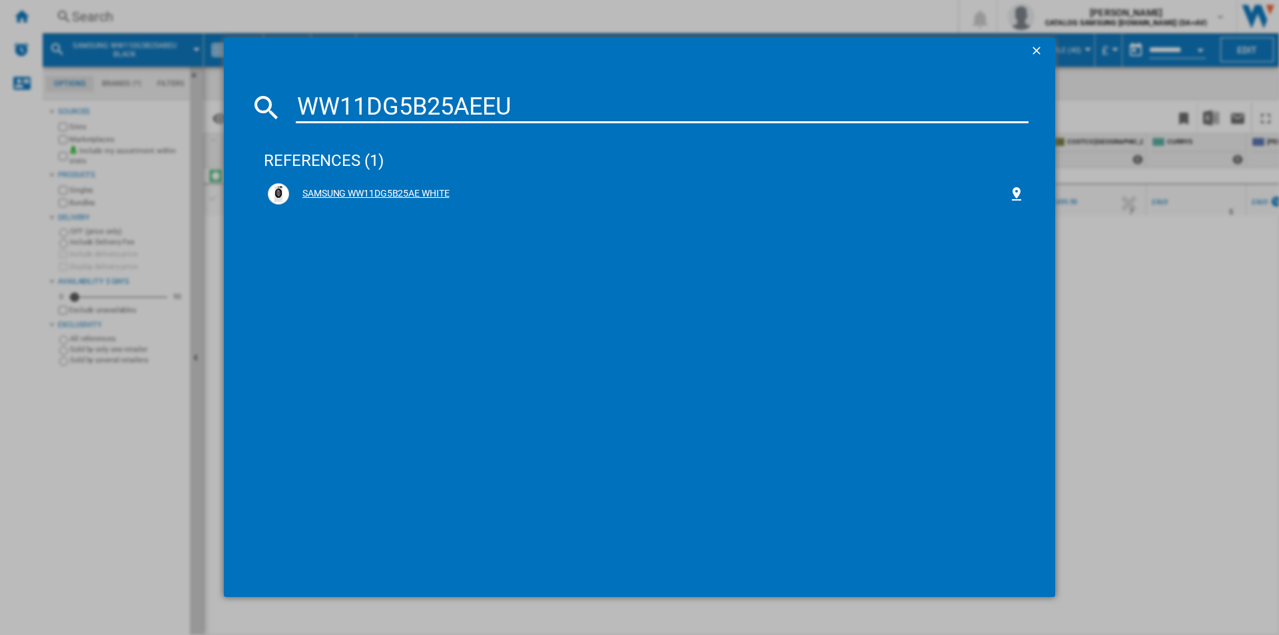
drag, startPoint x: 440, startPoint y: 192, endPoint x: 466, endPoint y: 121, distance: 75.0
click at [440, 192] on div "SAMSUNG WW11DG5B25AE WHITE" at bounding box center [648, 193] width 719 height 13
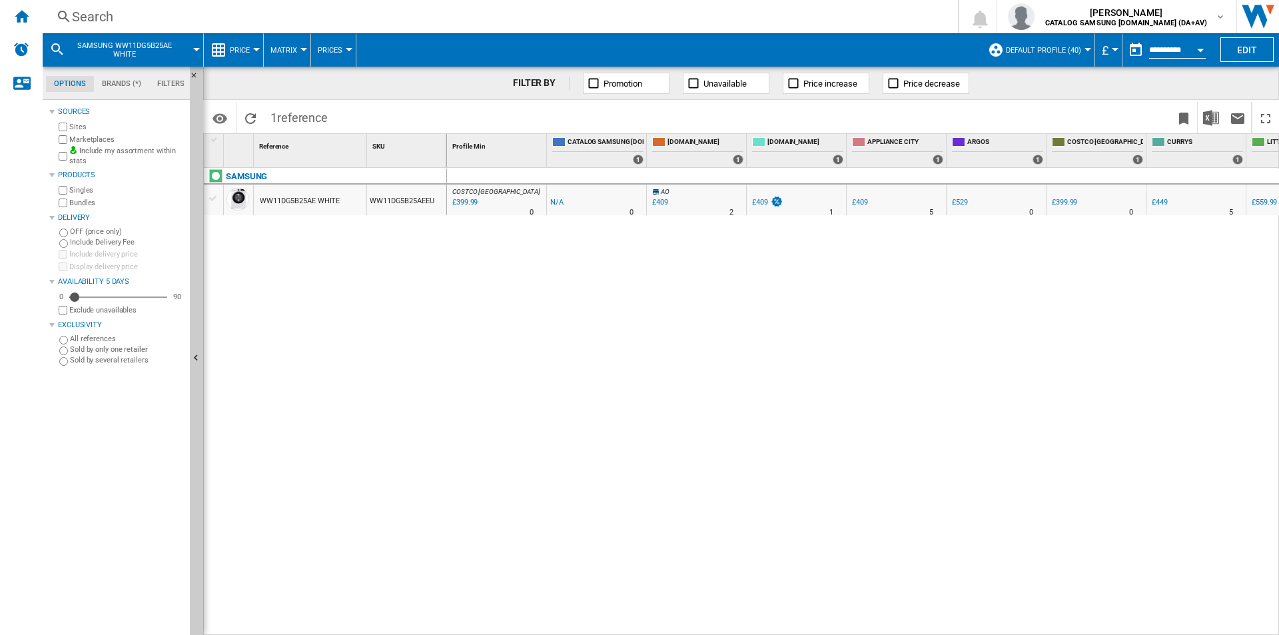
click at [420, 14] on div "Search" at bounding box center [497, 16] width 851 height 19
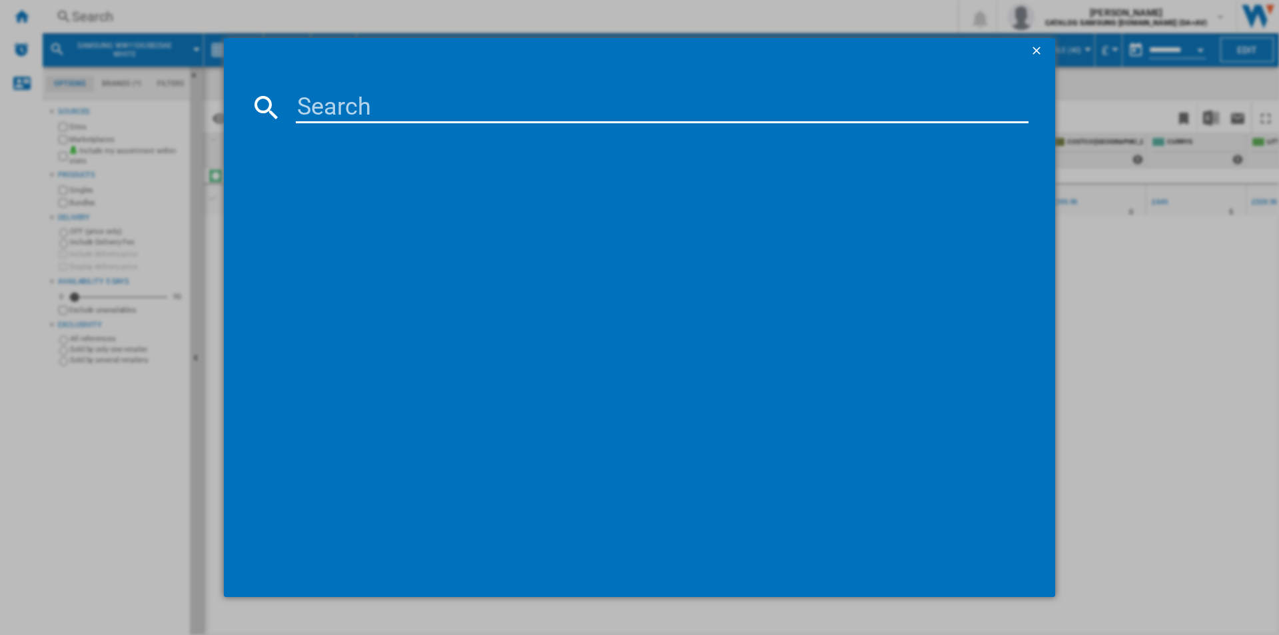
click at [1038, 55] on ng-md-icon "getI18NText('BUTTONS.CLOSE_DIALOG')" at bounding box center [1038, 52] width 16 height 16
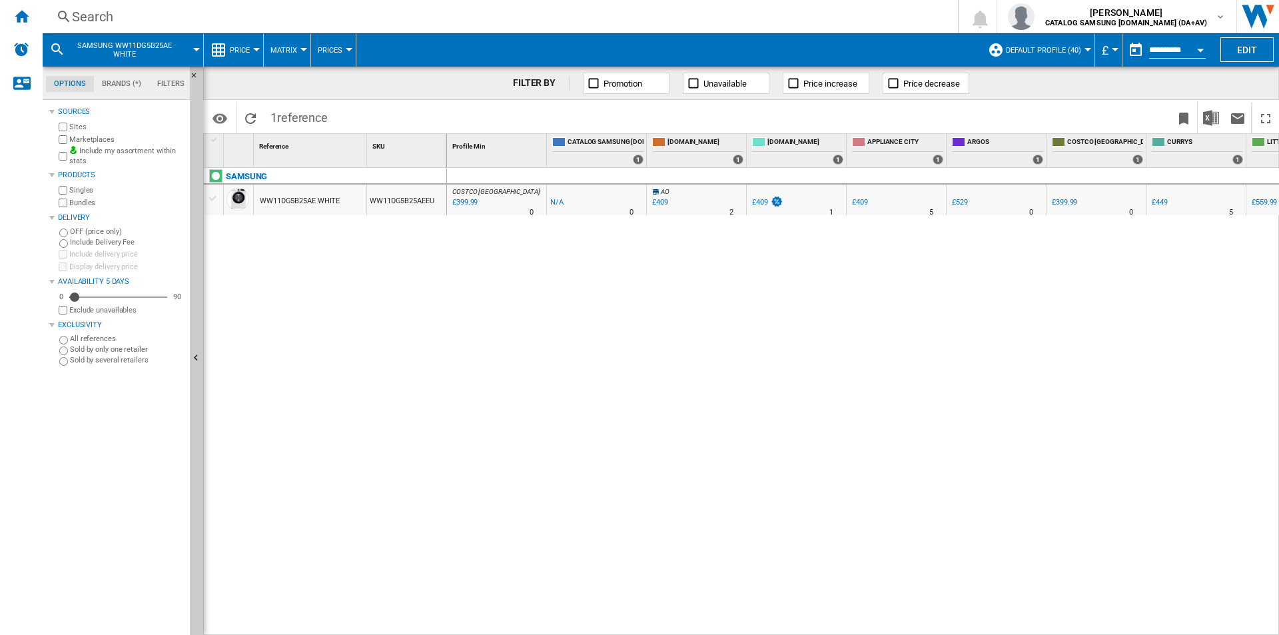
click at [410, 16] on div "Search" at bounding box center [497, 16] width 851 height 19
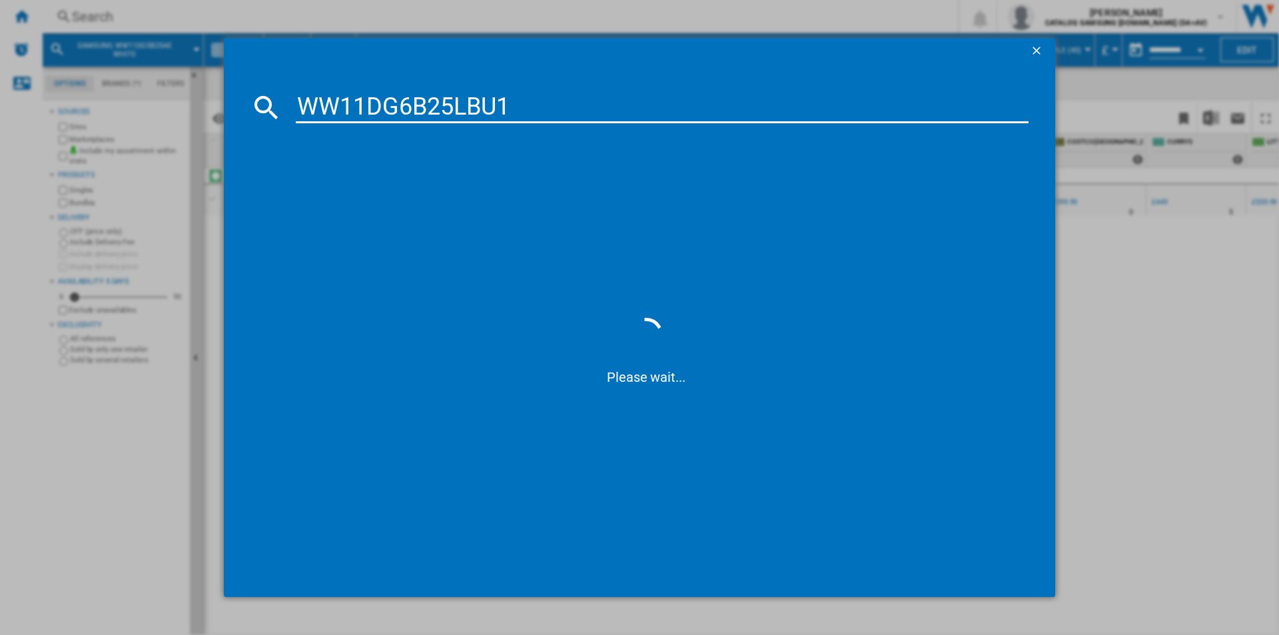
type input "WW11DG6B25LBU1"
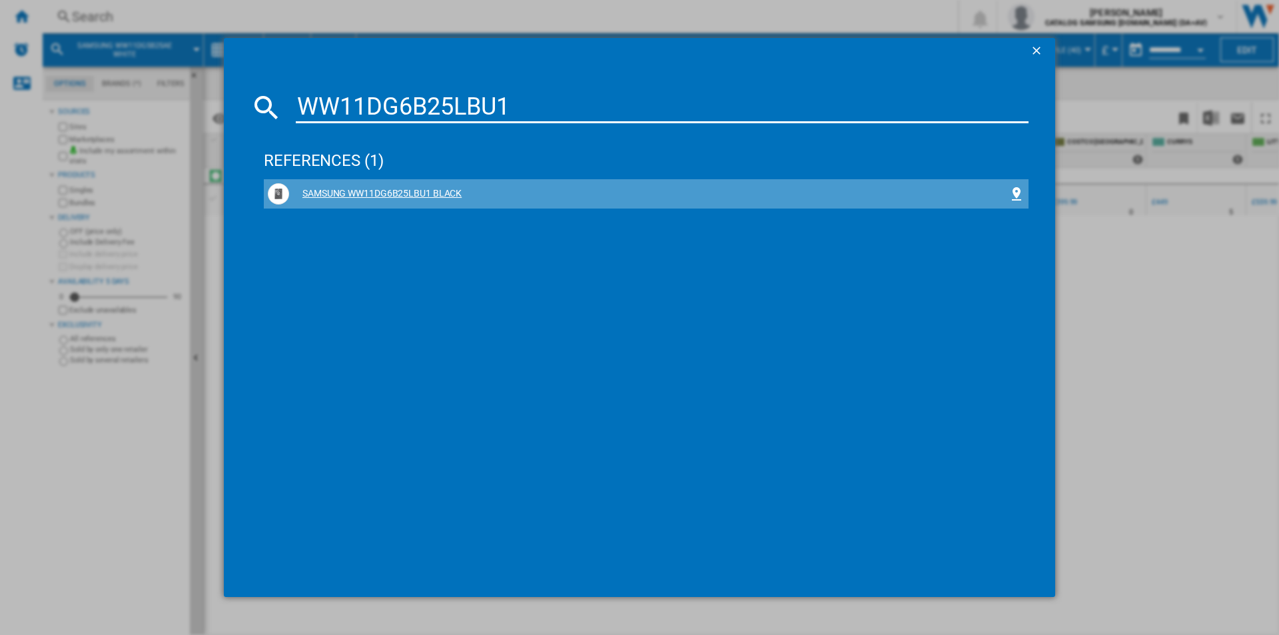
click at [414, 191] on div "SAMSUNG WW11DG6B25LBU1 BLACK" at bounding box center [648, 193] width 719 height 13
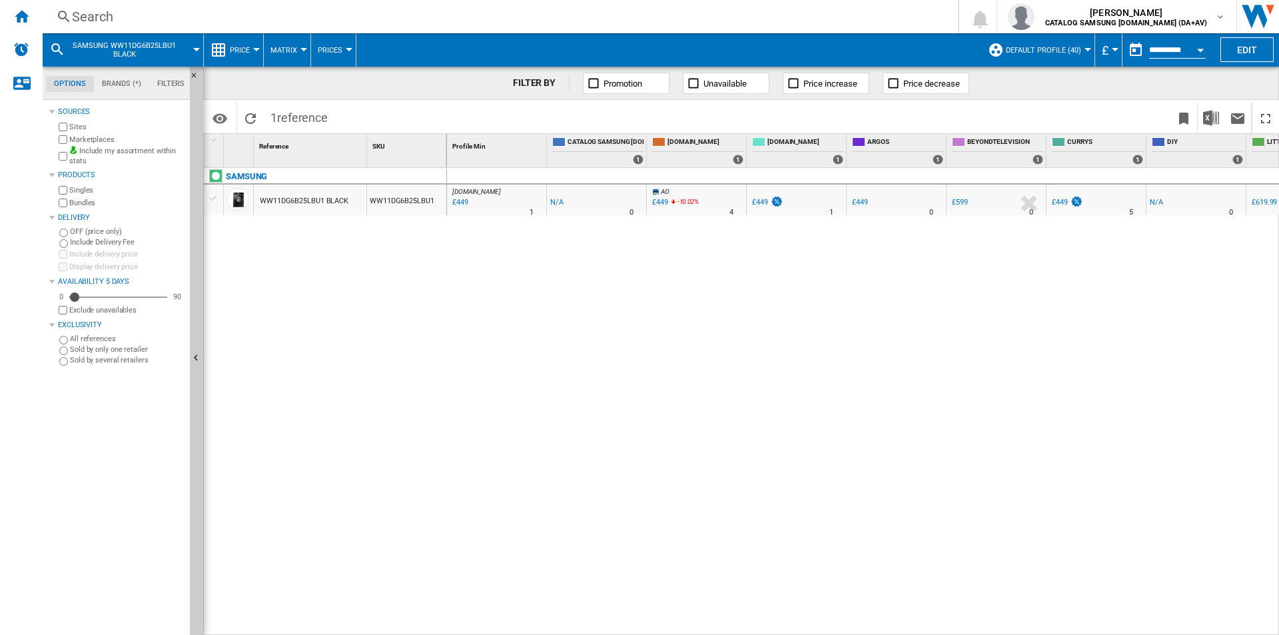
click at [621, 11] on div "Search" at bounding box center [497, 16] width 851 height 19
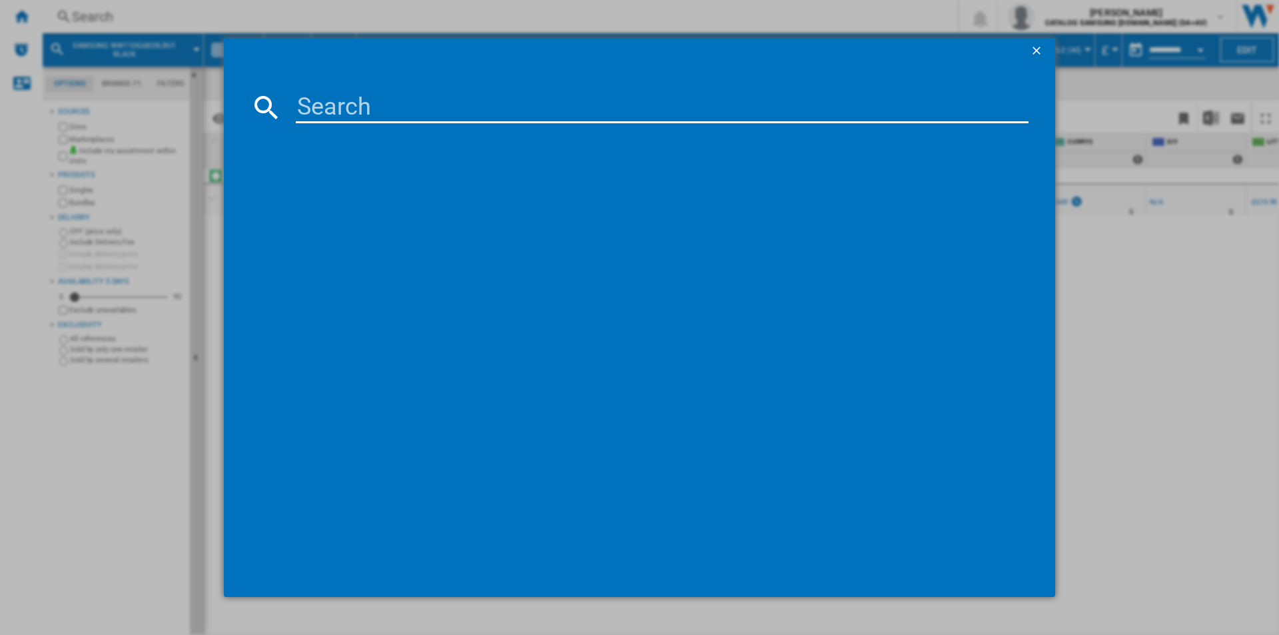
click at [593, 97] on input at bounding box center [662, 107] width 733 height 32
type input "WW11DG6B25LEU1"
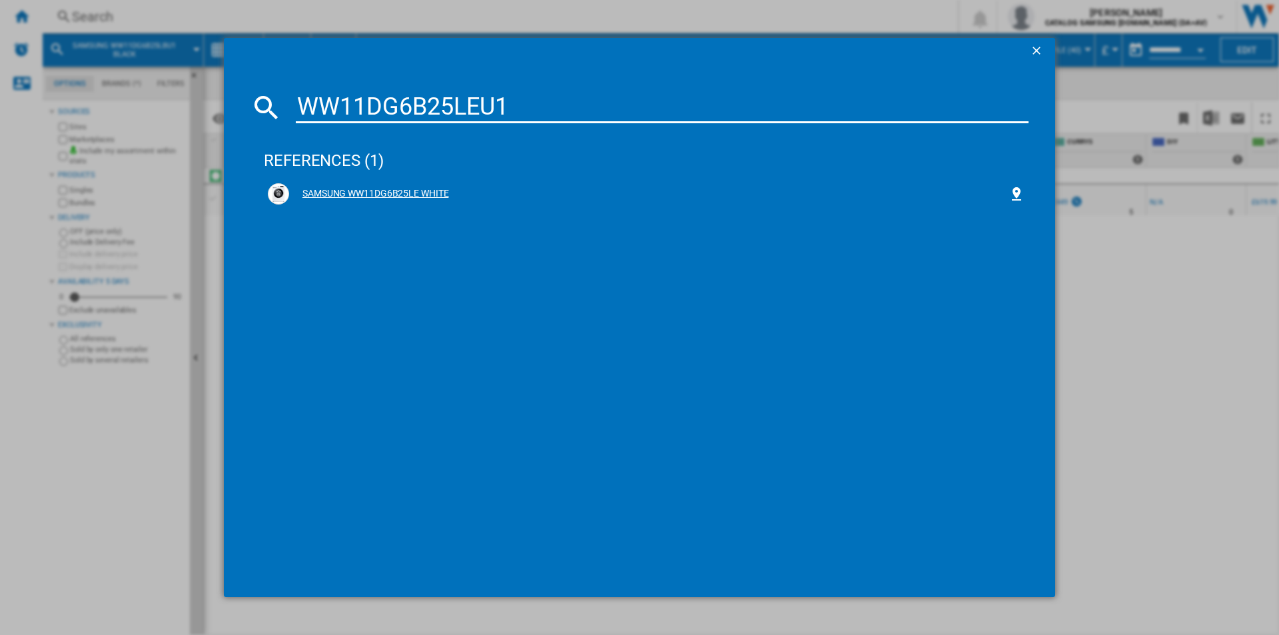
click at [372, 196] on div "SAMSUNG WW11DG6B25LE WHITE" at bounding box center [648, 193] width 719 height 13
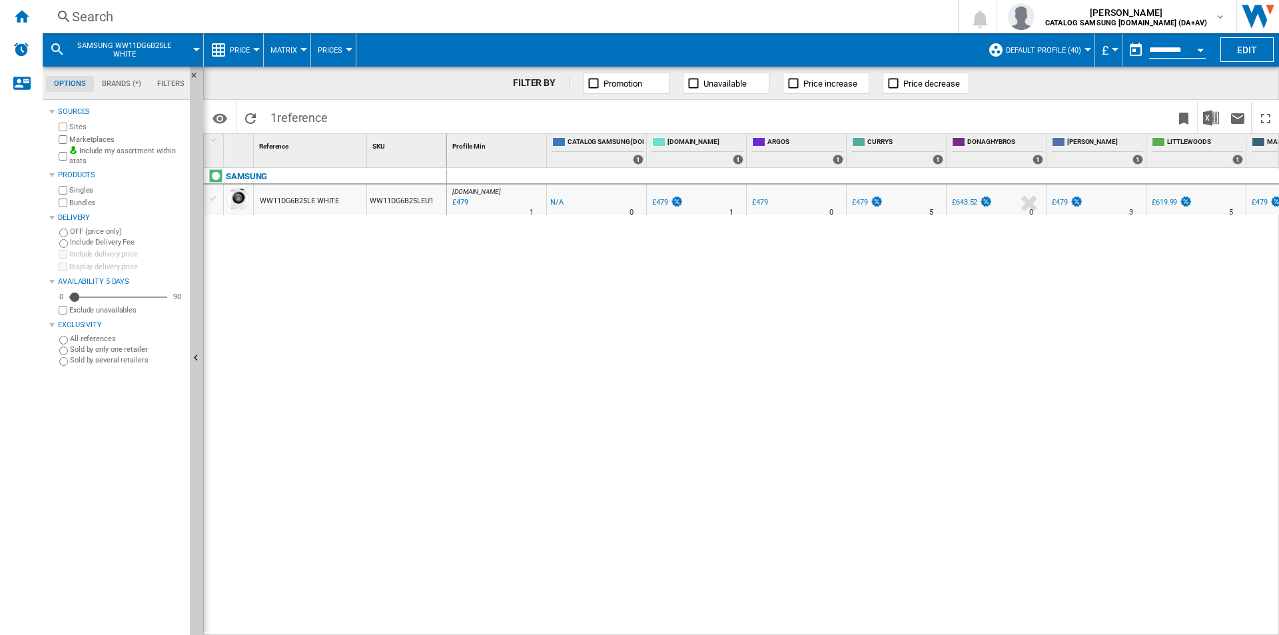
click at [454, 17] on div "Search" at bounding box center [497, 16] width 851 height 19
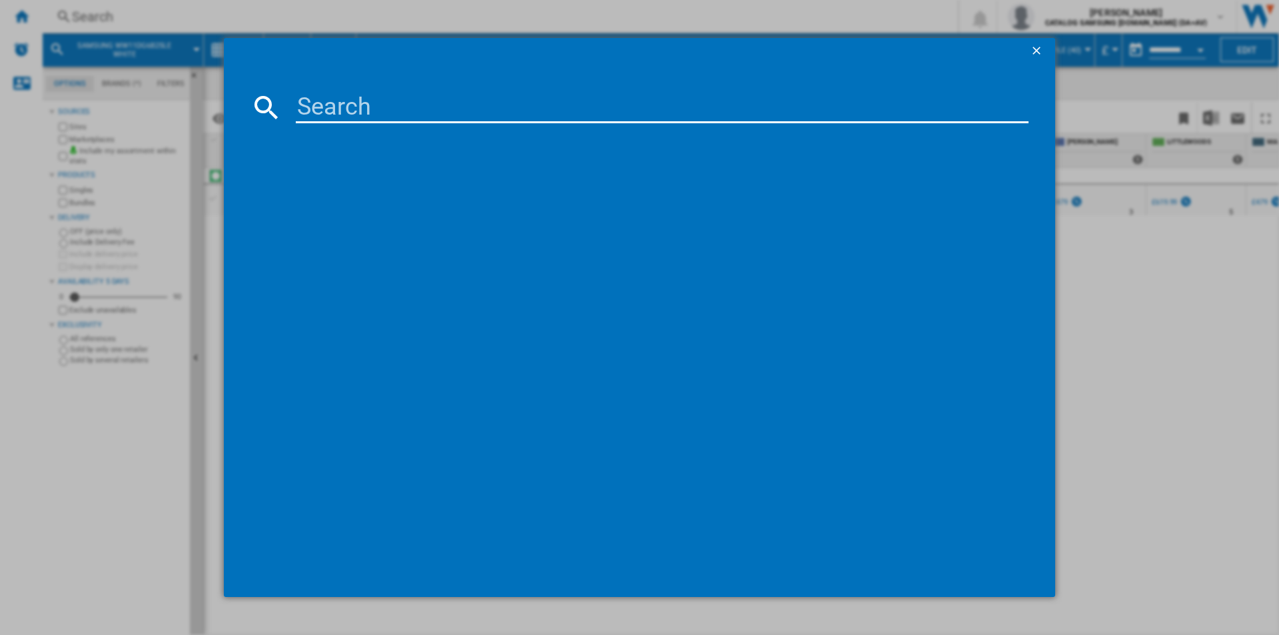
click at [436, 119] on input at bounding box center [662, 107] width 733 height 32
type input "WW11DG6B85LBU1"
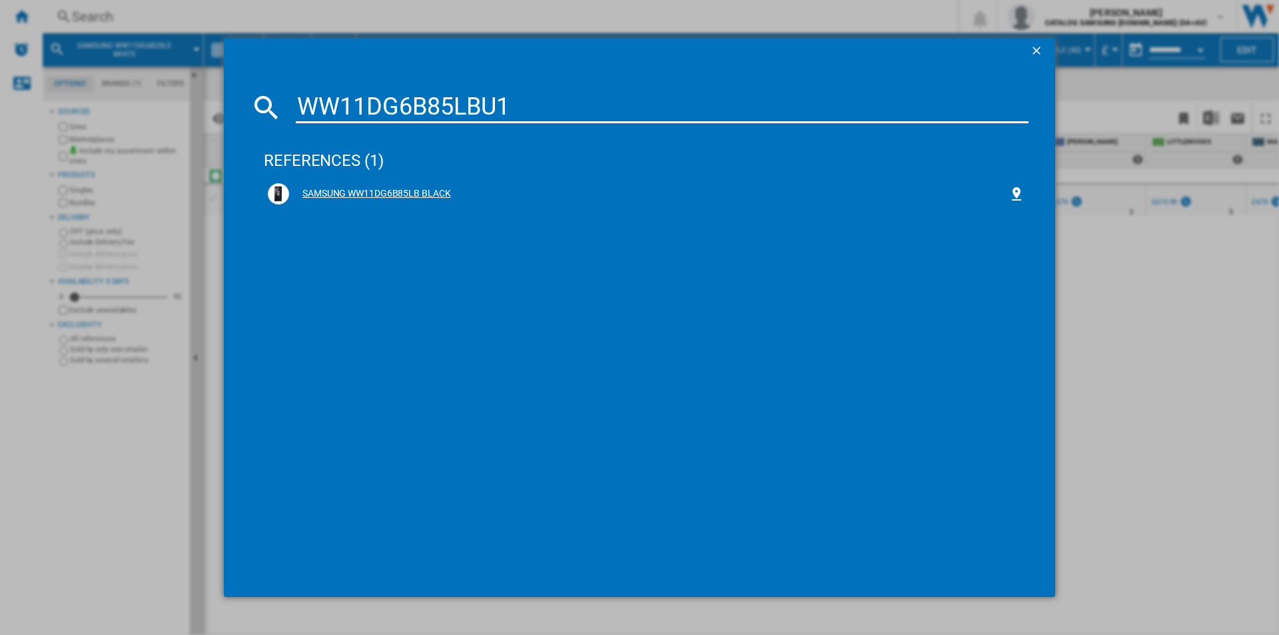
click at [419, 189] on div "SAMSUNG WW11DG6B85LB BLACK" at bounding box center [648, 193] width 719 height 13
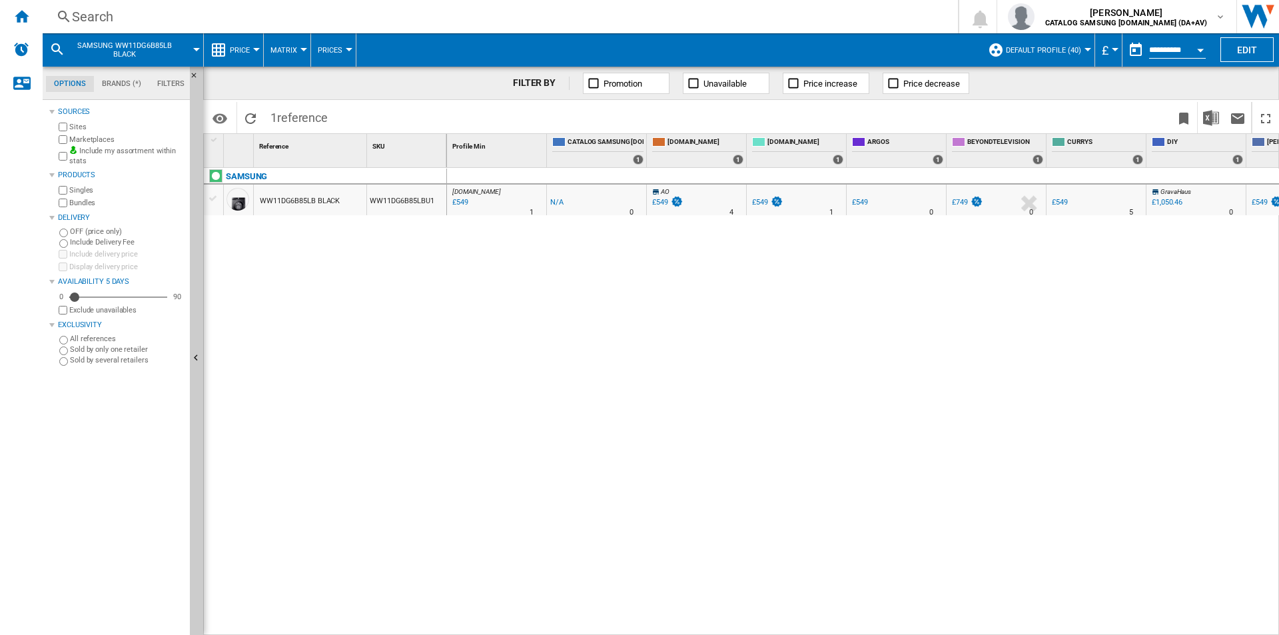
click at [476, 14] on div "Search" at bounding box center [497, 16] width 851 height 19
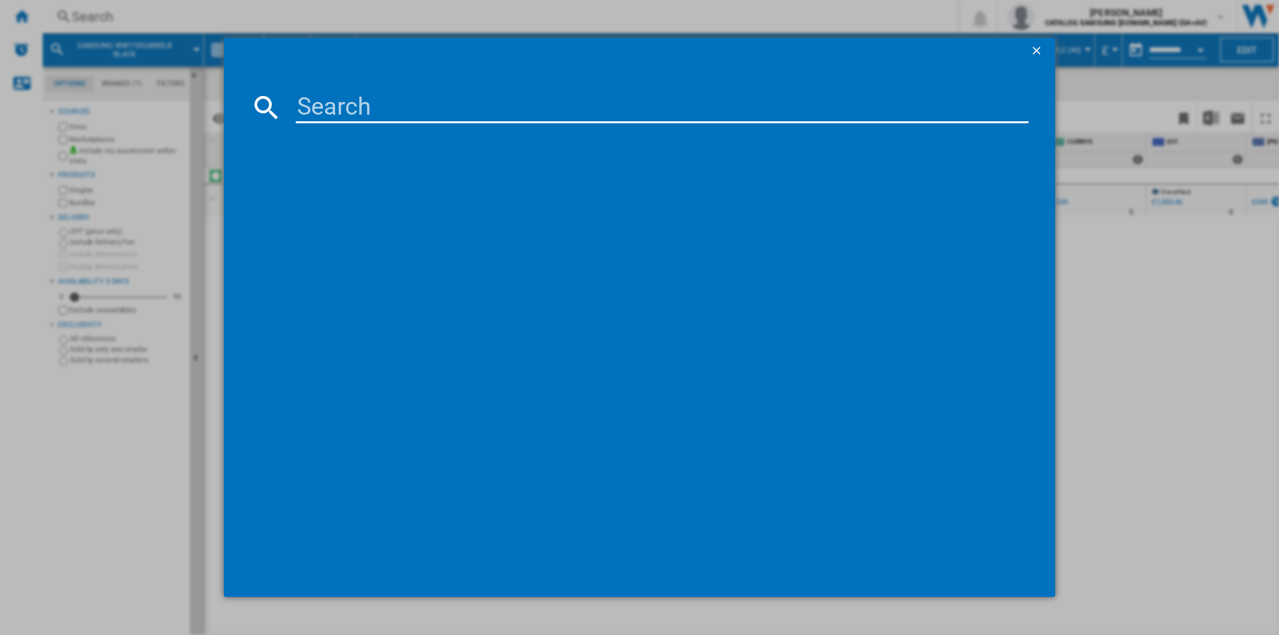
click at [517, 115] on input at bounding box center [662, 107] width 733 height 32
type input "WW11DG6B85LEU1"
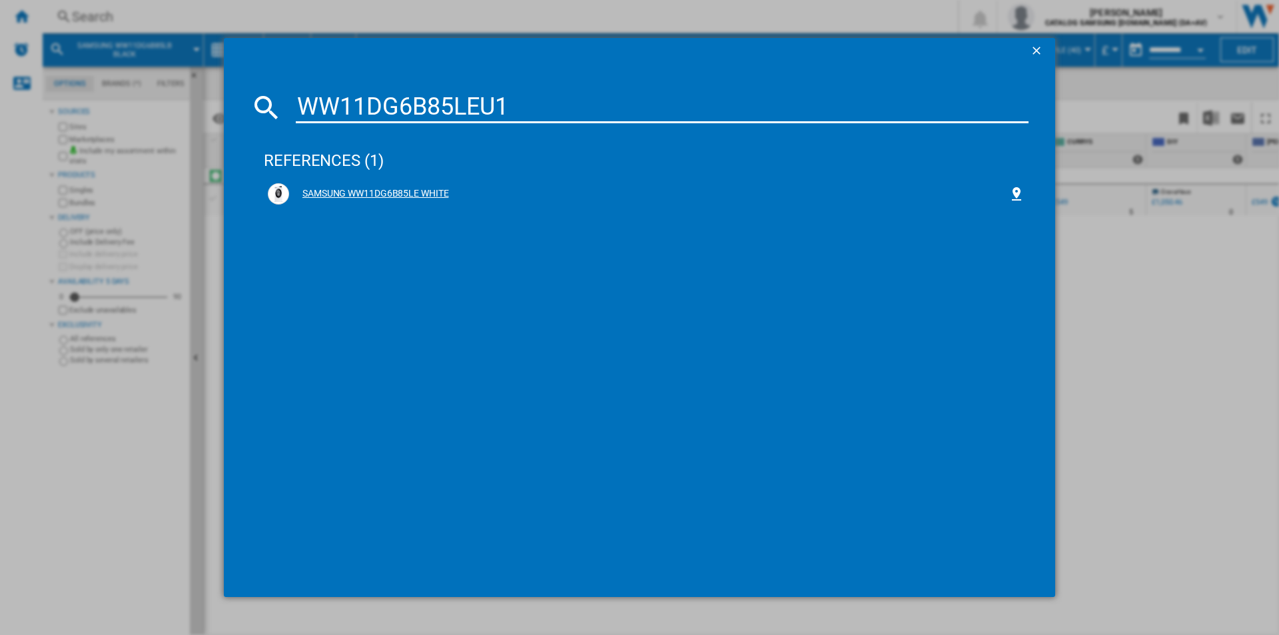
click at [400, 189] on div "SAMSUNG WW11DG6B85LE WHITE" at bounding box center [648, 193] width 719 height 13
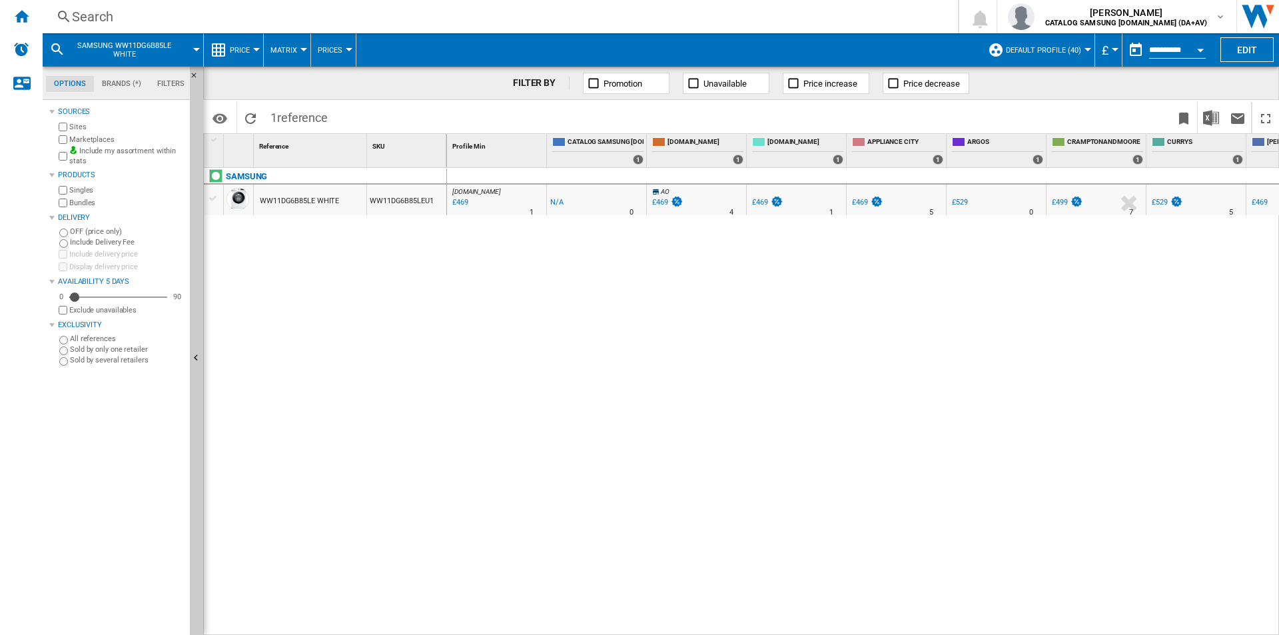
click at [900, 17] on div "Search" at bounding box center [497, 16] width 851 height 19
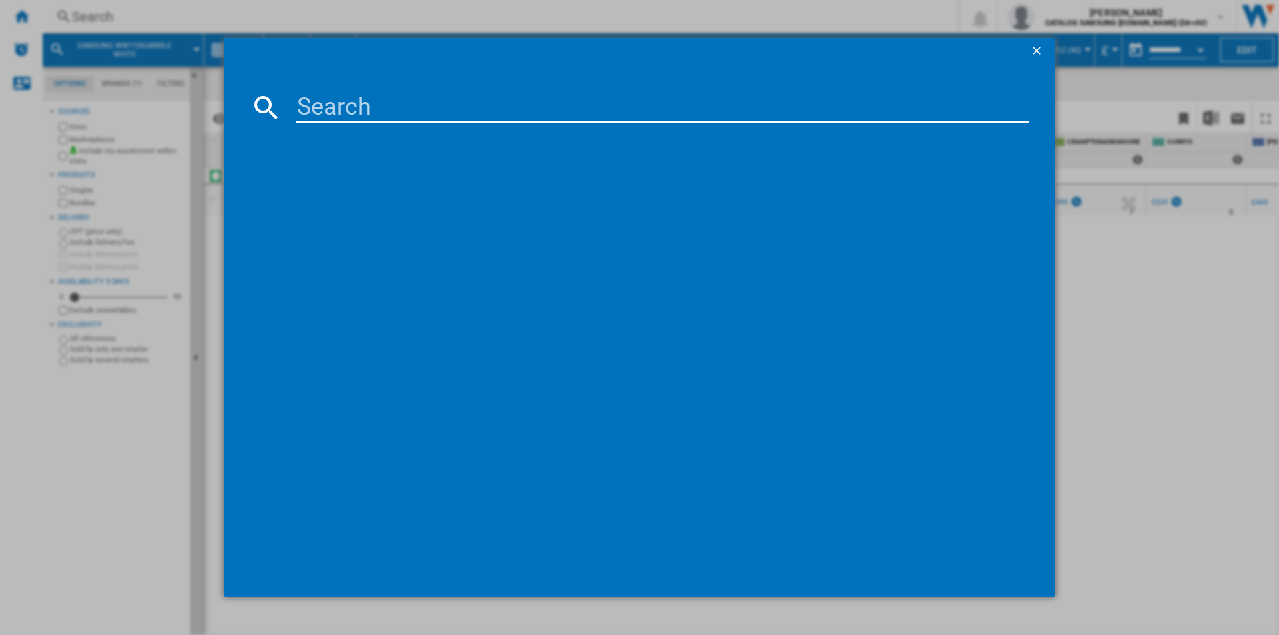
click at [804, 101] on input at bounding box center [662, 107] width 733 height 32
type input "WW11DB7B94GBU1"
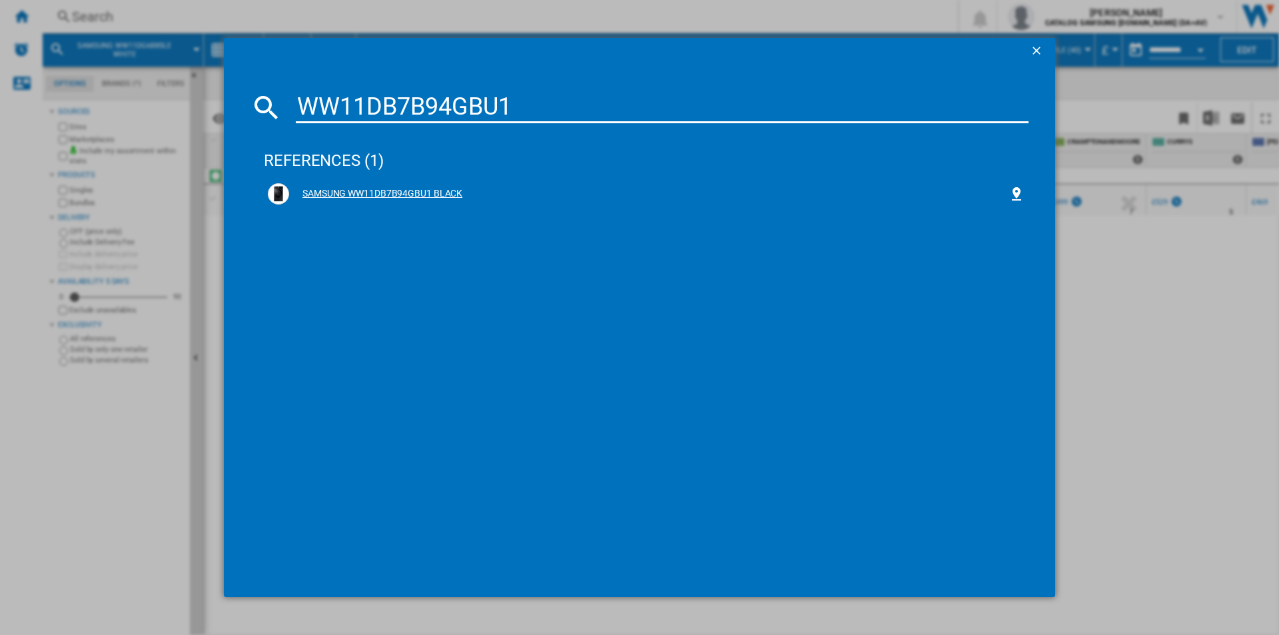
click at [442, 192] on div "SAMSUNG WW11DB7B94GBU1 BLACK" at bounding box center [648, 193] width 719 height 13
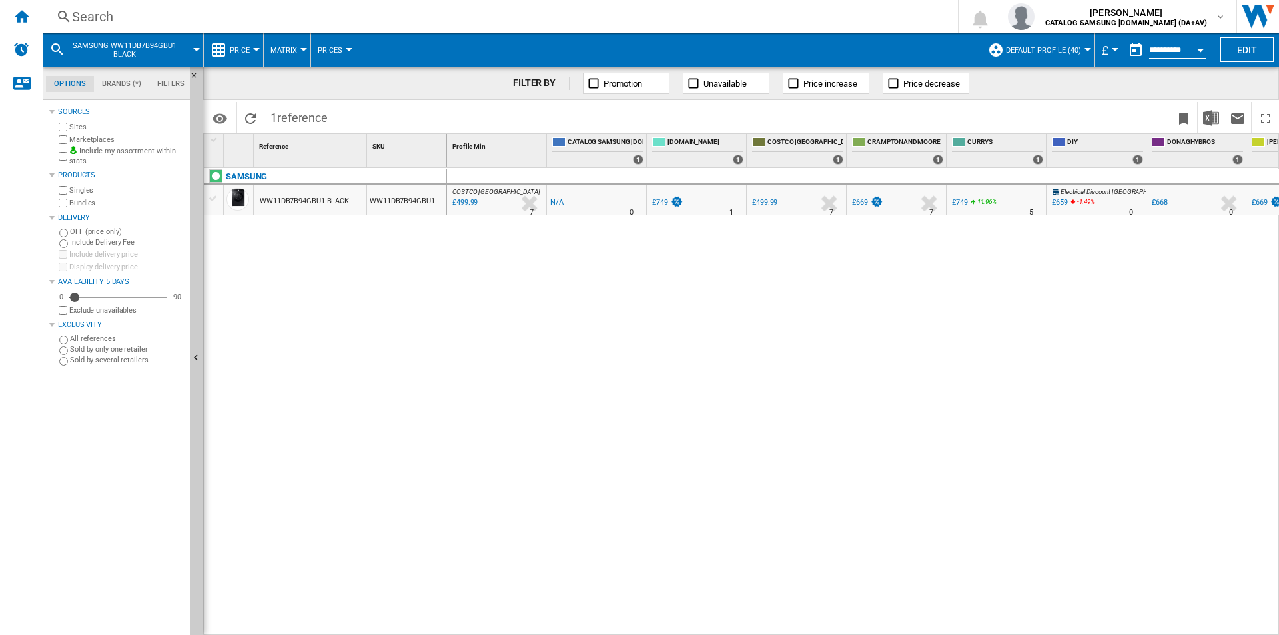
click at [471, 15] on div "Search" at bounding box center [497, 16] width 851 height 19
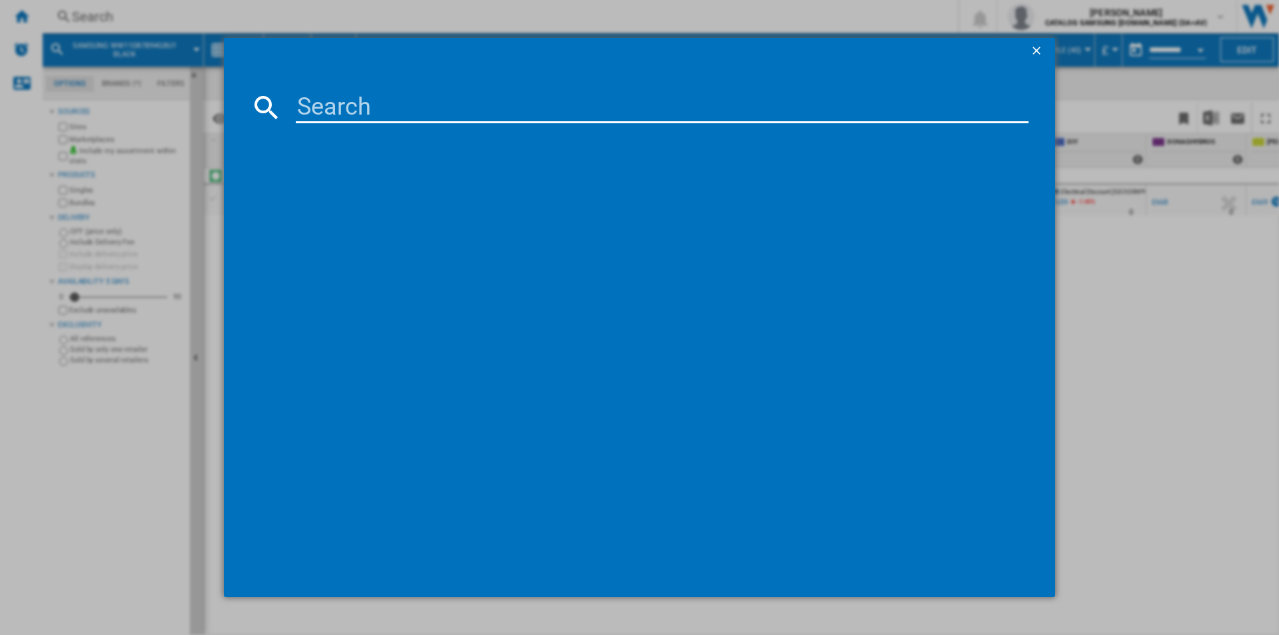
click at [424, 100] on input at bounding box center [662, 107] width 733 height 32
type input "WW11DB7B94GEU1"
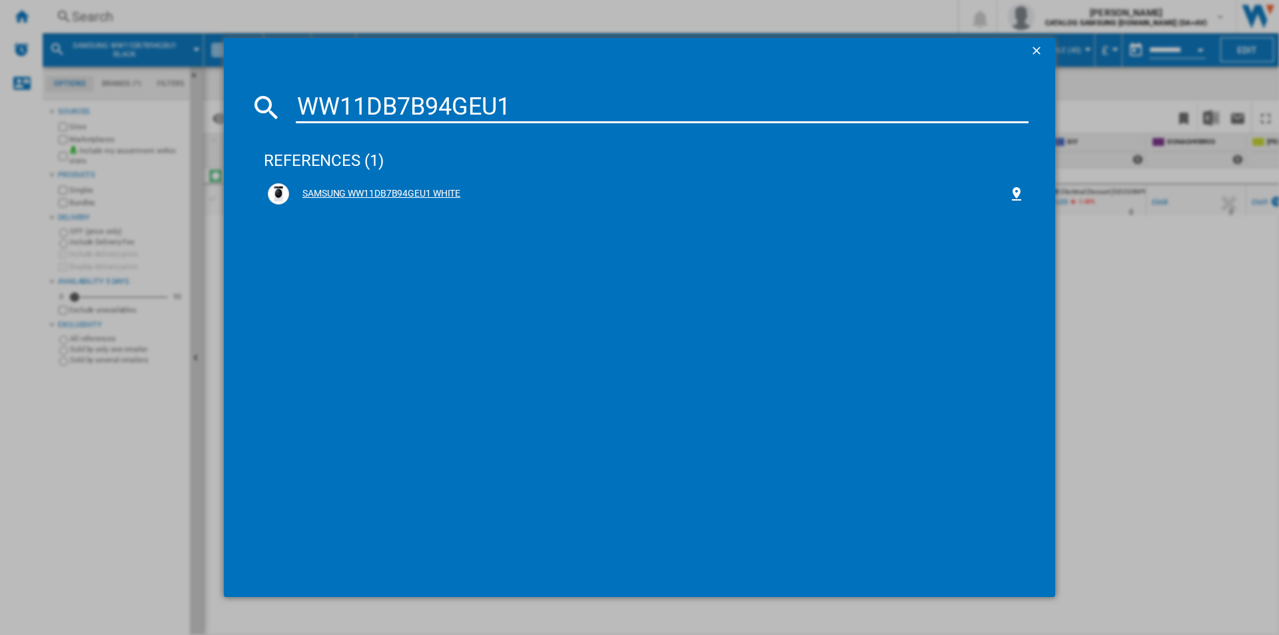
click at [416, 192] on div "SAMSUNG WW11DB7B94GEU1 WHITE" at bounding box center [648, 193] width 719 height 13
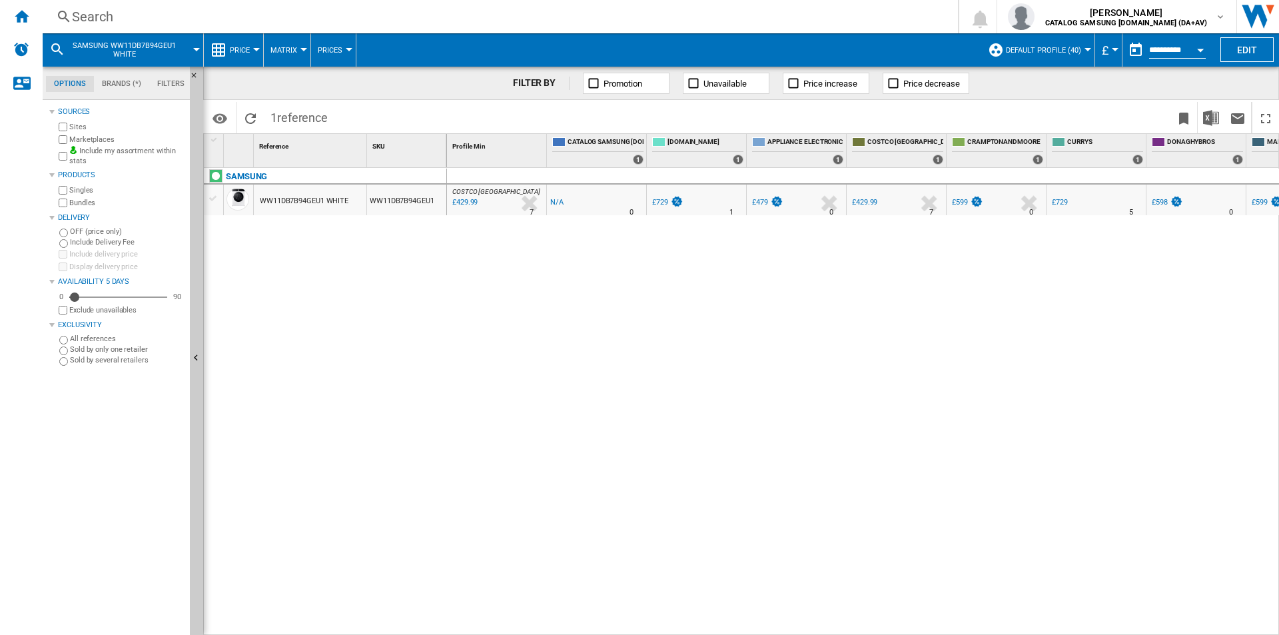
click at [464, 18] on div "Search" at bounding box center [497, 16] width 851 height 19
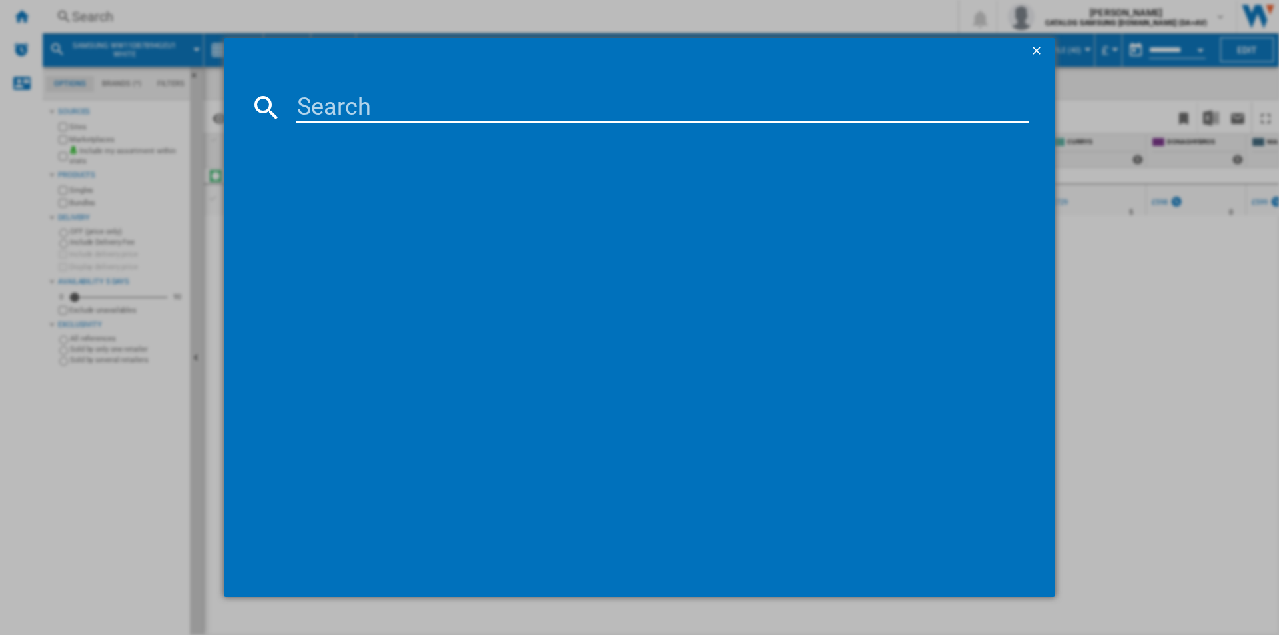
click at [464, 105] on input at bounding box center [662, 107] width 733 height 32
type input "WD90DG6B85BEU1"
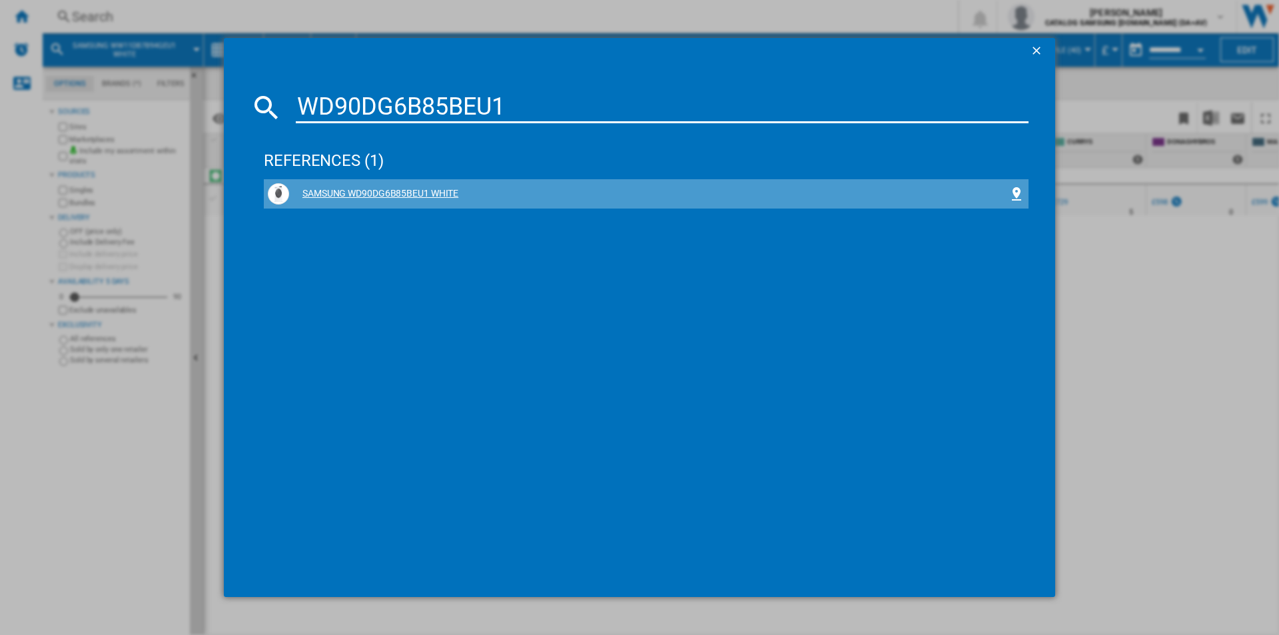
click at [377, 191] on div "SAMSUNG WD90DG6B85BEU1 WHITE" at bounding box center [648, 193] width 719 height 13
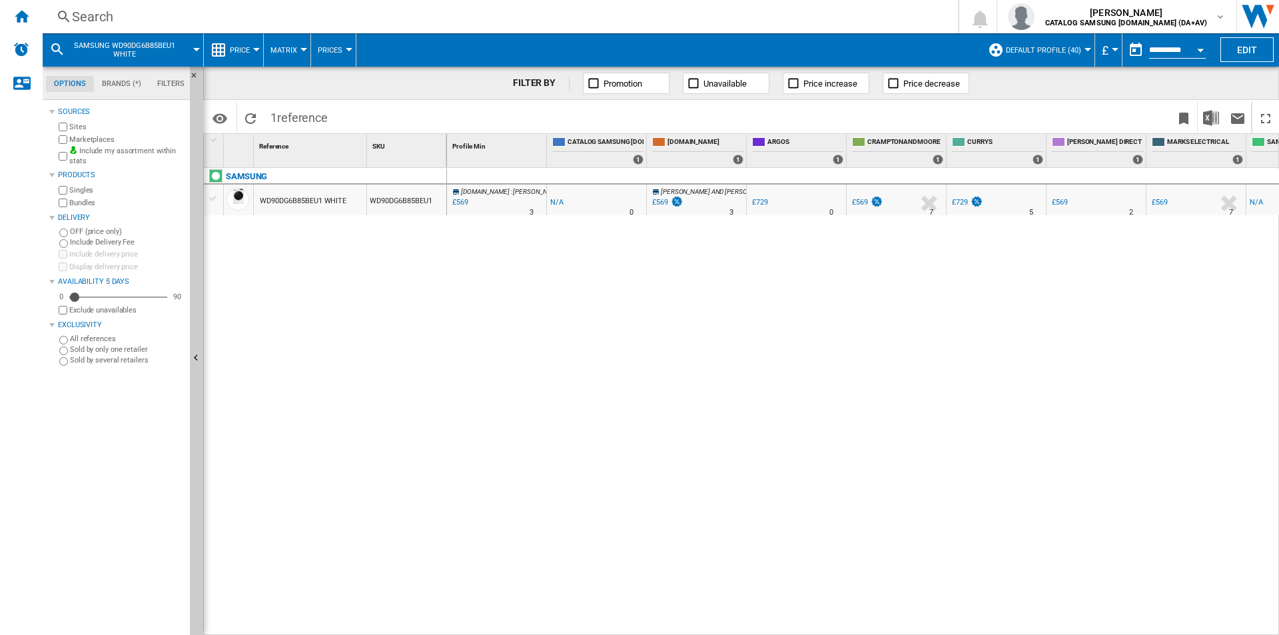
click at [452, 5] on div "Search Search 0 [PERSON_NAME] CATALOG SAMSUNG [DOMAIN_NAME] (DA+AV) CATALOG SAM…" at bounding box center [661, 16] width 1236 height 33
click at [462, 11] on div "Search" at bounding box center [497, 16] width 851 height 19
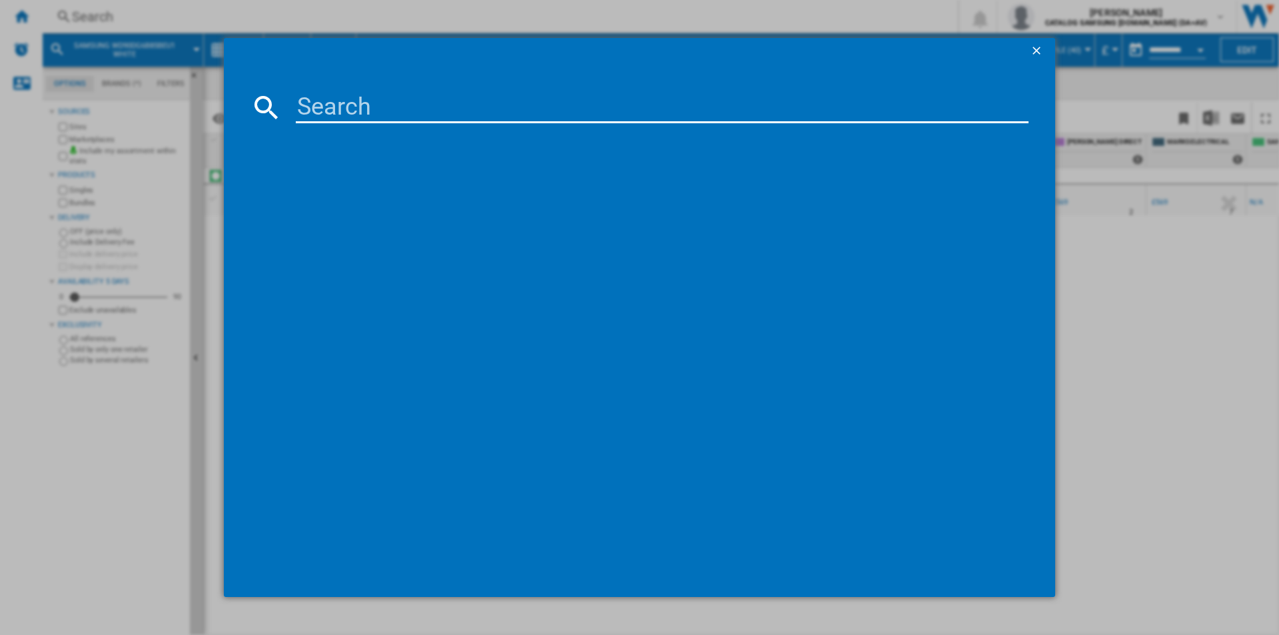
click at [549, 102] on input at bounding box center [662, 107] width 733 height 32
type input "WD90DG6B85BBU1"
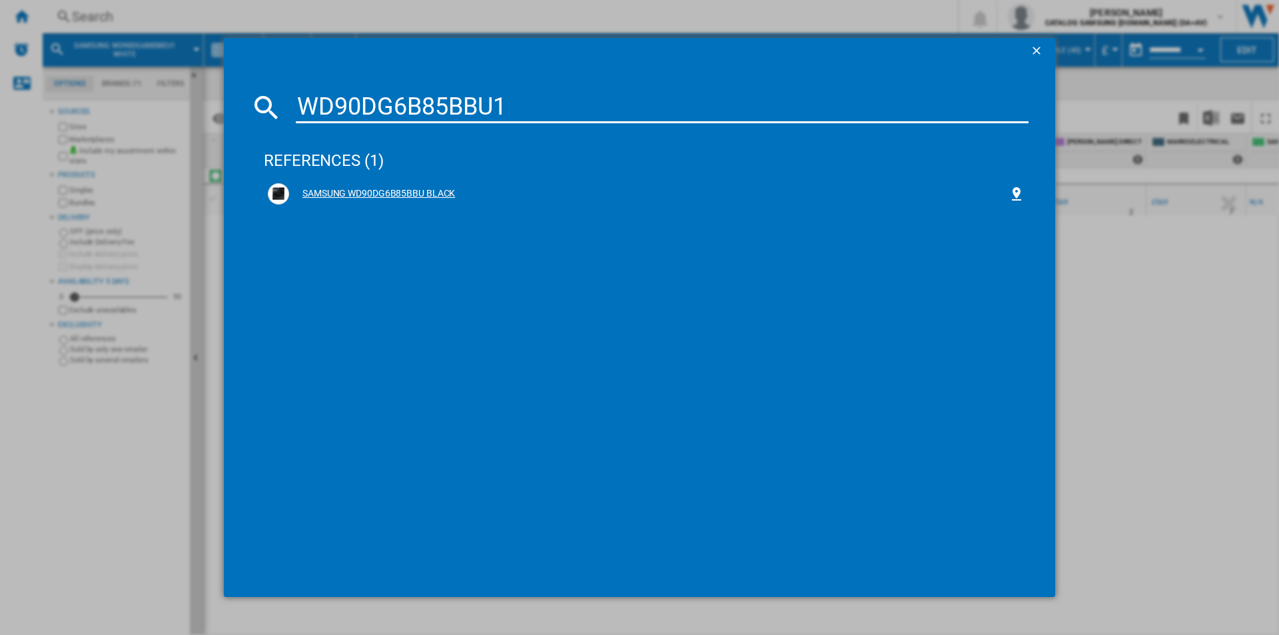
click at [414, 200] on div "SAMSUNG WD90DG6B85BBU BLACK" at bounding box center [646, 193] width 757 height 21
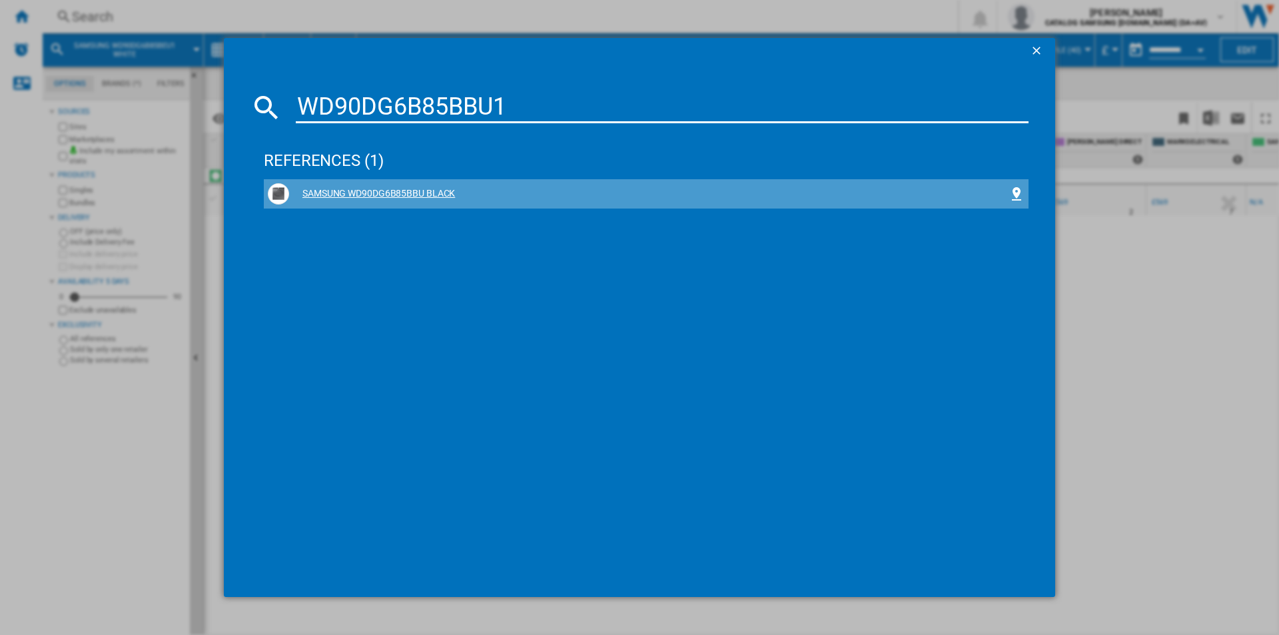
click at [410, 193] on div "SAMSUNG WD90DG6B85BBU BLACK" at bounding box center [648, 193] width 719 height 13
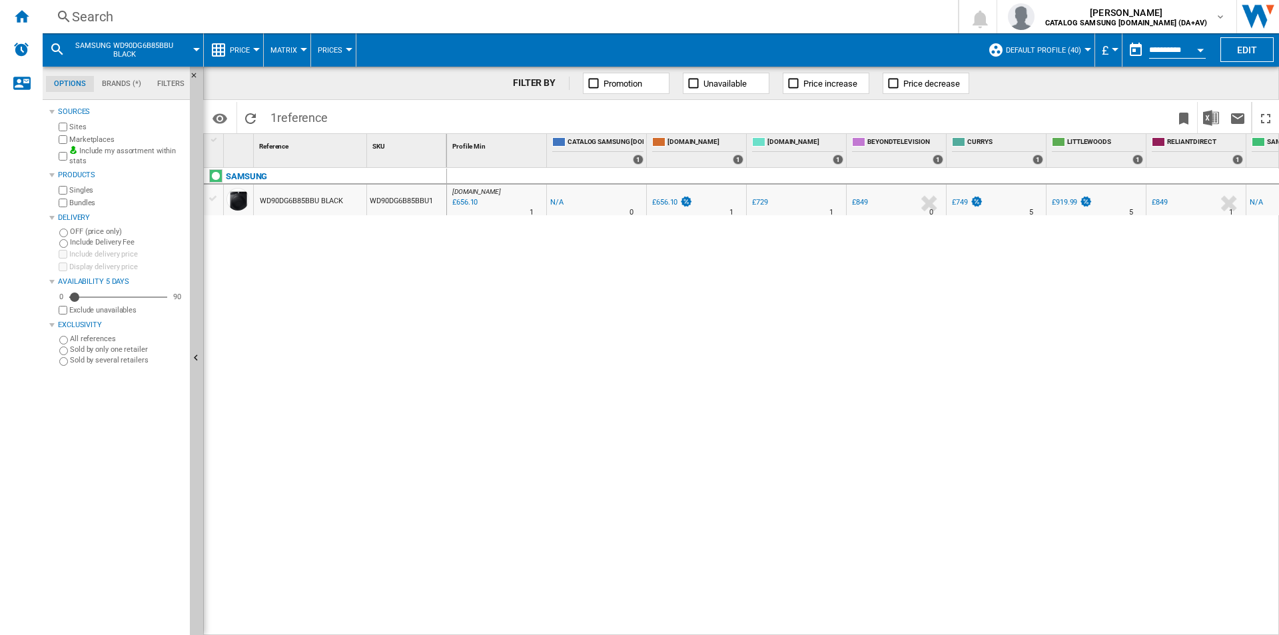
click at [753, 17] on div "Search" at bounding box center [497, 16] width 851 height 19
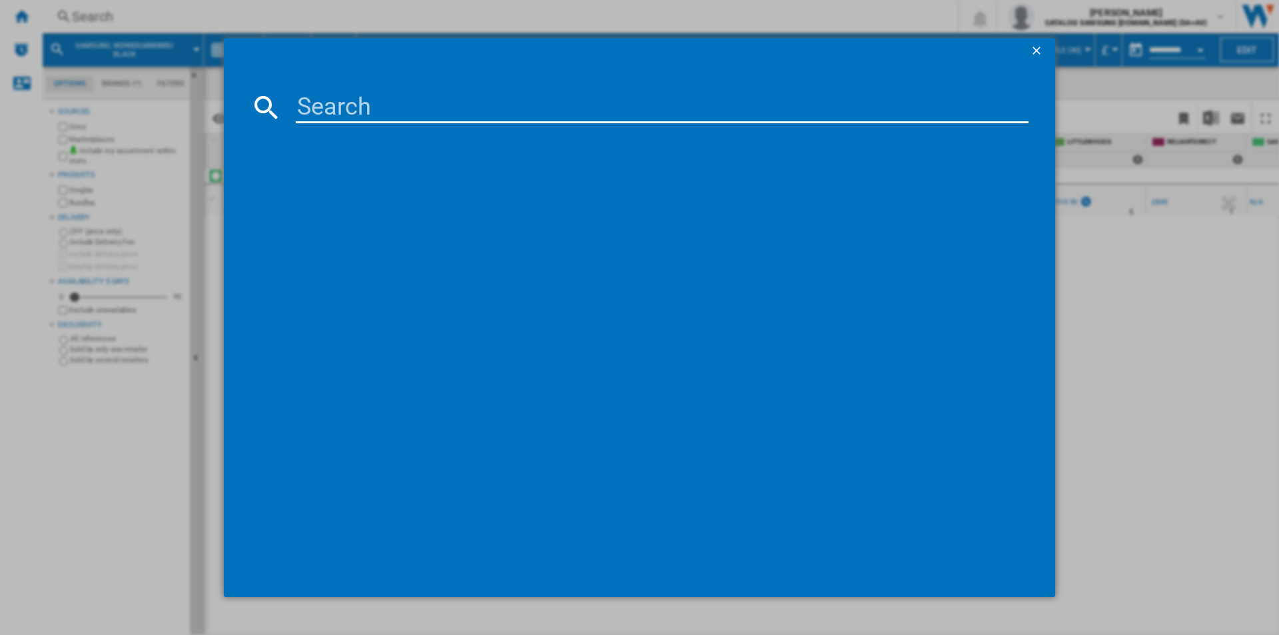
drag, startPoint x: 747, startPoint y: 106, endPoint x: 811, endPoint y: 109, distance: 64.0
click at [747, 106] on input at bounding box center [662, 107] width 733 height 32
type input "WD90DG5B15BEEU"
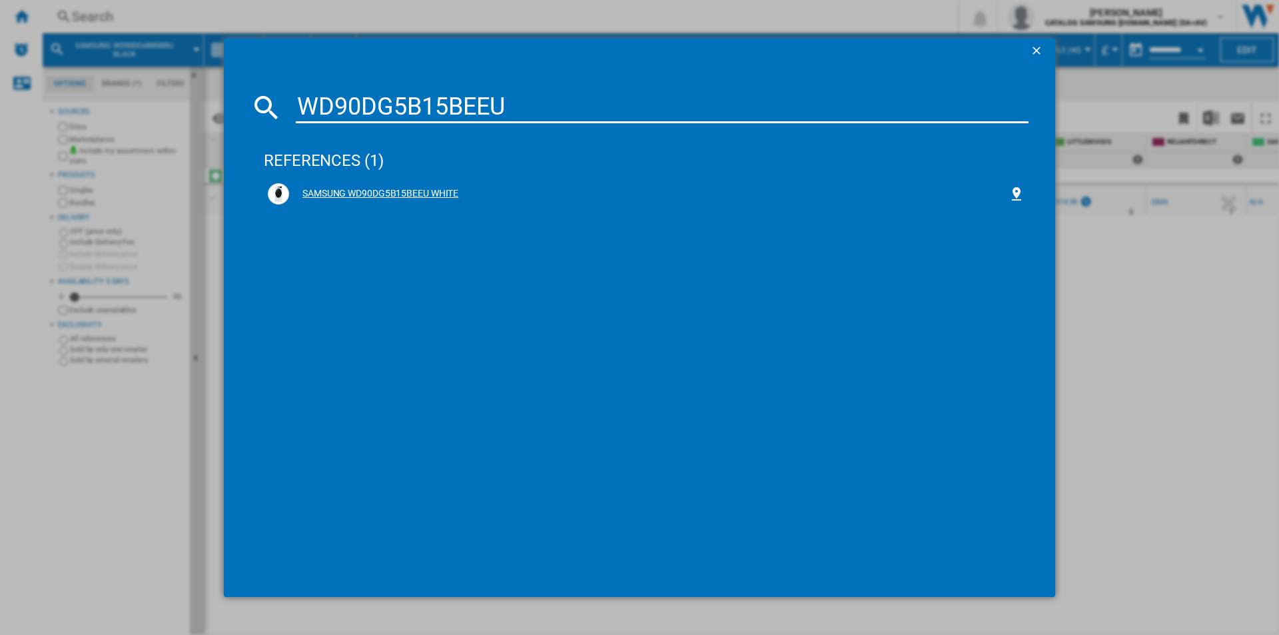
click at [432, 191] on div "SAMSUNG WD90DG5B15BEEU WHITE" at bounding box center [648, 193] width 719 height 13
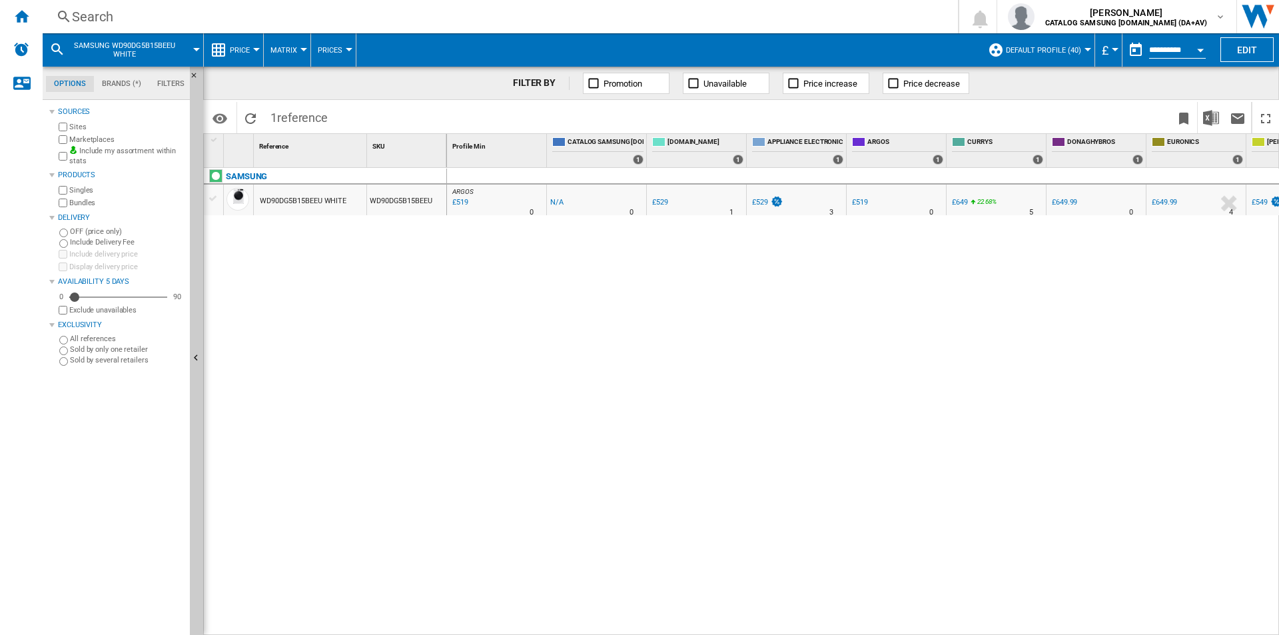
click at [812, 21] on div "Search" at bounding box center [497, 16] width 851 height 19
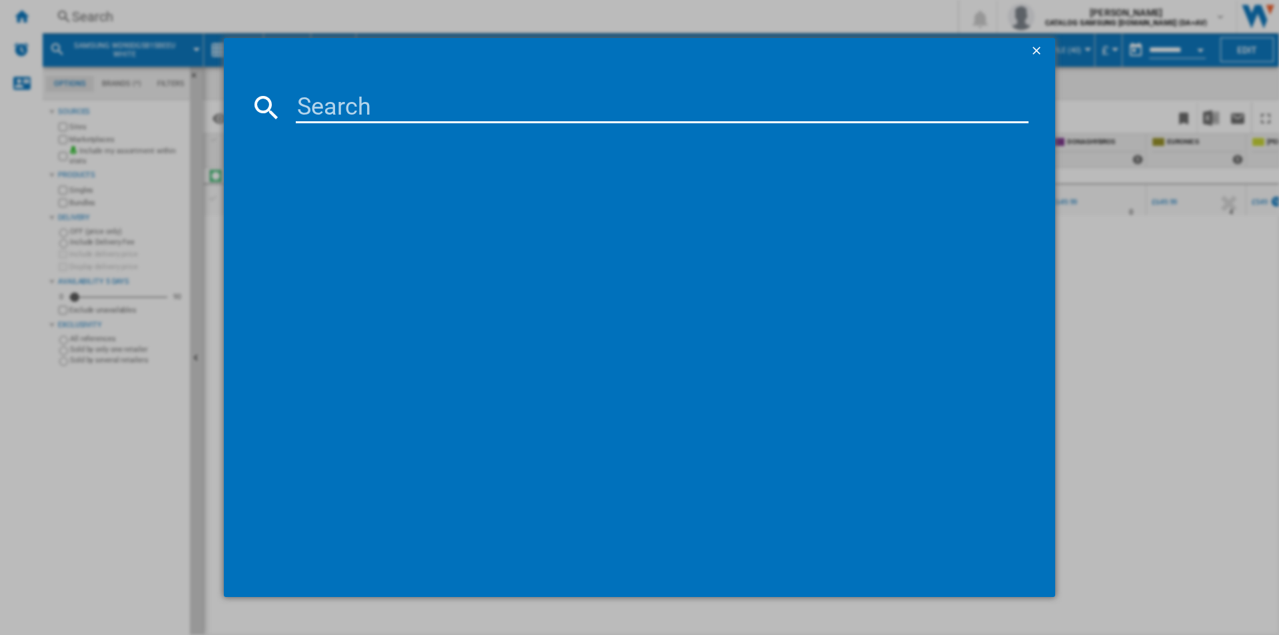
click at [777, 119] on input at bounding box center [662, 107] width 733 height 32
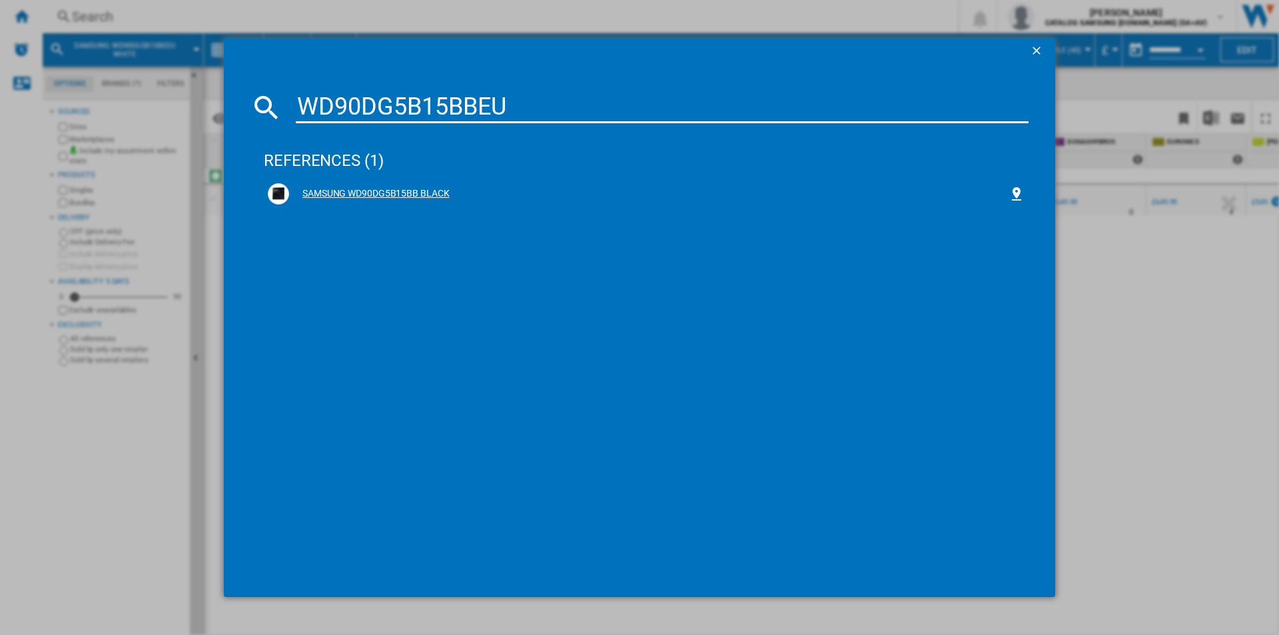
type input "WD90DG5B15BBEU"
click at [401, 202] on div "SAMSUNG WD90DG5B15BB BLACK" at bounding box center [646, 193] width 757 height 21
click at [407, 194] on div "SAMSUNG WD90DG5B15BB BLACK" at bounding box center [648, 193] width 719 height 13
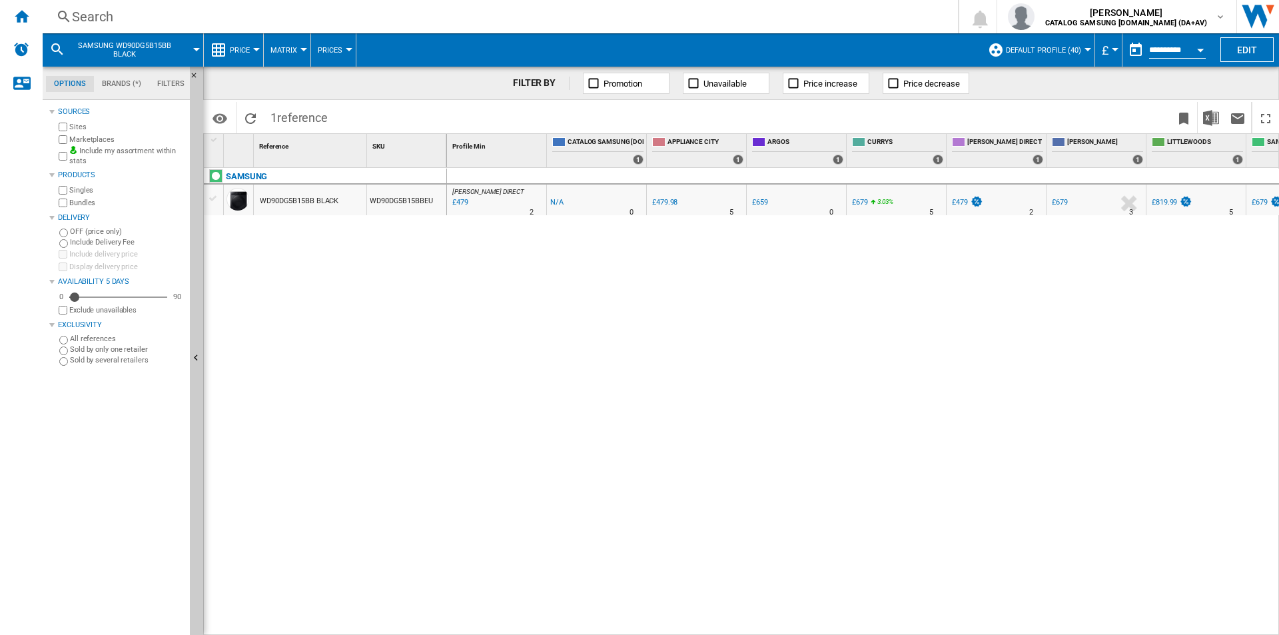
click at [885, 18] on div "Search" at bounding box center [497, 16] width 851 height 19
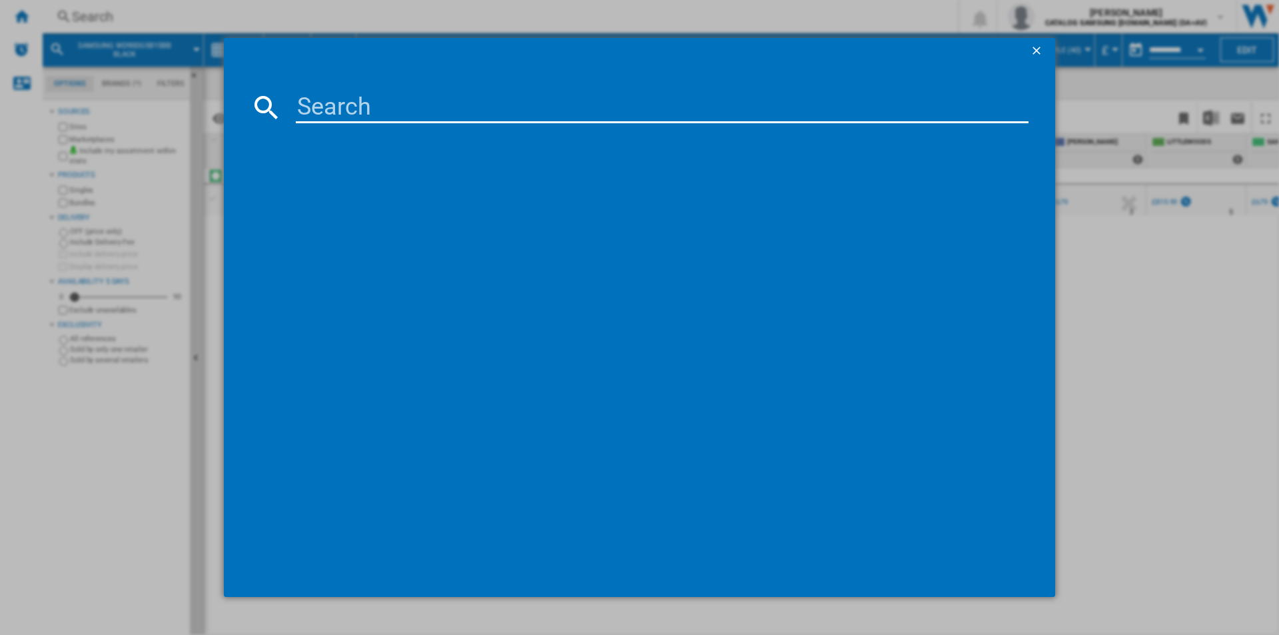
click at [889, 94] on input at bounding box center [662, 107] width 733 height 32
type input "WD11DB7B85GWU1"
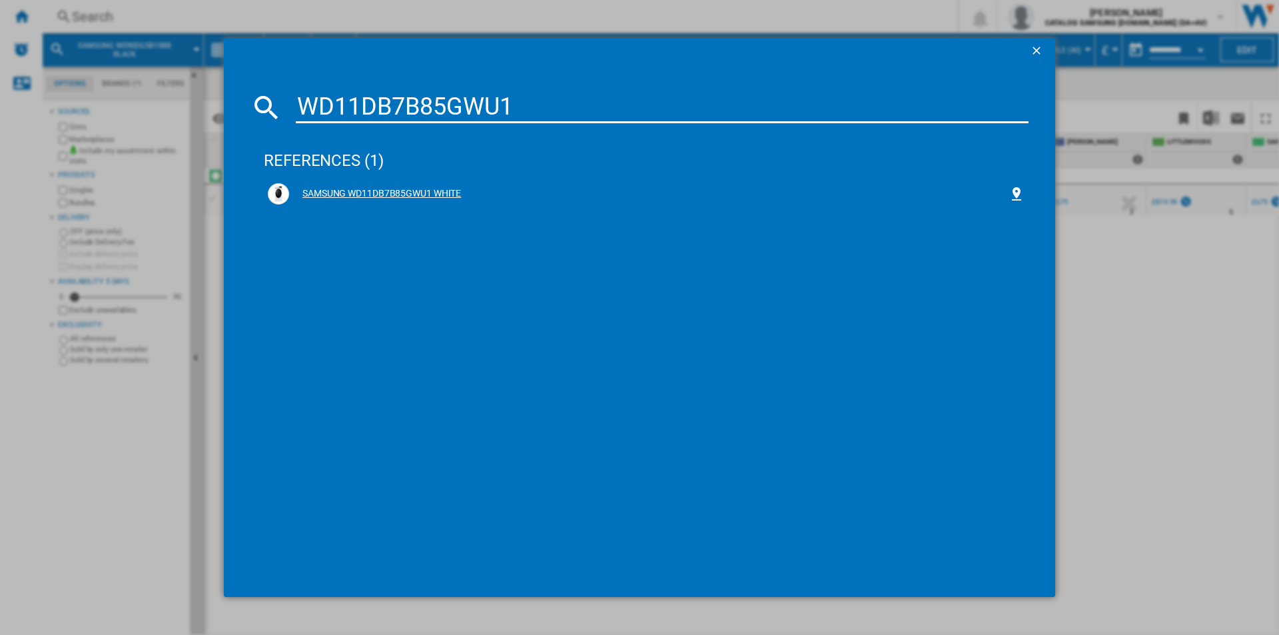
click at [409, 188] on div "SAMSUNG WD11DB7B85GWU1 WHITE" at bounding box center [648, 193] width 719 height 13
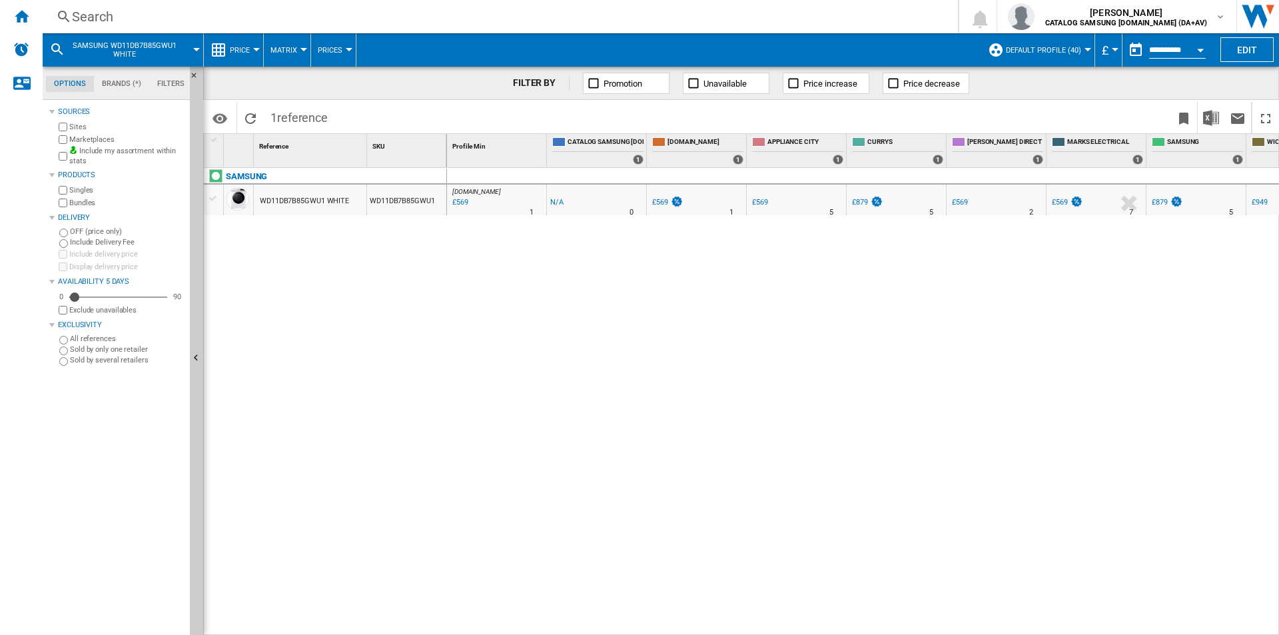
click at [818, 22] on div "Search" at bounding box center [497, 16] width 851 height 19
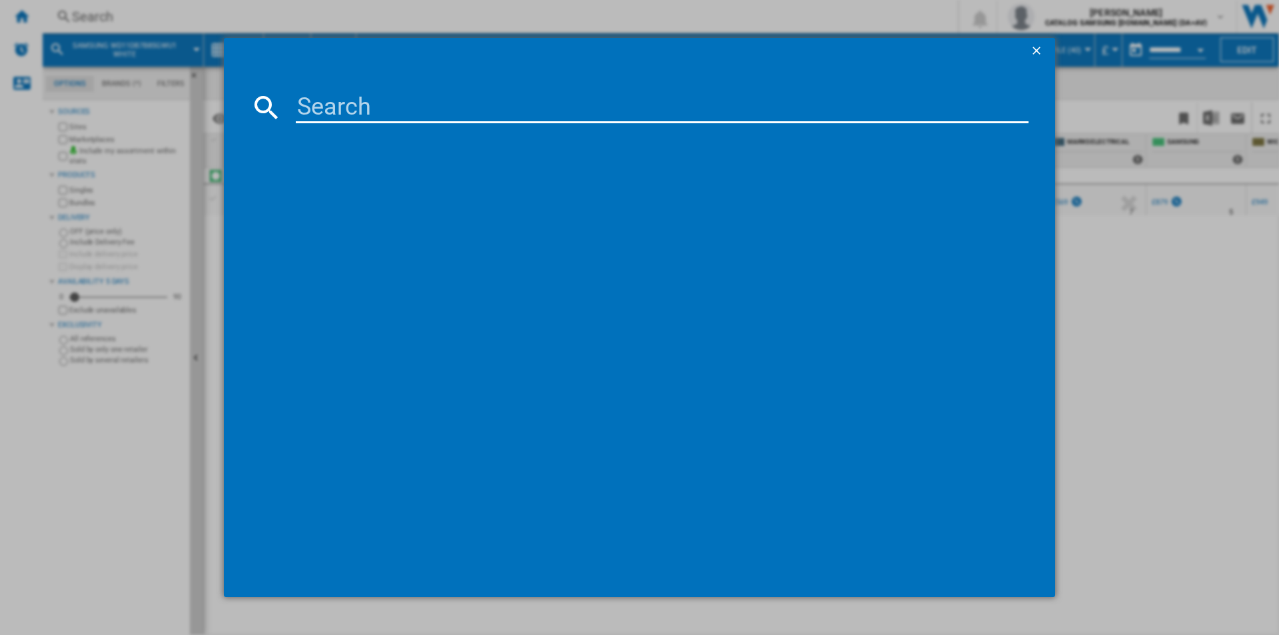
click at [801, 106] on input at bounding box center [662, 107] width 733 height 32
type input "WD11DB7B85GBU1"
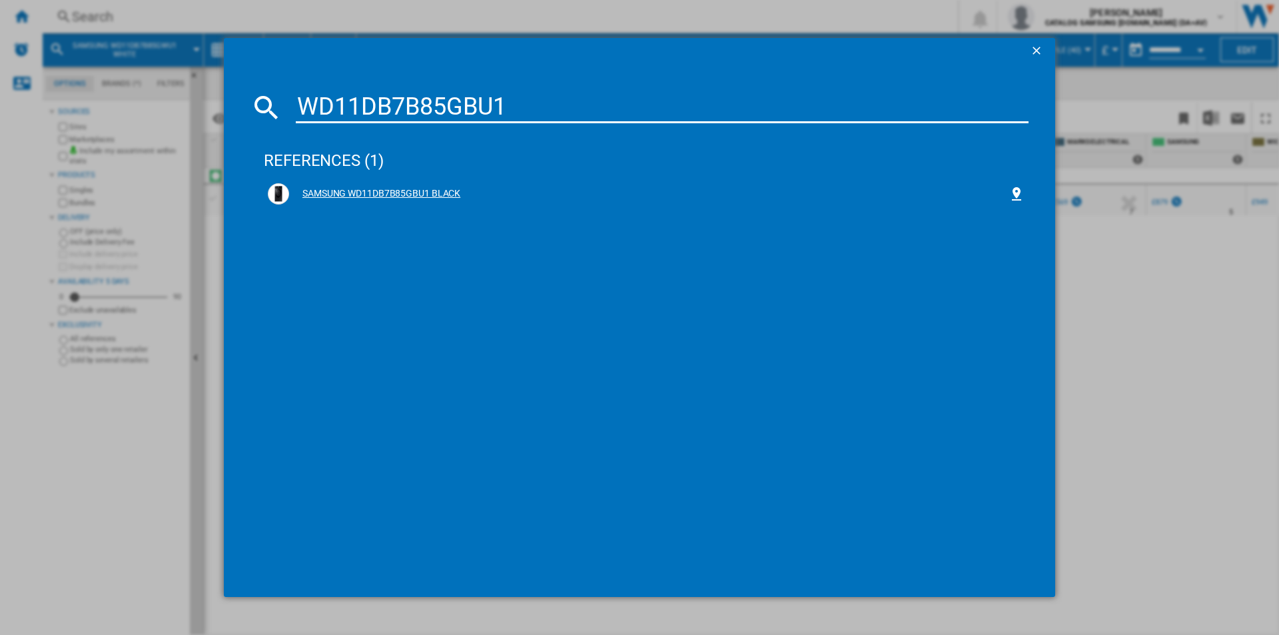
click at [338, 191] on div "SAMSUNG WD11DB7B85GBU1 BLACK" at bounding box center [648, 193] width 719 height 13
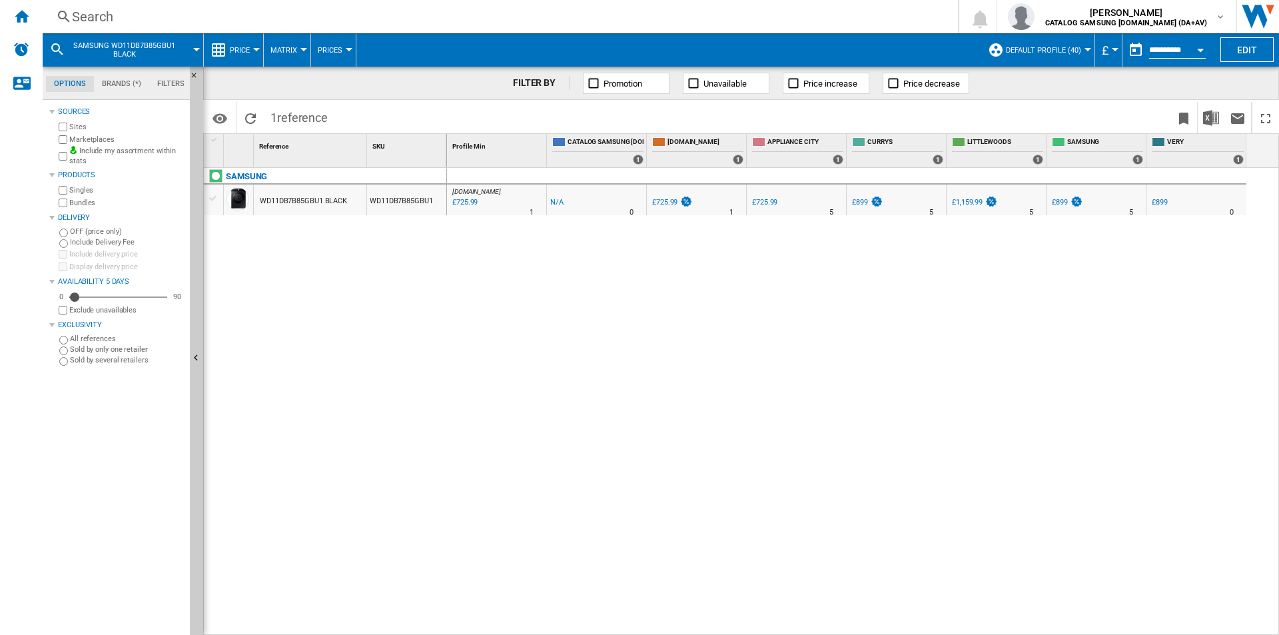
click at [684, 13] on div "Search" at bounding box center [497, 16] width 851 height 19
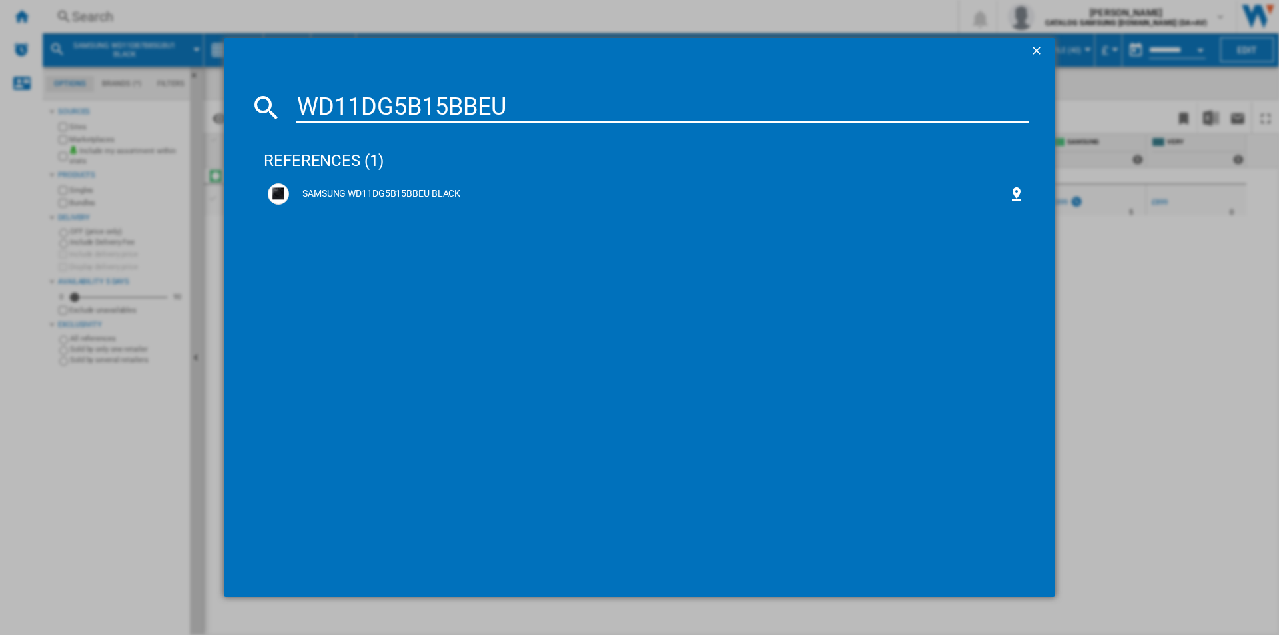
drag, startPoint x: 278, startPoint y: 77, endPoint x: 174, endPoint y: 55, distance: 107.0
click at [177, 56] on div "WD11DG5B15BBEU references (1) SAMSUNG WD11DG5B15BBEU BLACK" at bounding box center [639, 317] width 1279 height 635
paste input "DV90BB9545GBS1"
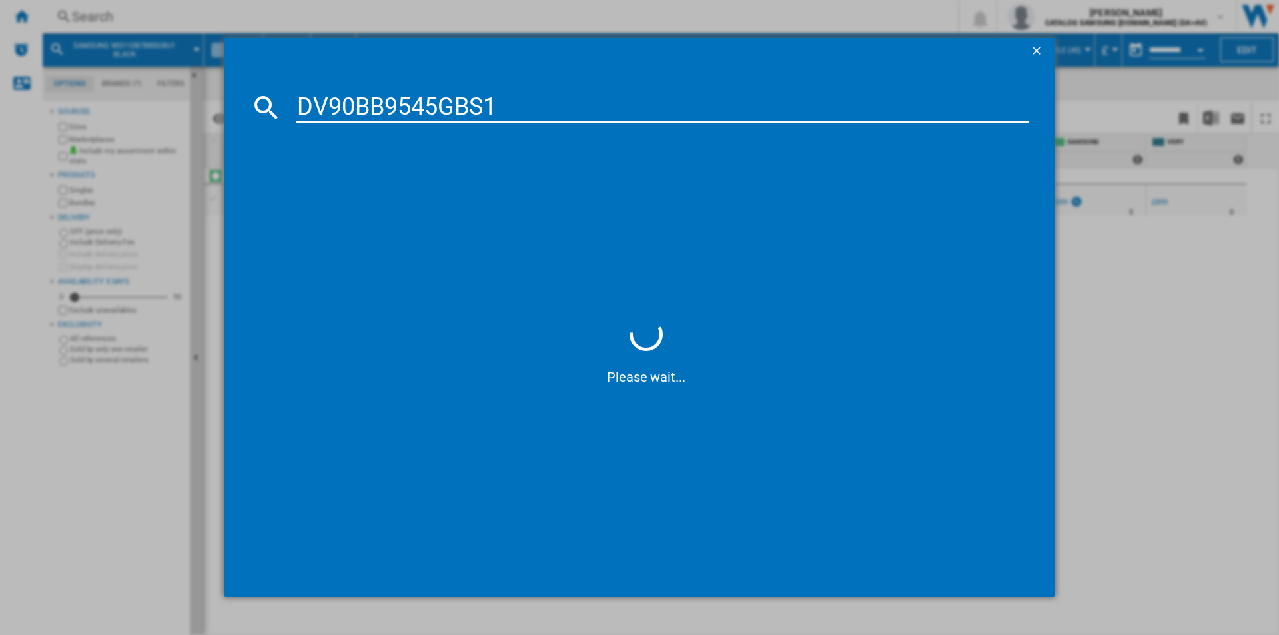
type input "DV90BB9545GBS1"
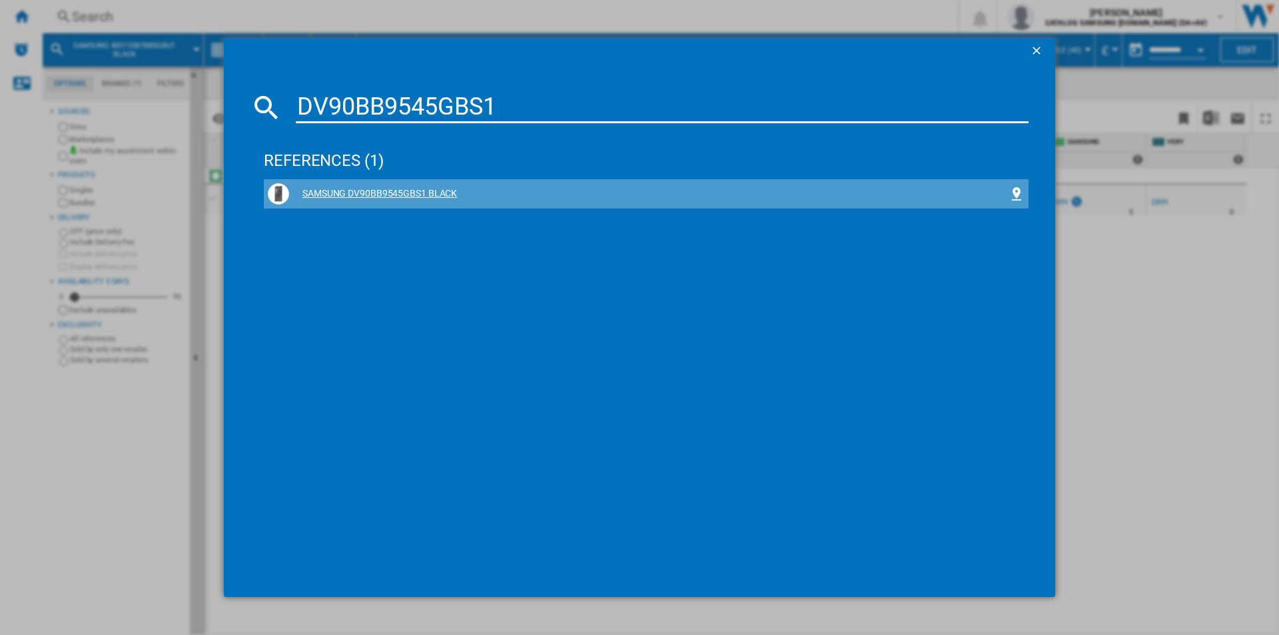
click at [408, 192] on div "SAMSUNG DV90BB9545GBS1 BLACK" at bounding box center [648, 193] width 719 height 13
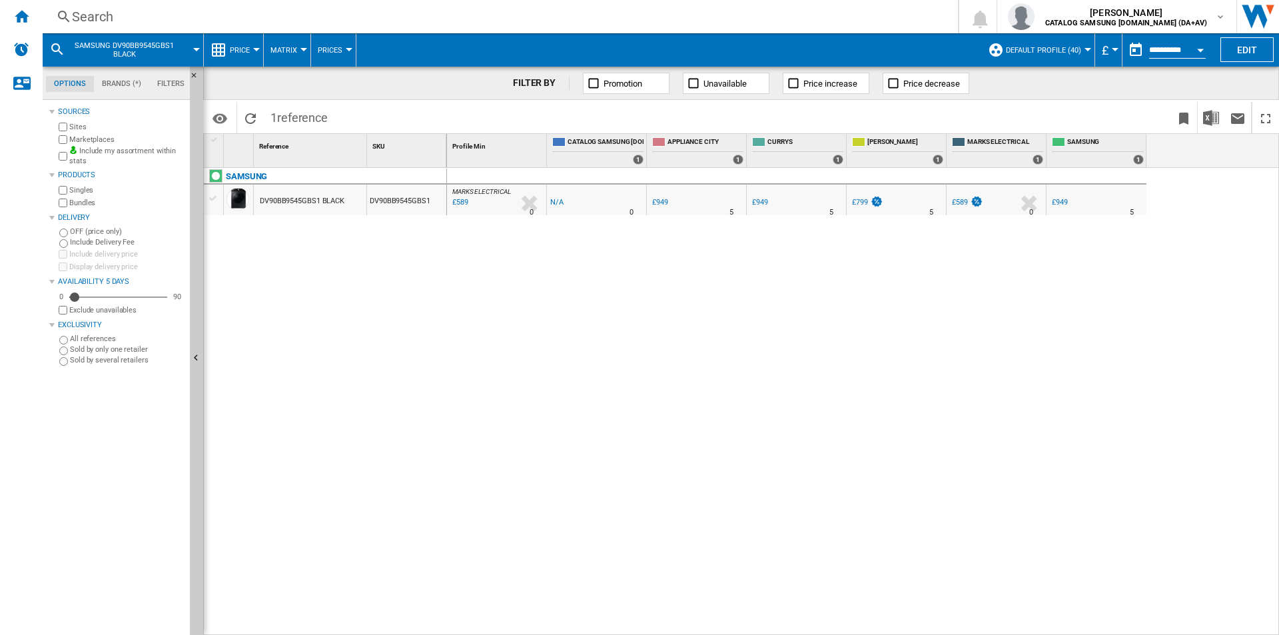
click at [801, 22] on div "Search" at bounding box center [497, 16] width 851 height 19
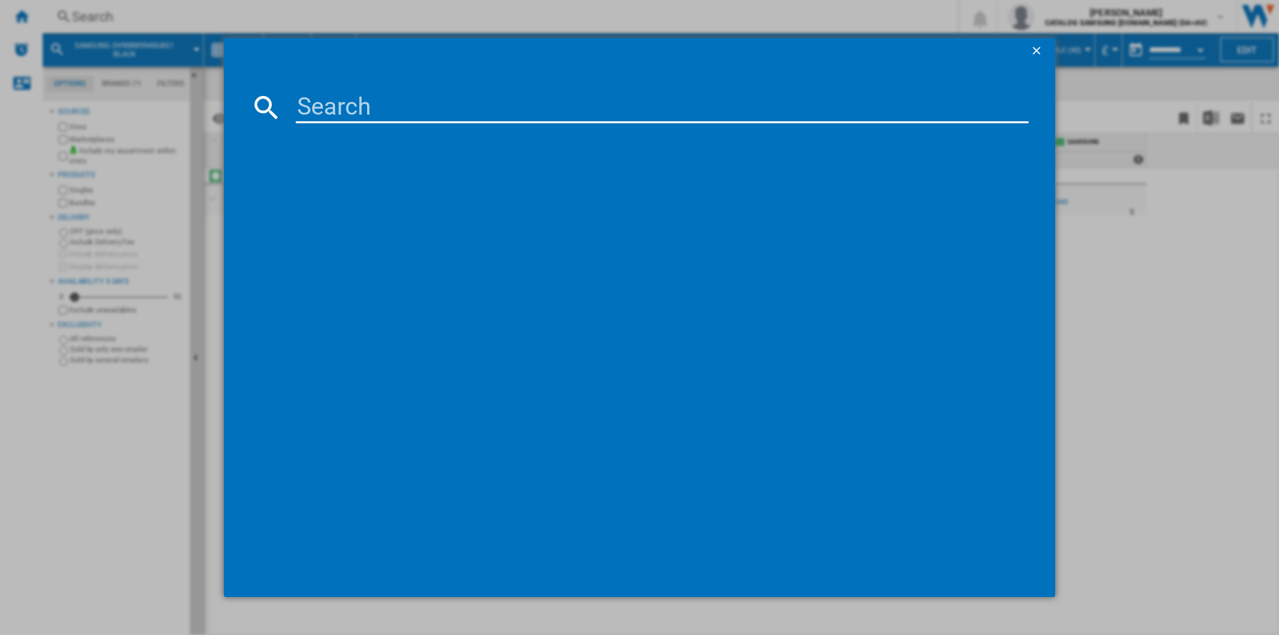
click at [765, 114] on input at bounding box center [662, 107] width 733 height 32
type input "DV90F09F4SU1"
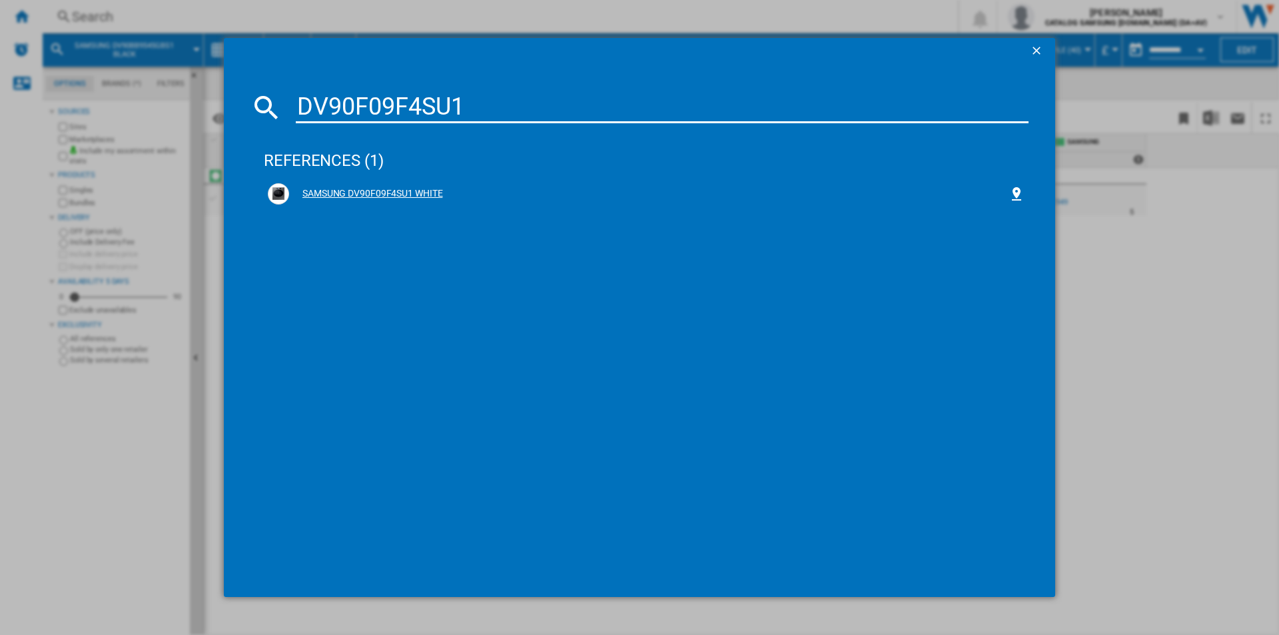
click at [408, 188] on div "SAMSUNG DV90F09F4SU1 WHITE" at bounding box center [648, 193] width 719 height 13
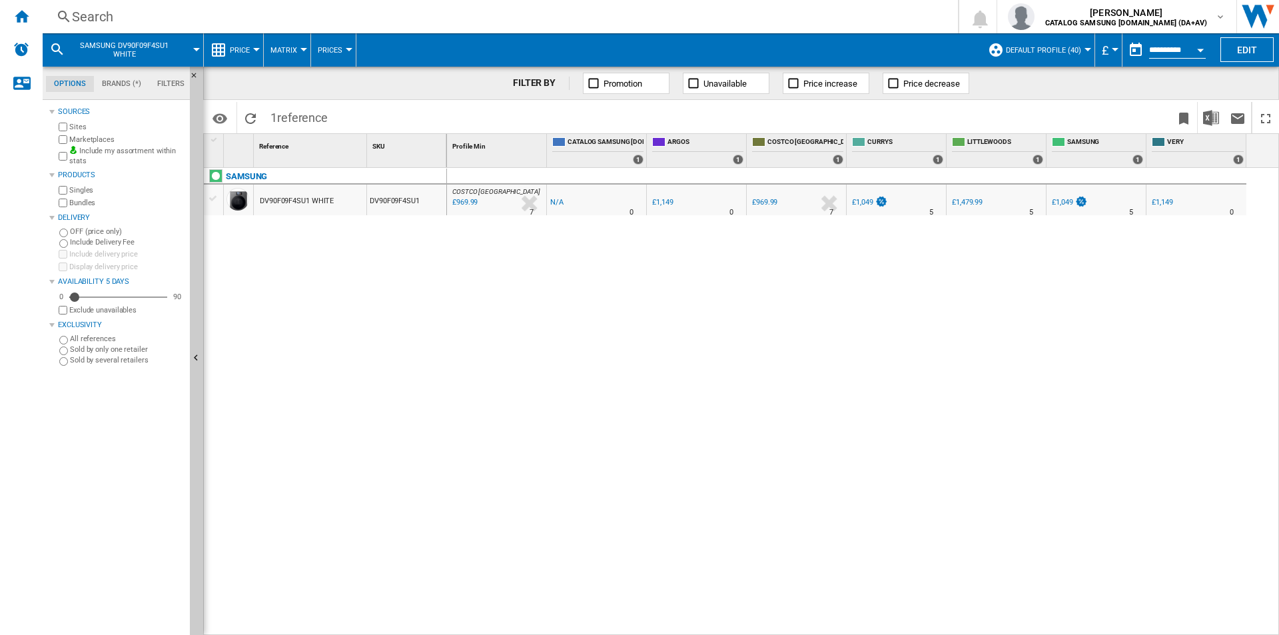
click at [639, 17] on div "Search" at bounding box center [497, 16] width 851 height 19
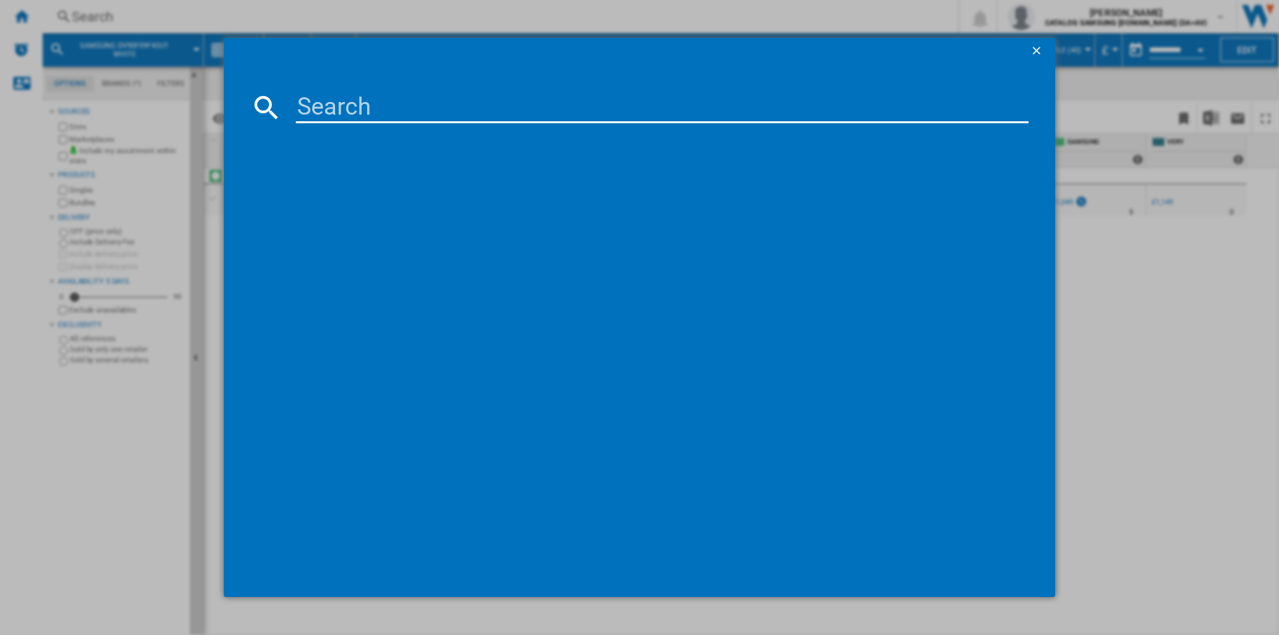
click at [568, 101] on input at bounding box center [662, 107] width 733 height 32
type input "WD90DG5G34BEEU"
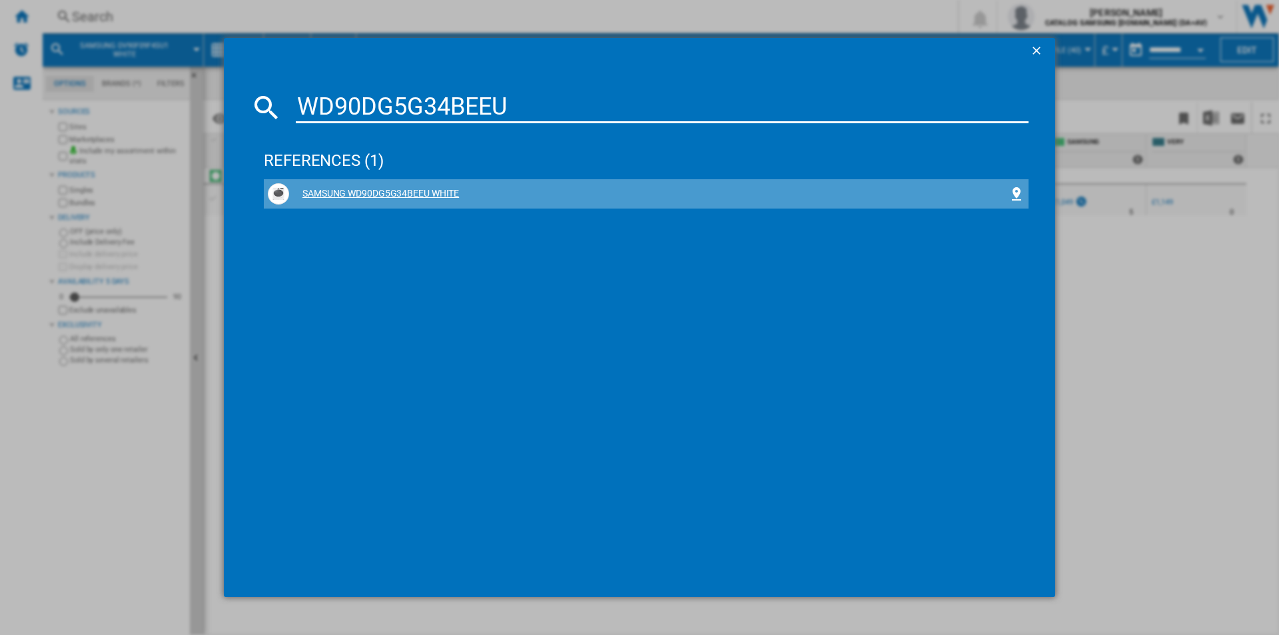
click at [430, 188] on div "SAMSUNG WD90DG5G34BEEU WHITE" at bounding box center [648, 193] width 719 height 13
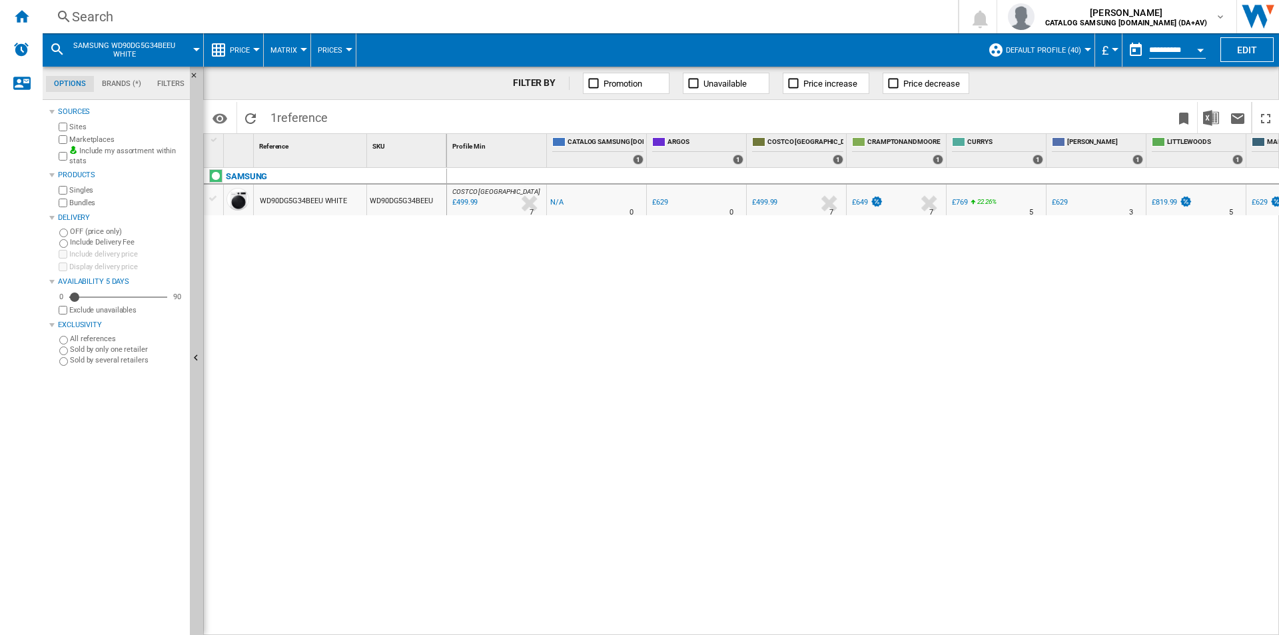
click at [471, 15] on div "Search" at bounding box center [497, 16] width 851 height 19
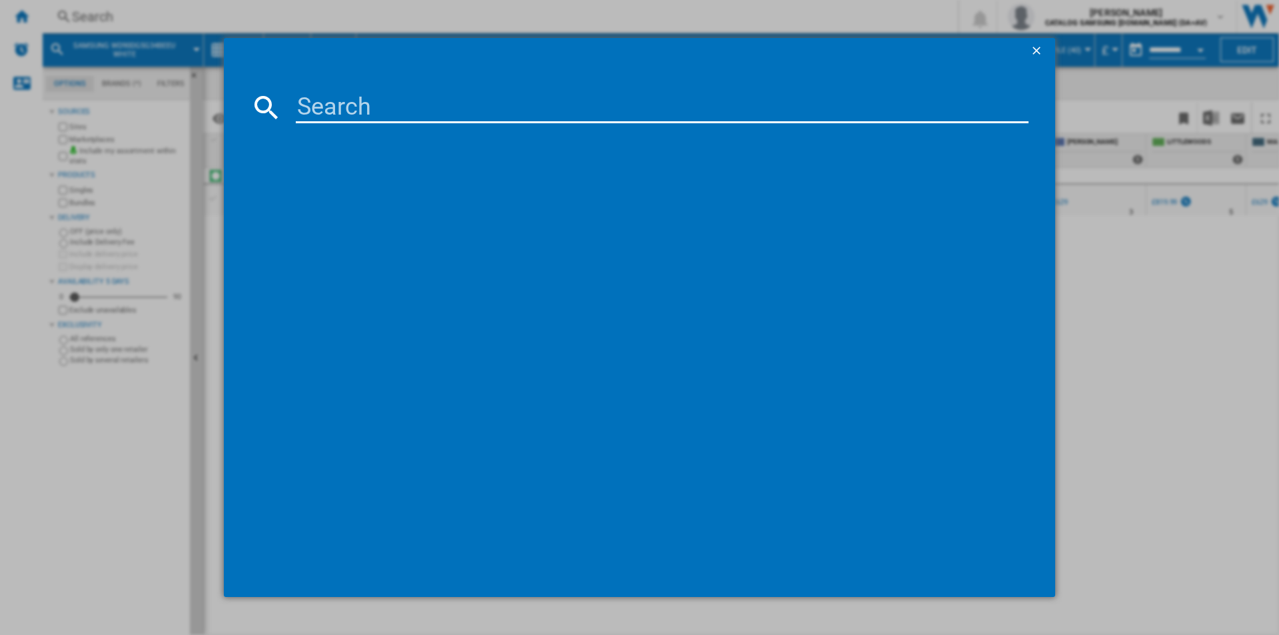
click at [473, 107] on input at bounding box center [662, 107] width 733 height 32
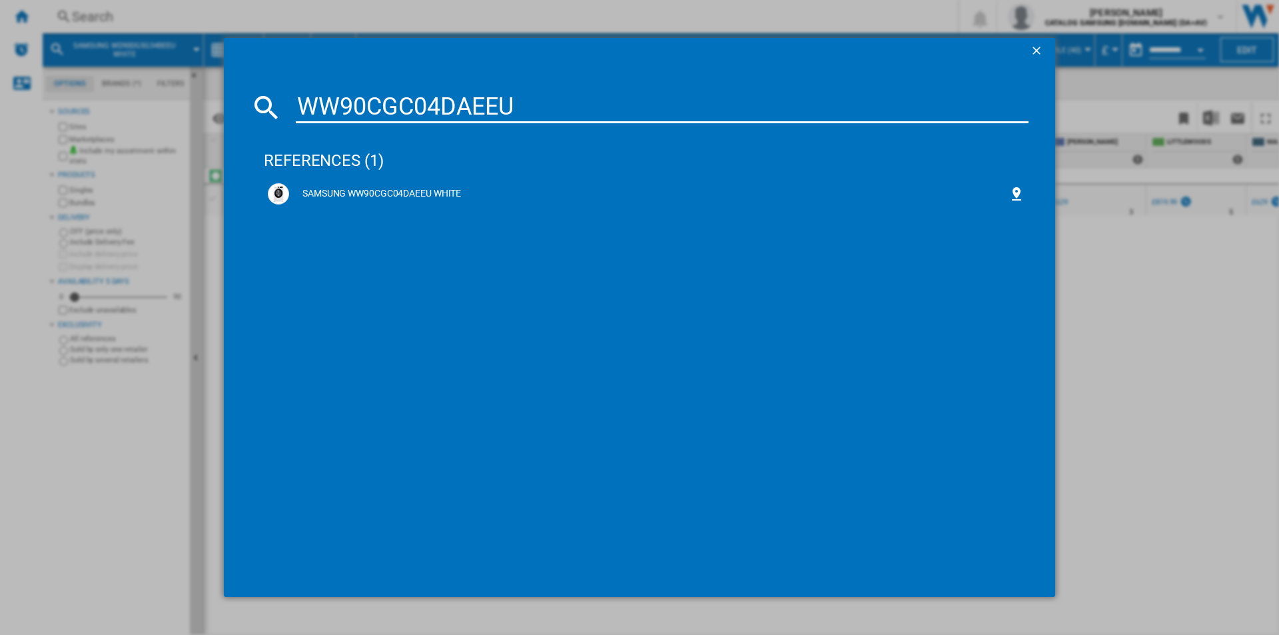
drag, startPoint x: 542, startPoint y: 109, endPoint x: 214, endPoint y: 88, distance: 329.1
click at [220, 90] on div "WW90CGC04DAEEU references (1) SAMSUNG WW90CGC04DAEEU WHITE" at bounding box center [639, 317] width 1279 height 635
paste input "D11DB7B85GBU1"
type input "WD11DB7B85GBU1"
click at [420, 194] on div "SAMSUNG WD11DB7B85GBU1 BLACK" at bounding box center [648, 193] width 719 height 13
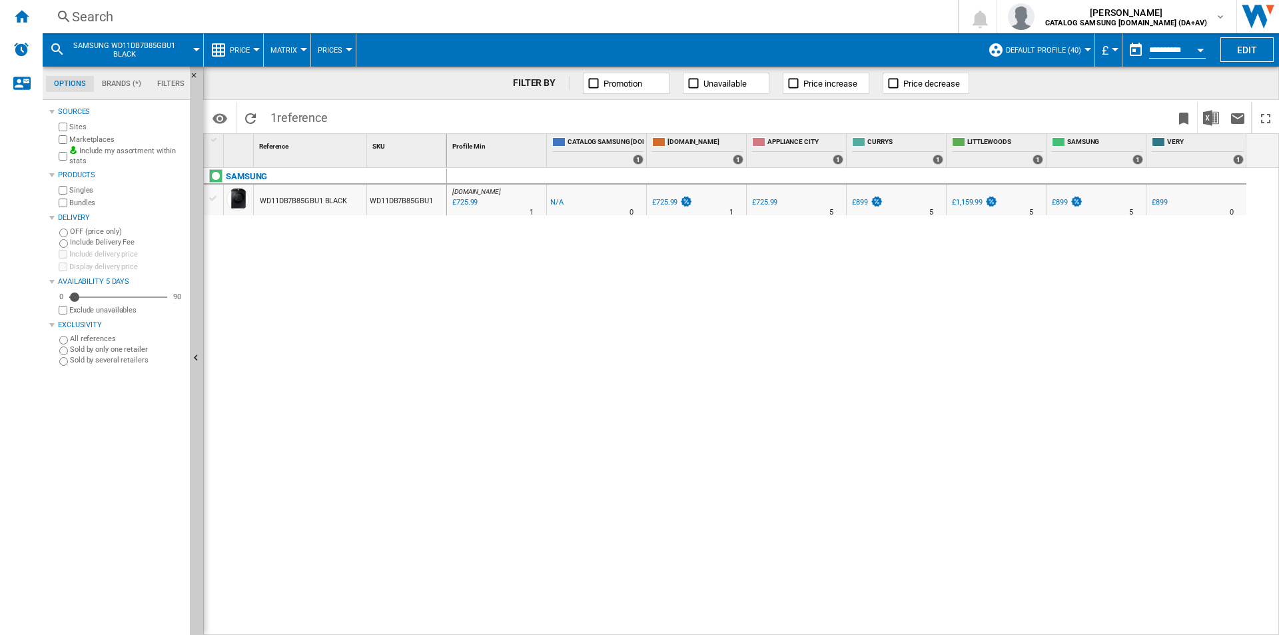
click at [404, 21] on div "Search" at bounding box center [497, 16] width 851 height 19
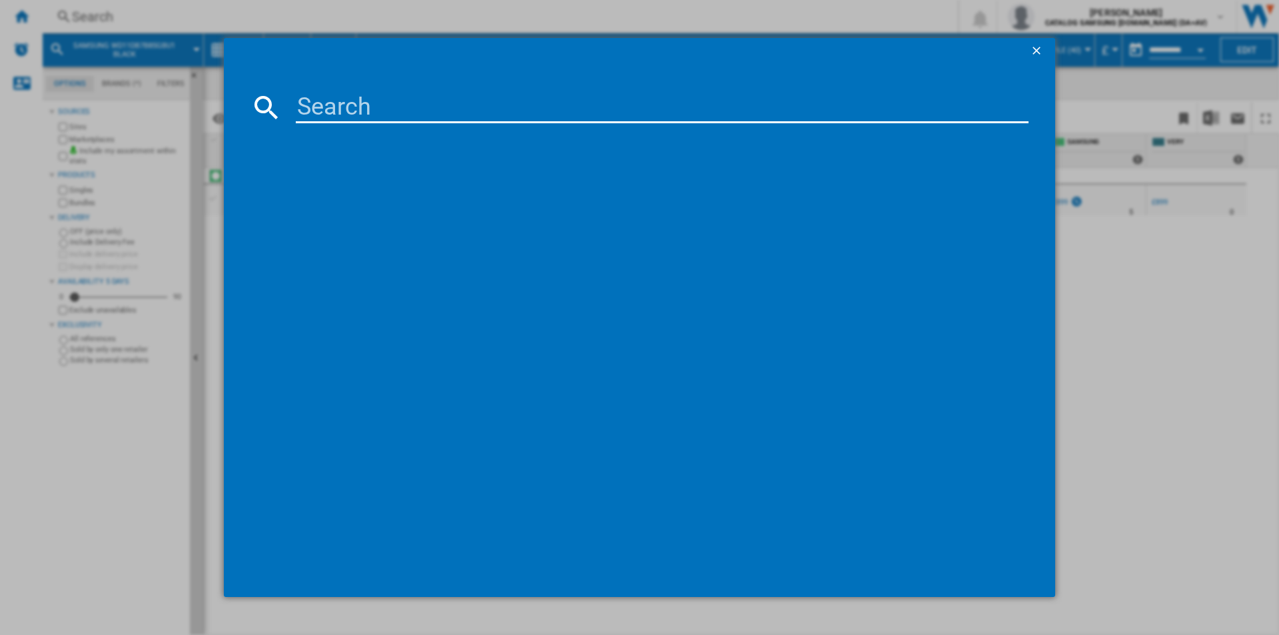
click at [432, 110] on input at bounding box center [662, 107] width 733 height 32
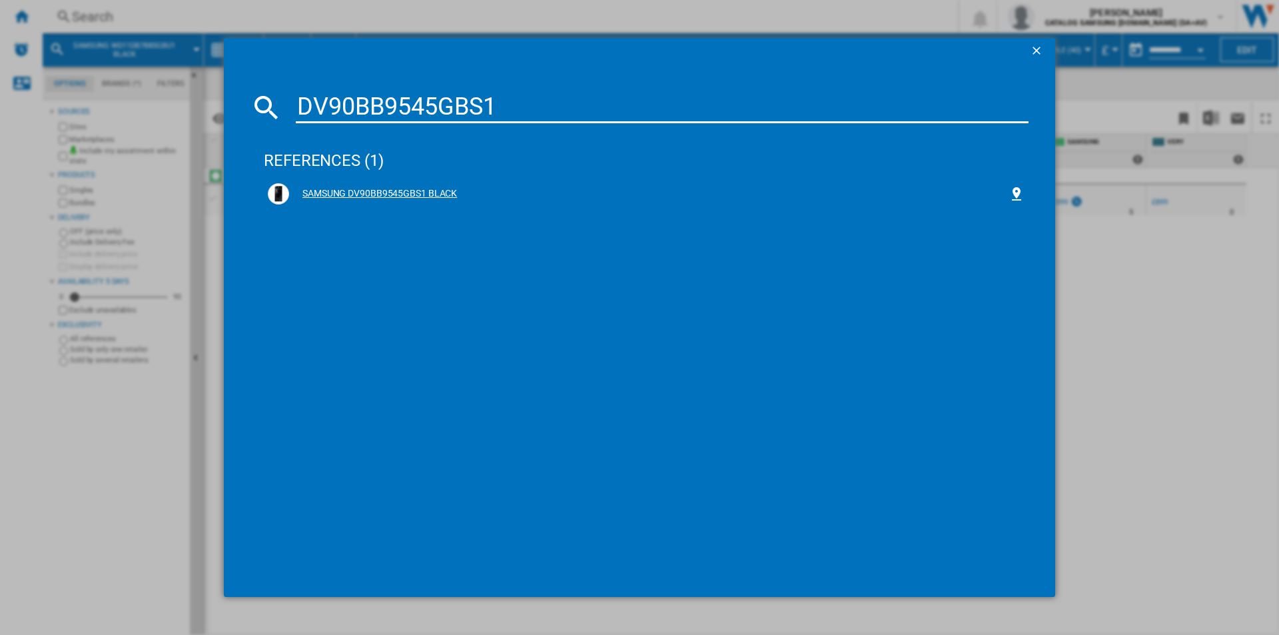
type input "DV90BB9545GBS1"
click at [429, 192] on div "SAMSUNG DV90BB9545GBS1 BLACK" at bounding box center [648, 193] width 719 height 13
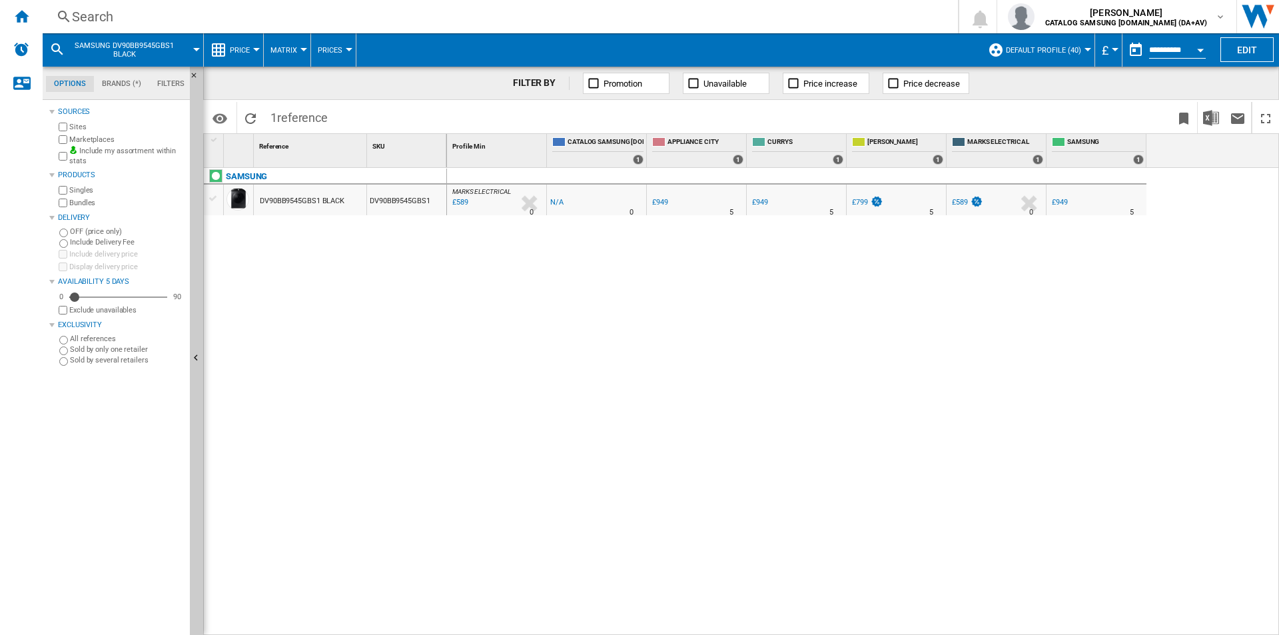
click at [471, 14] on div "Search" at bounding box center [497, 16] width 851 height 19
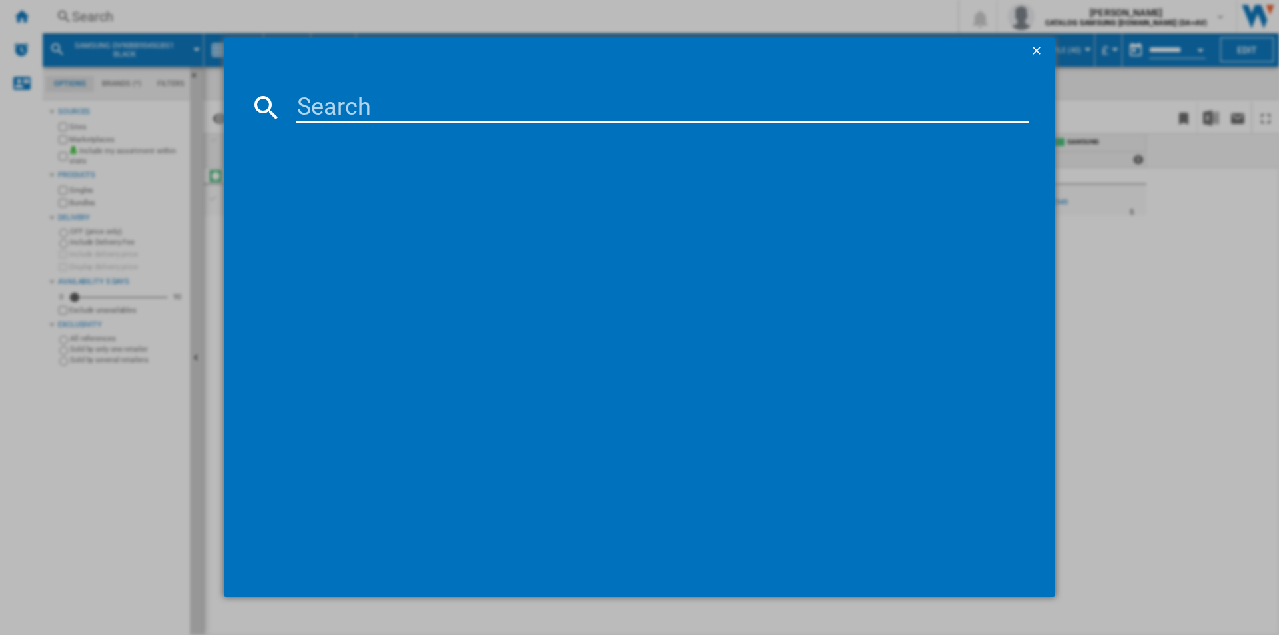
click at [472, 108] on input at bounding box center [662, 107] width 733 height 32
type input "C61R2AEE/XEU"
click at [389, 196] on div "SAMSUNG C61R2AEE BLACK" at bounding box center [648, 193] width 719 height 13
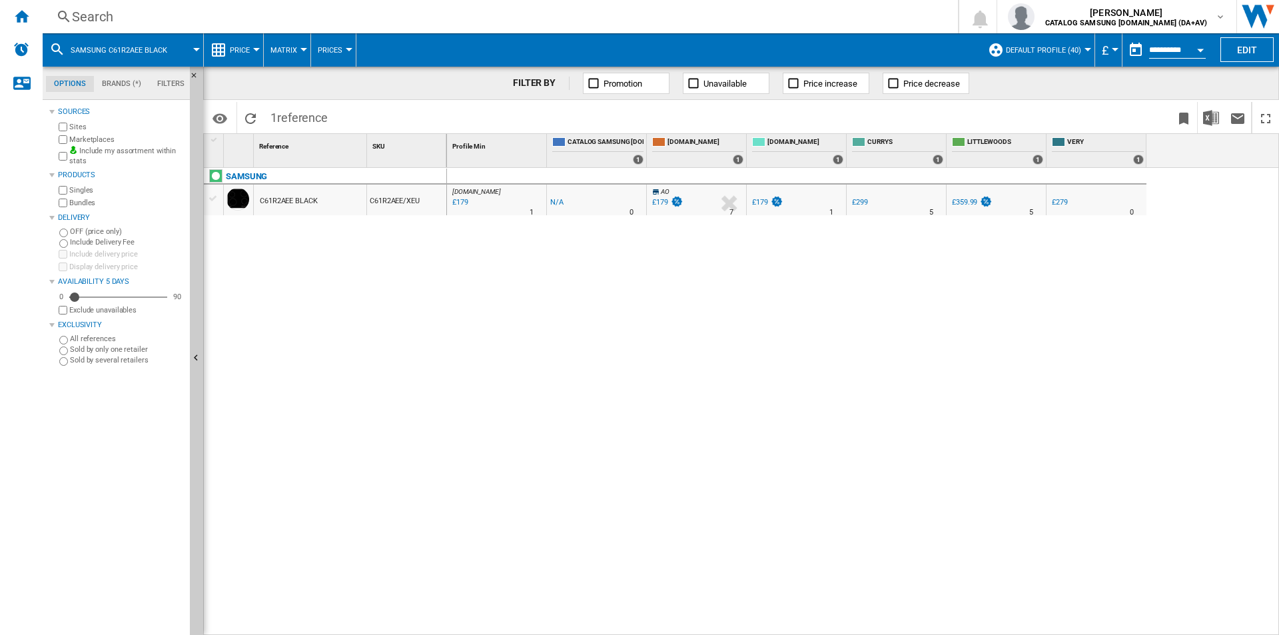
click at [488, 14] on div "Search" at bounding box center [497, 16] width 851 height 19
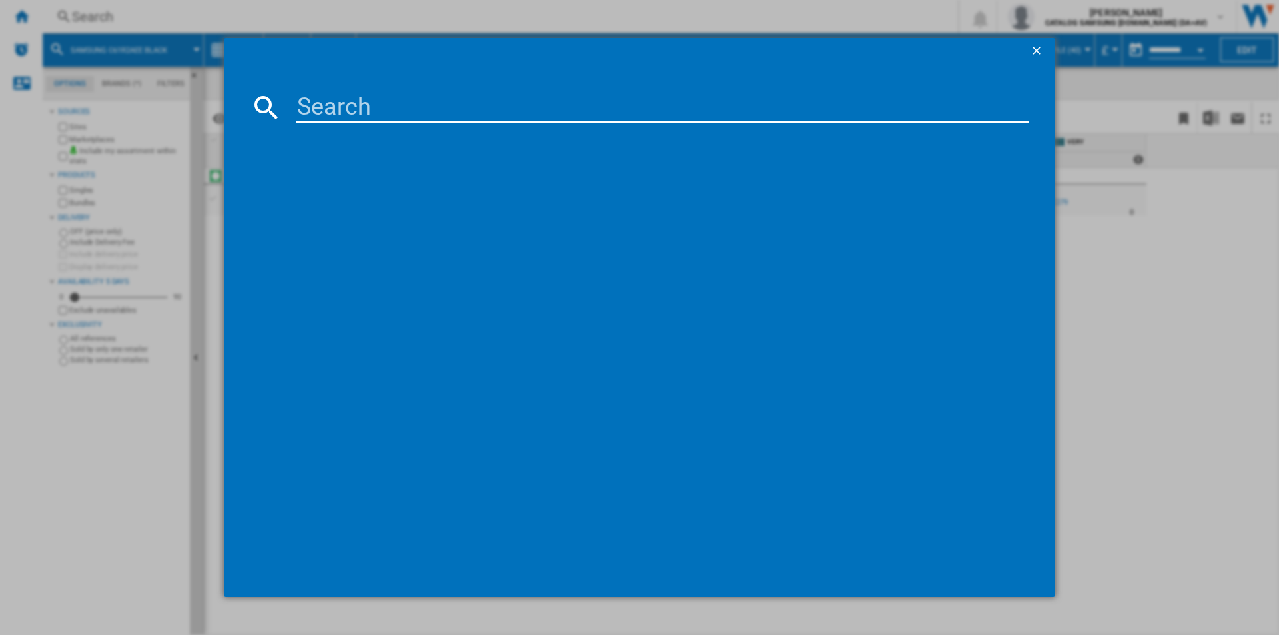
click at [500, 106] on input at bounding box center [662, 107] width 733 height 32
type input "NZ64H37070K/EU"
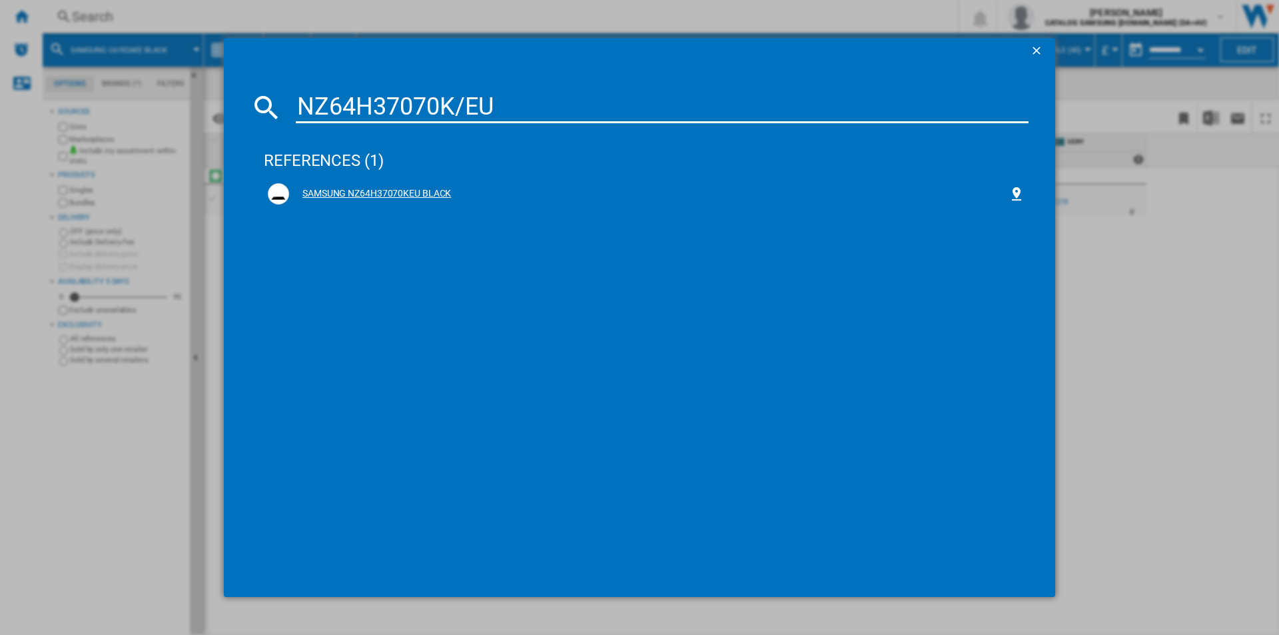
click at [408, 192] on div "SAMSUNG NZ64H37070KEU BLACK" at bounding box center [648, 193] width 719 height 13
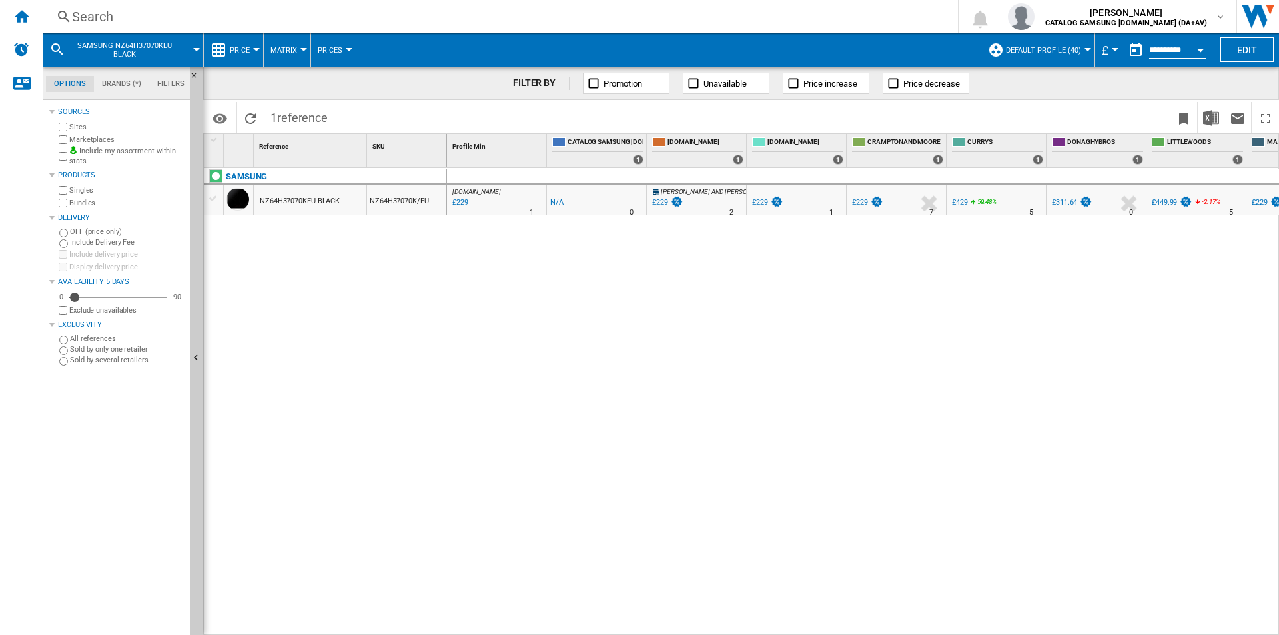
click at [454, 20] on div "Search" at bounding box center [497, 16] width 851 height 19
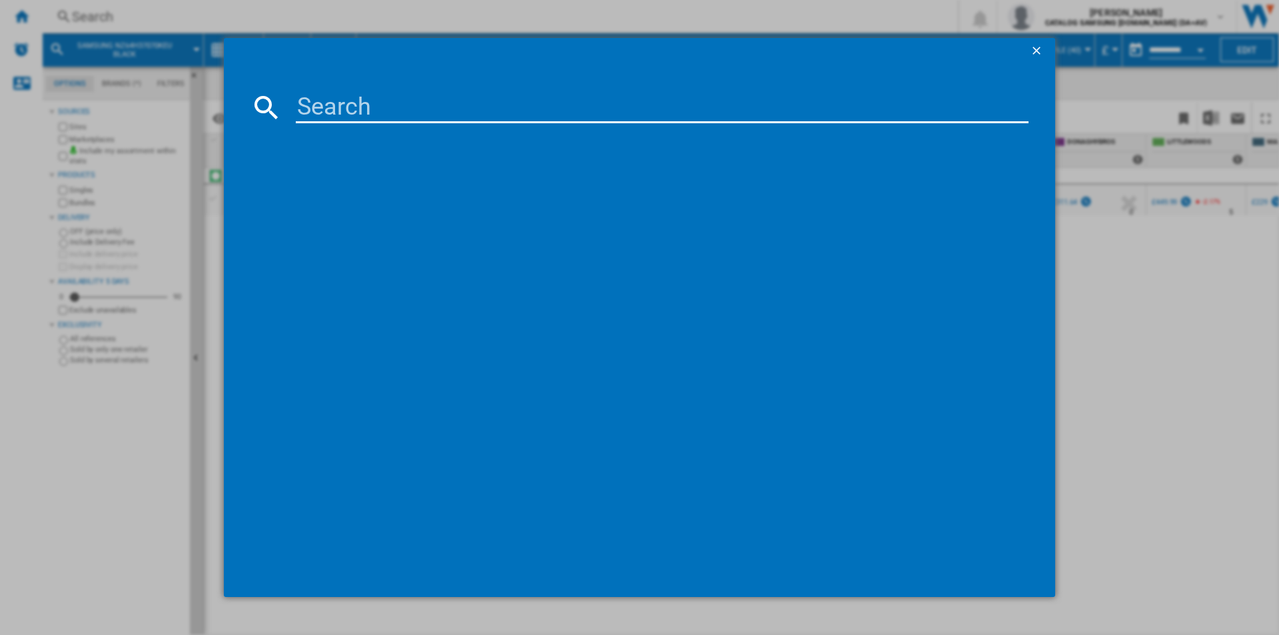
click at [449, 109] on input at bounding box center [662, 107] width 733 height 32
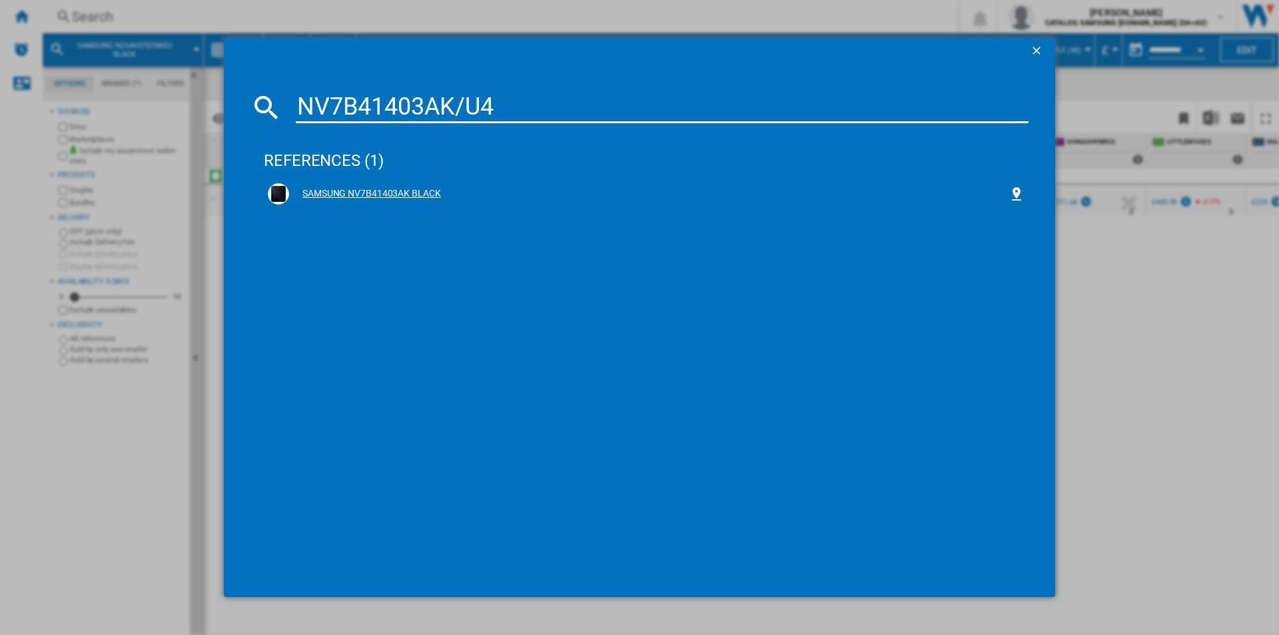
type input "NV7B41403AK/U4"
click at [408, 192] on div "SAMSUNG NV7B41403AK BLACK" at bounding box center [648, 193] width 719 height 13
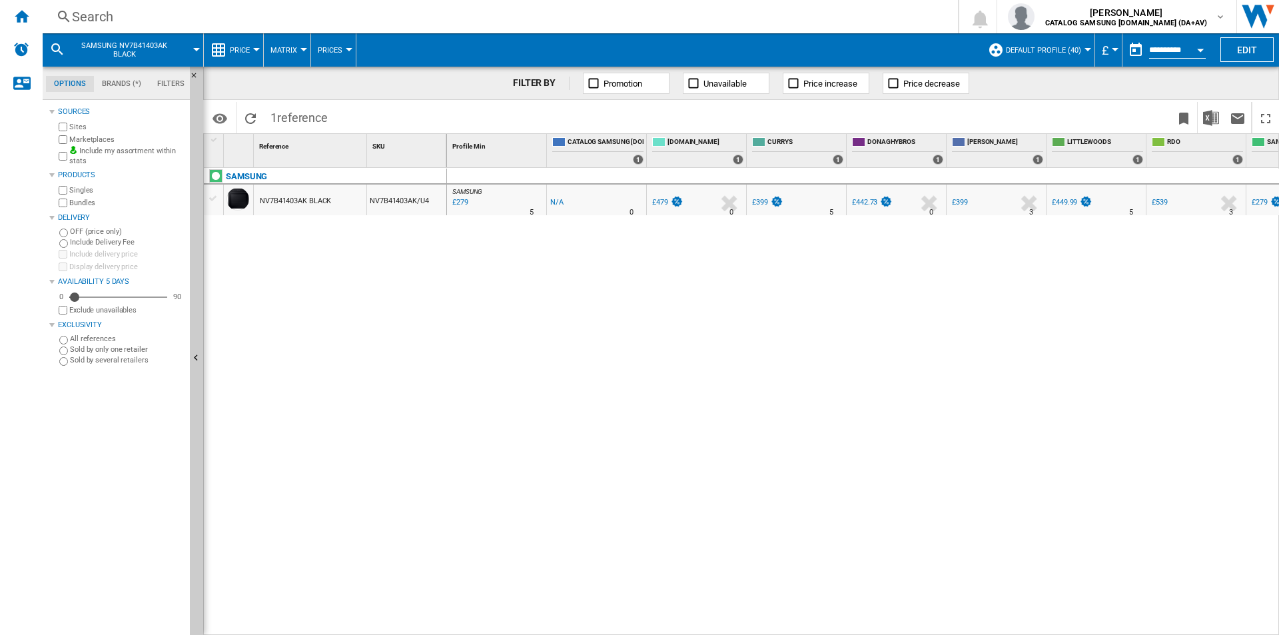
click at [434, 15] on div "Search" at bounding box center [497, 16] width 851 height 19
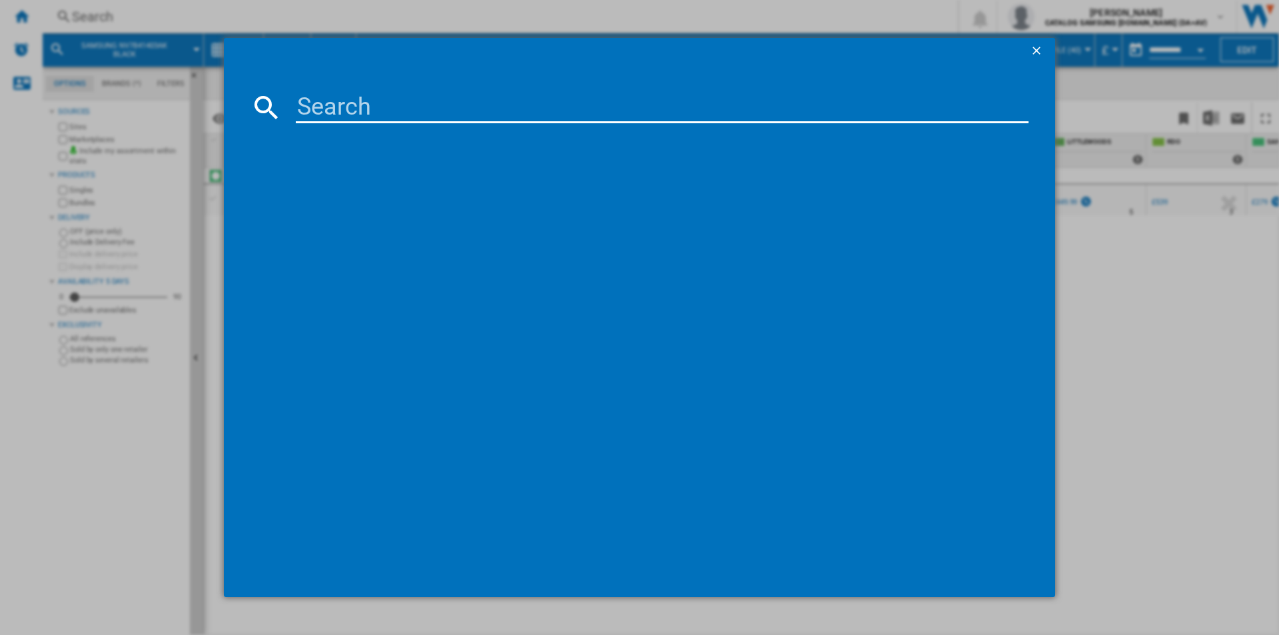
click at [387, 97] on input at bounding box center [662, 107] width 733 height 32
paste input "DW60CG550B00EU"
type input "DW60CG550B00EU"
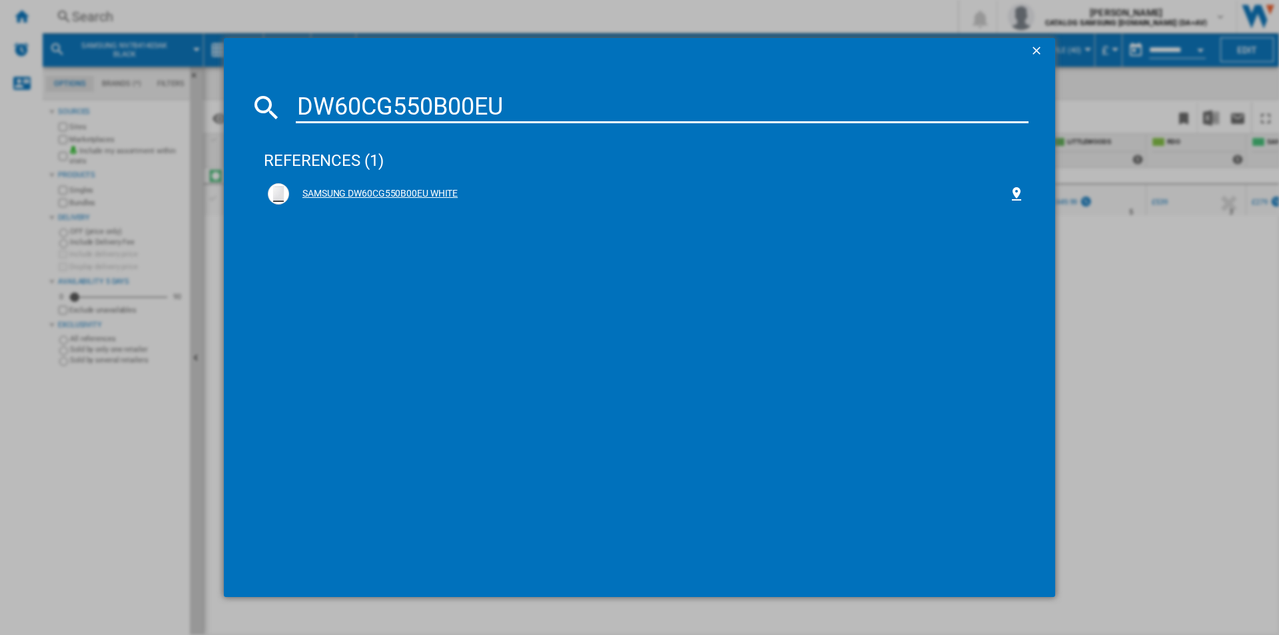
click at [408, 192] on div "SAMSUNG DW60CG550B00EU WHITE" at bounding box center [648, 193] width 719 height 13
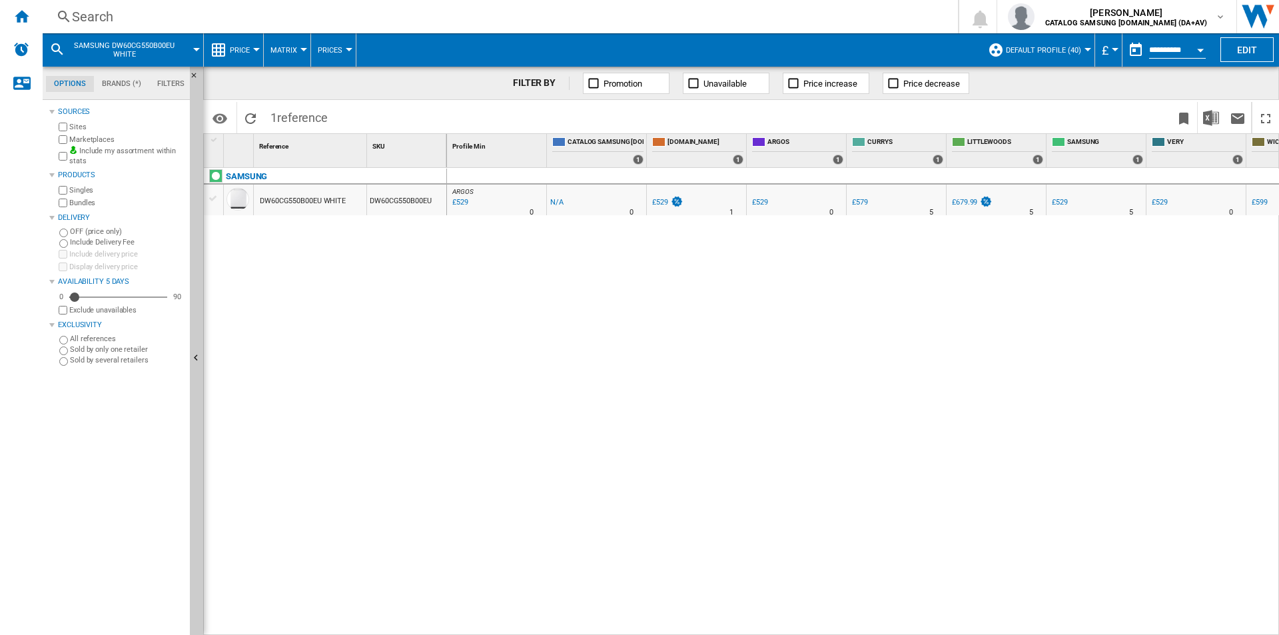
click at [438, 17] on div "Search" at bounding box center [497, 16] width 851 height 19
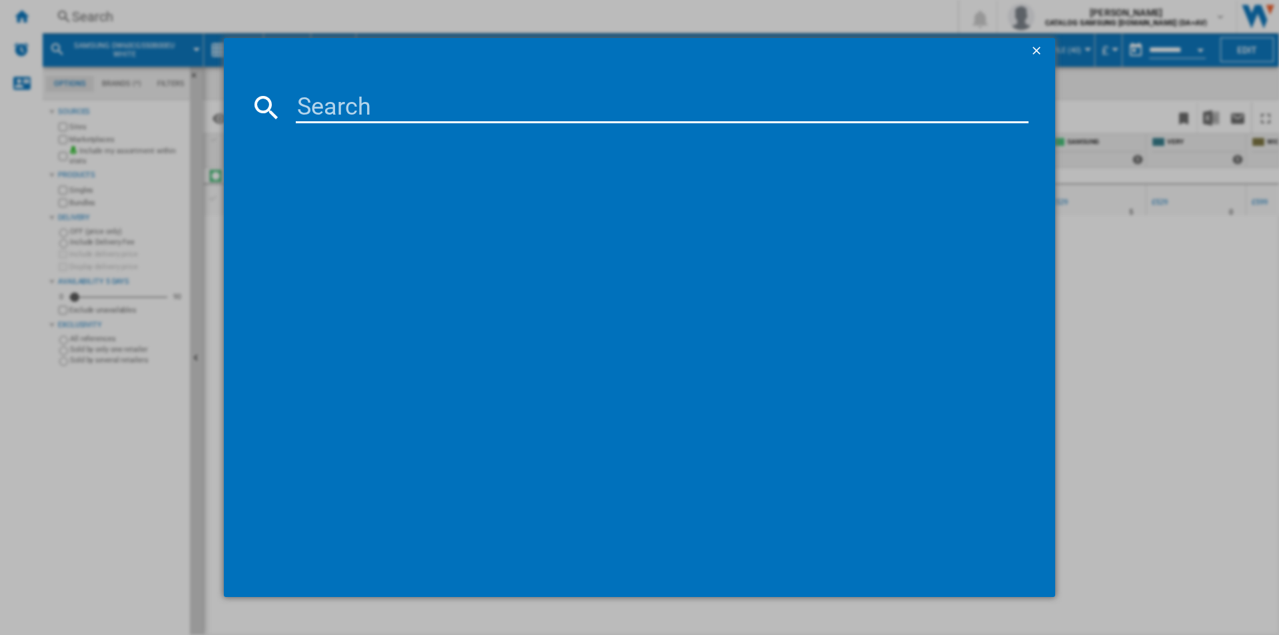
click at [444, 113] on input at bounding box center [662, 107] width 733 height 32
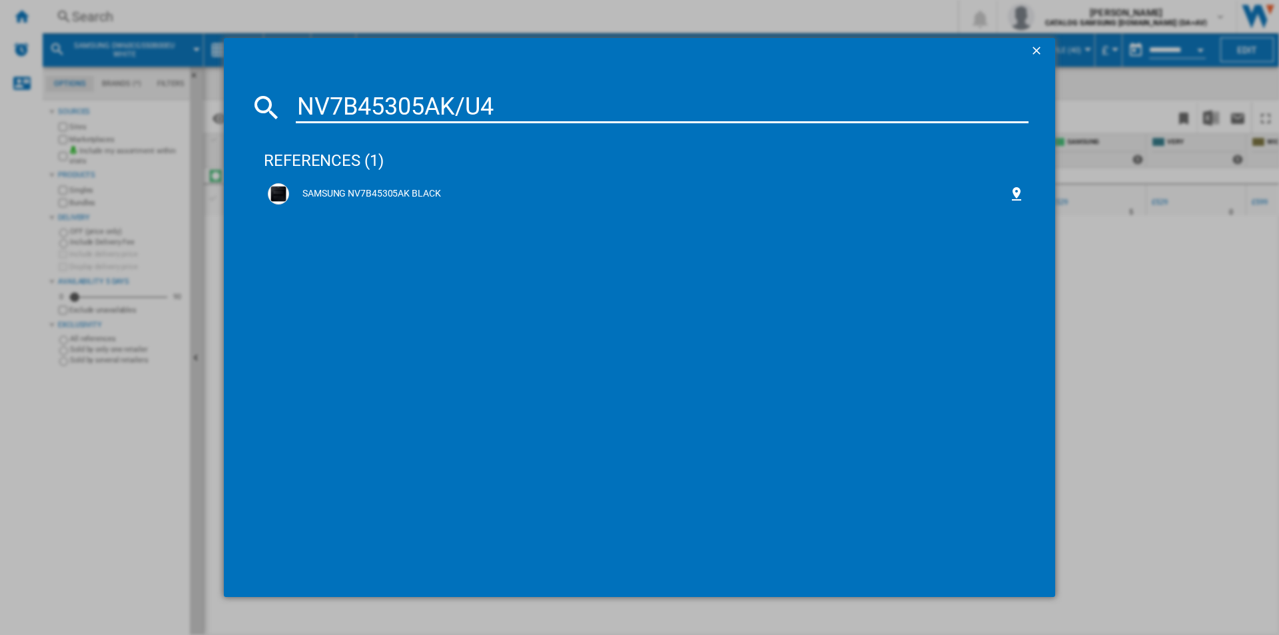
drag, startPoint x: 496, startPoint y: 107, endPoint x: 257, endPoint y: 82, distance: 240.4
click at [260, 83] on md-dialog-content "NV7B45305AK/U4 references (1) SAMSUNG NV7B45305AK BLACK" at bounding box center [639, 331] width 831 height 532
paste input "430ZAS"
type input "NV7B4430ZAS/U4"
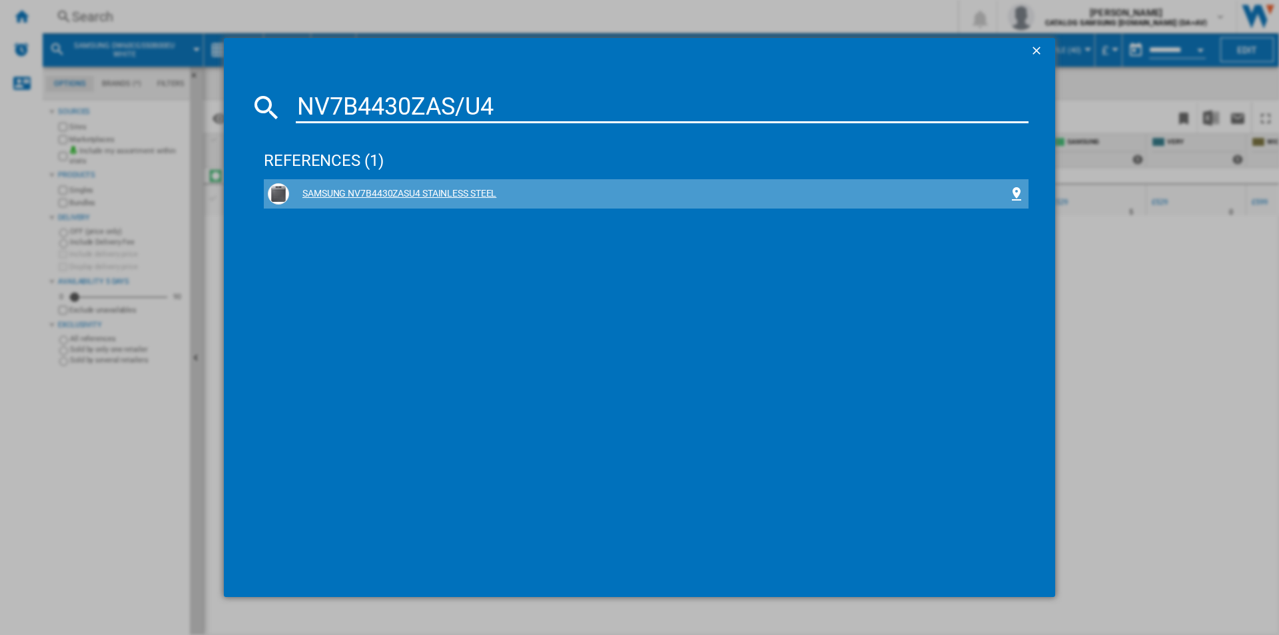
click at [455, 192] on div "SAMSUNG NV7B4430ZASU4 STAINLESS STEEL" at bounding box center [648, 193] width 719 height 13
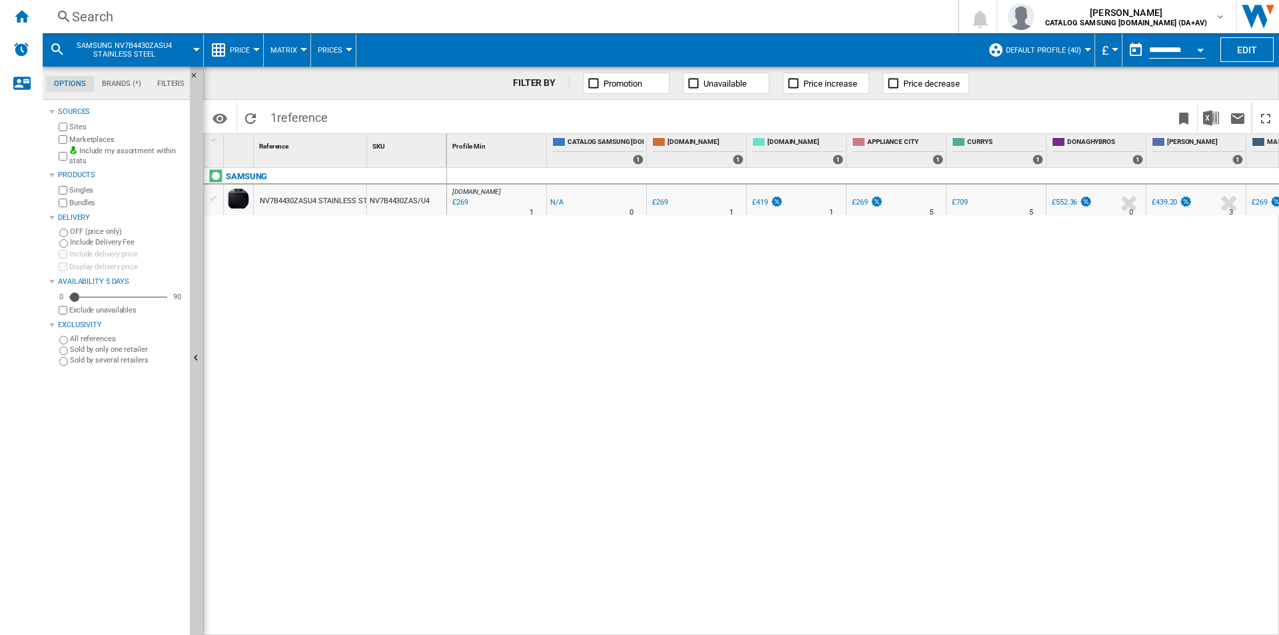
click at [601, 18] on div "Search" at bounding box center [497, 16] width 851 height 19
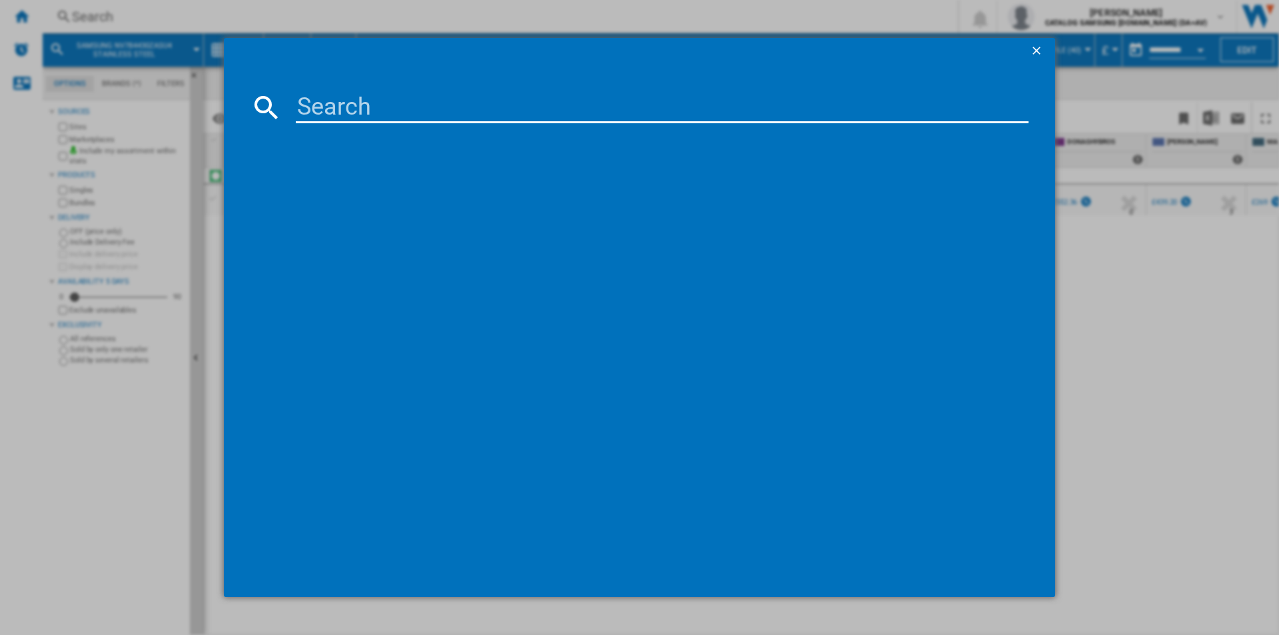
click at [530, 114] on input at bounding box center [662, 107] width 733 height 32
type input "NZ64B5066KK/U1"
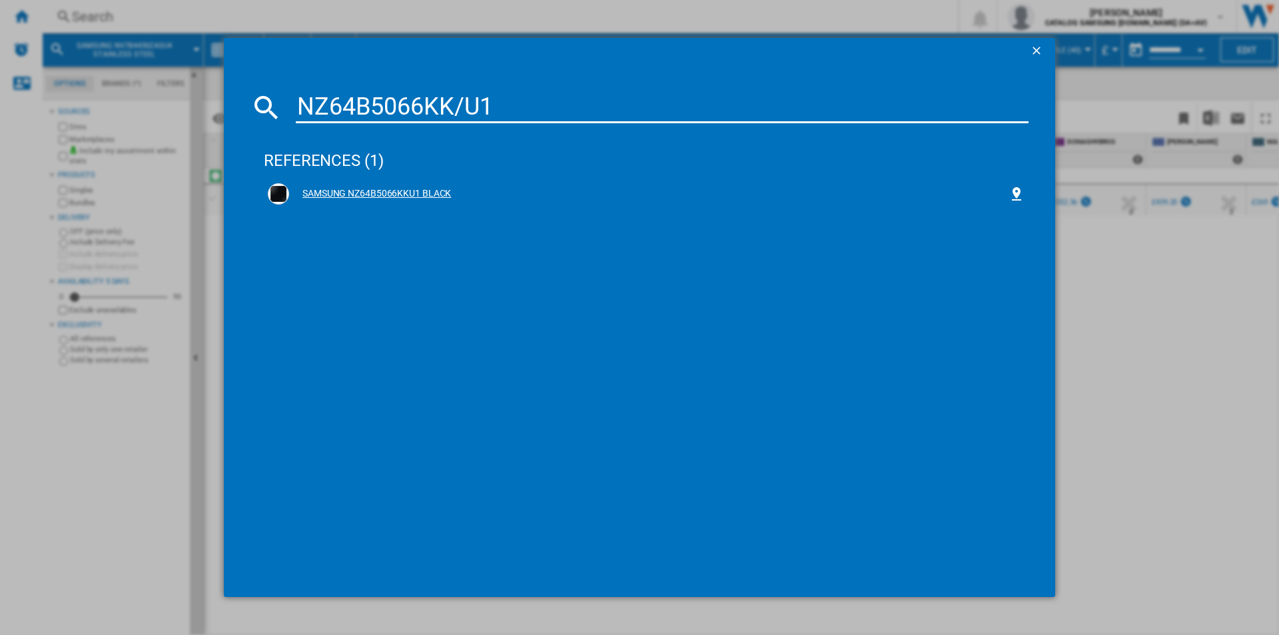
click at [414, 195] on div "SAMSUNG NZ64B5066KKU1 BLACK" at bounding box center [648, 193] width 719 height 13
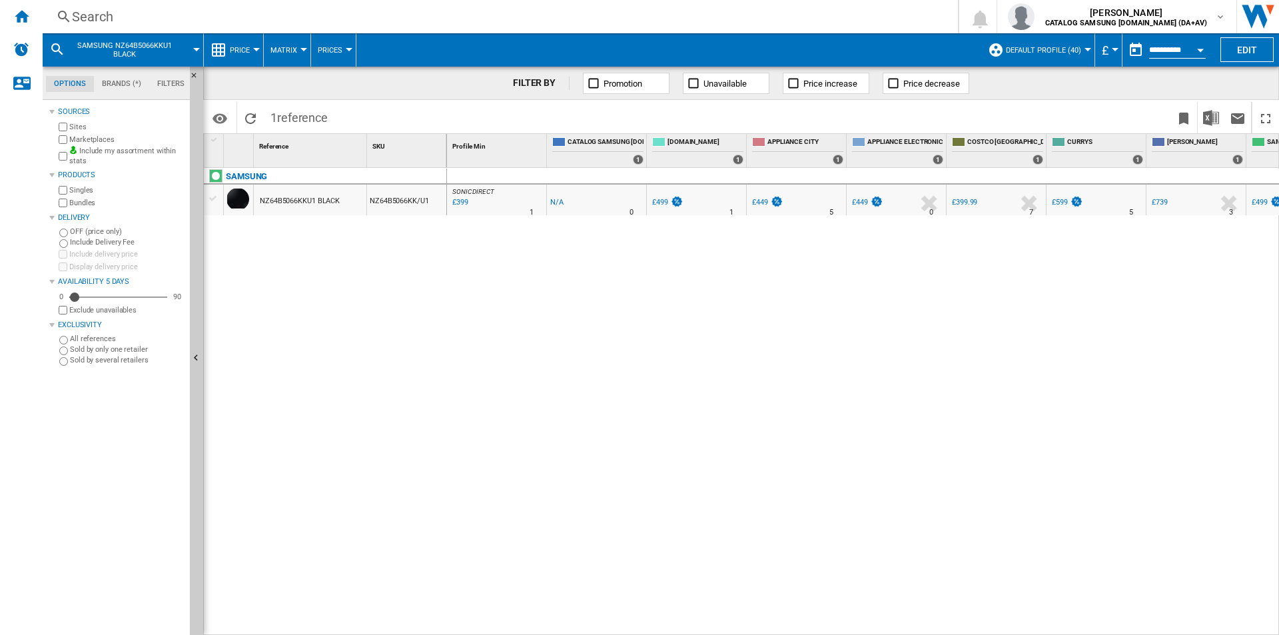
click at [524, 25] on div "Search" at bounding box center [497, 16] width 851 height 19
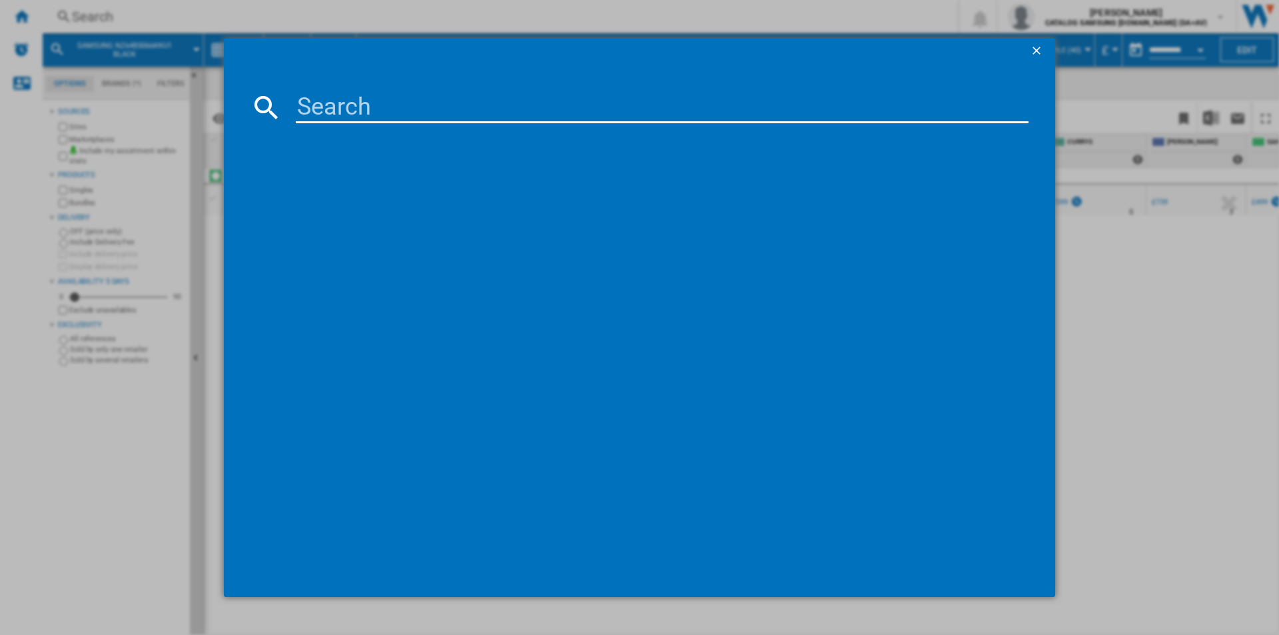
click at [524, 105] on input at bounding box center [662, 107] width 733 height 32
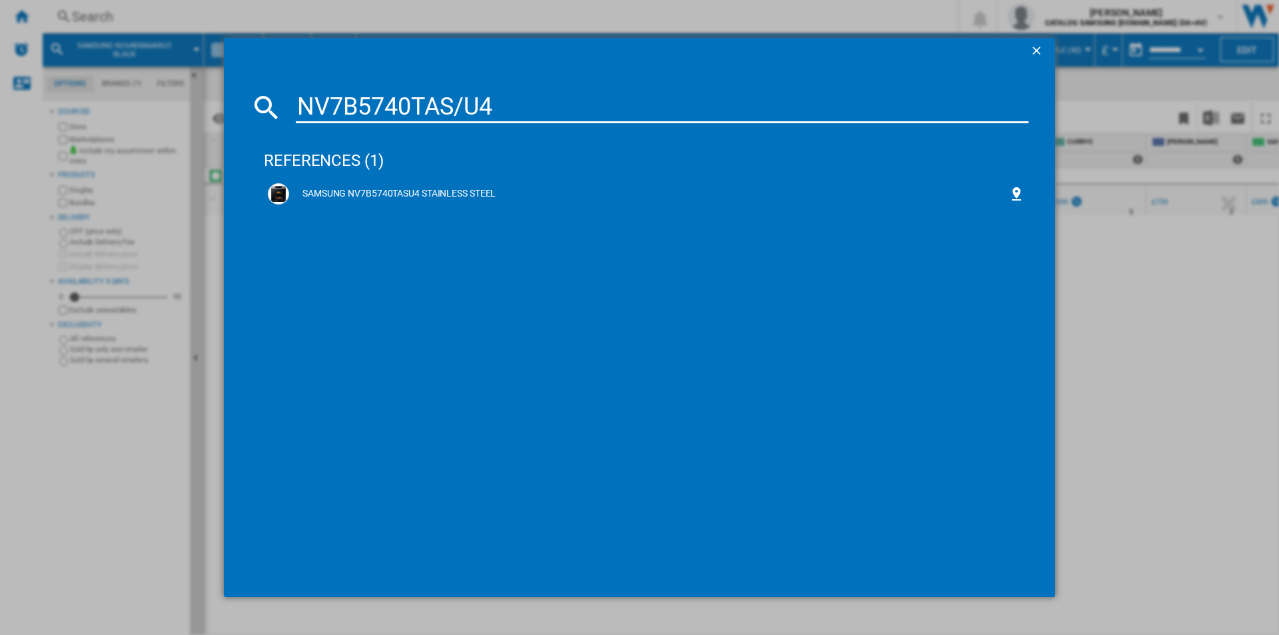
drag, startPoint x: 492, startPoint y: 100, endPoint x: 262, endPoint y: 77, distance: 231.6
click at [262, 77] on md-dialog-content "NV7B5740TAS/U4 references (1) SAMSUNG NV7B5740TASU4 STAINLESS STEEL" at bounding box center [639, 331] width 831 height 532
paste input "Q5B6753CAN"
type input "NQ5B6753CAN/U4"
drag, startPoint x: 412, startPoint y: 190, endPoint x: 31, endPoint y: 231, distance: 383.2
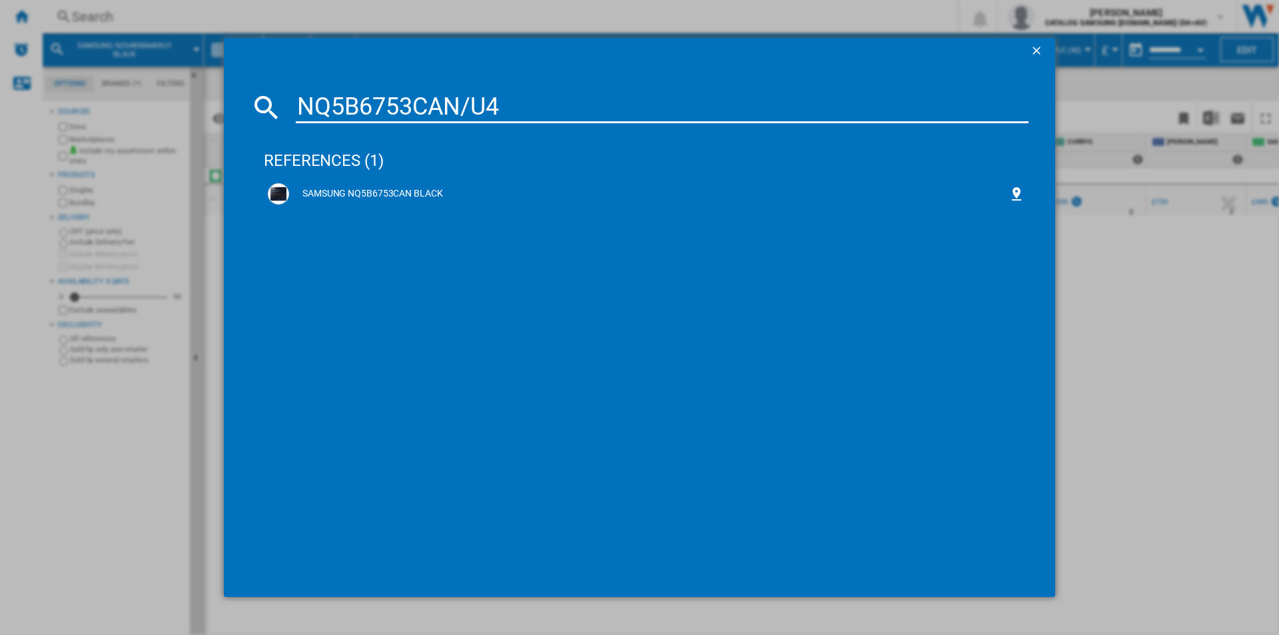
click at [412, 190] on div "SAMSUNG NQ5B6753CAN BLACK" at bounding box center [648, 193] width 719 height 13
